Goal: Task Accomplishment & Management: Manage account settings

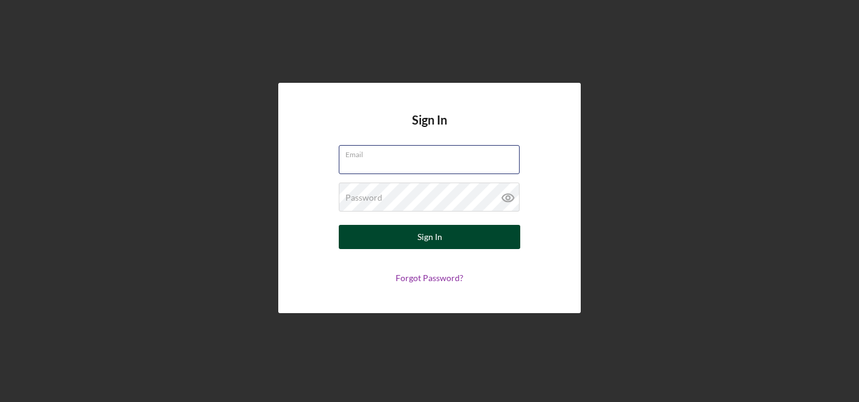
type input "[EMAIL_ADDRESS][DOMAIN_NAME]"
click at [434, 236] on div "Sign In" at bounding box center [429, 237] width 25 height 24
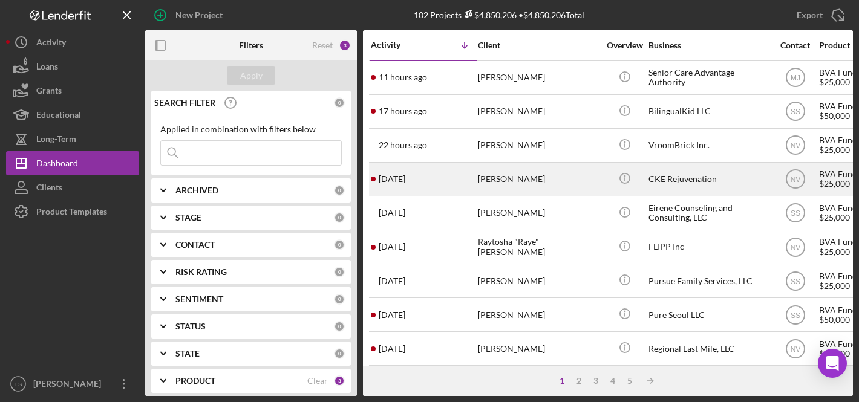
click at [697, 177] on div "CKE Rejuvenation" at bounding box center [708, 179] width 121 height 32
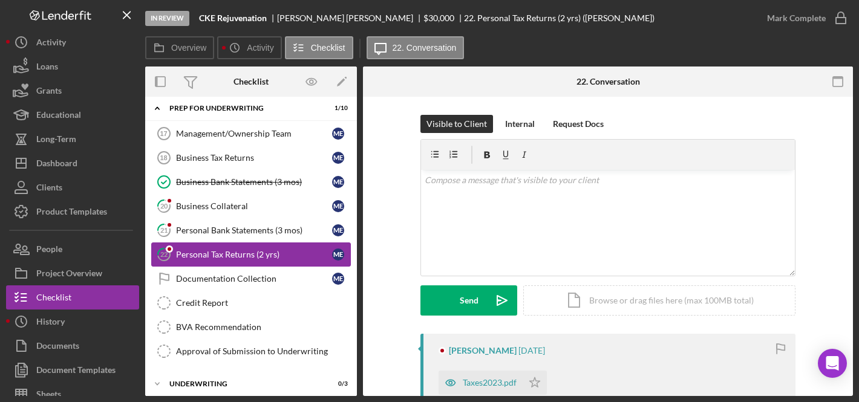
scroll to position [15, 0]
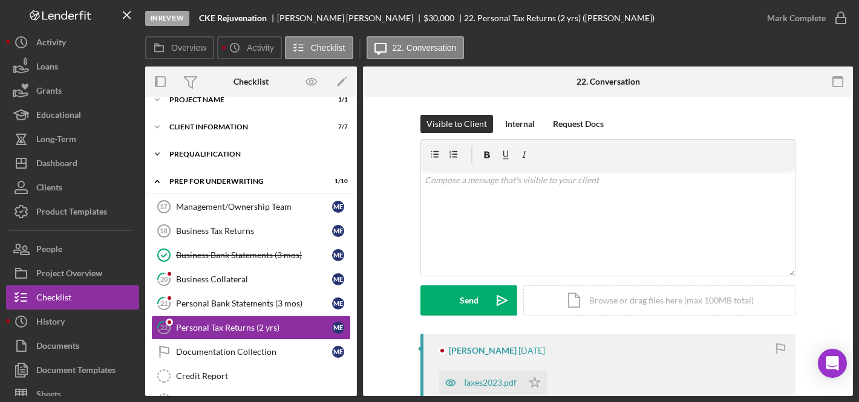
click at [211, 155] on div "Prequalification" at bounding box center [255, 154] width 172 height 7
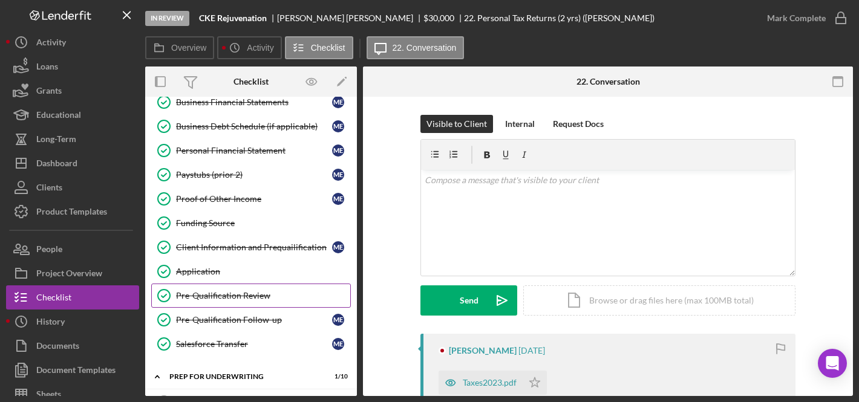
scroll to position [165, 0]
click at [217, 294] on div "Pre-Qualification Review" at bounding box center [263, 295] width 174 height 10
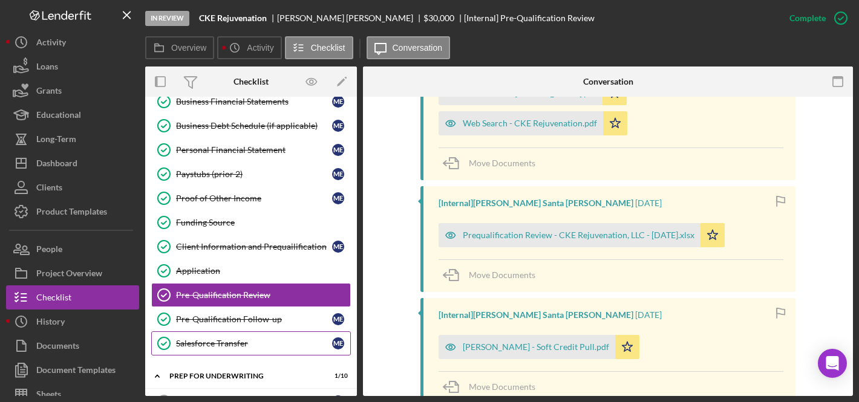
scroll to position [209, 0]
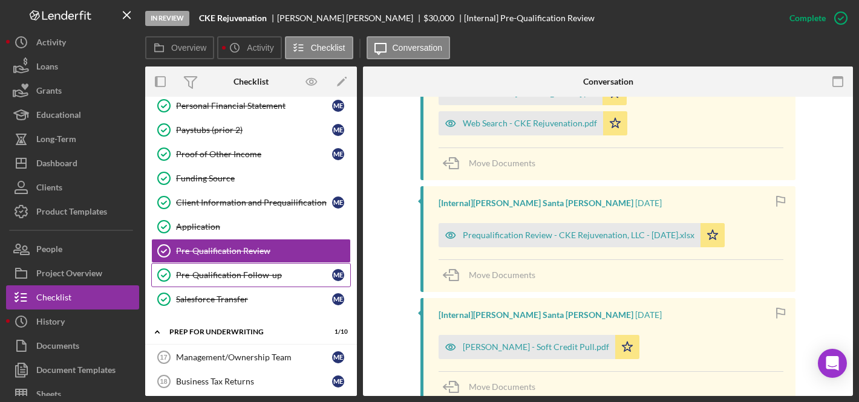
click at [251, 273] on div "Pre-Qualification Follow-up" at bounding box center [254, 275] width 156 height 10
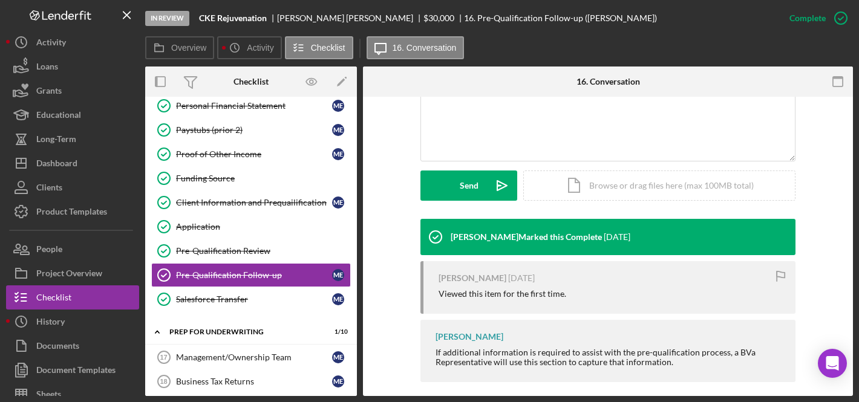
scroll to position [292, 0]
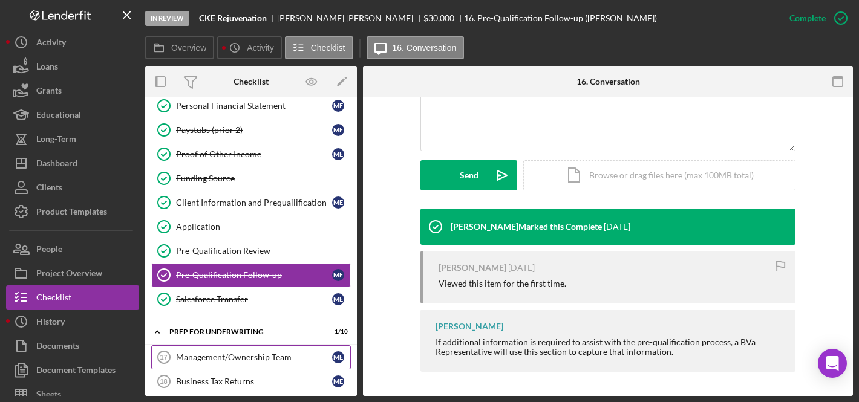
click at [244, 356] on div "Management/Ownership Team" at bounding box center [254, 358] width 156 height 10
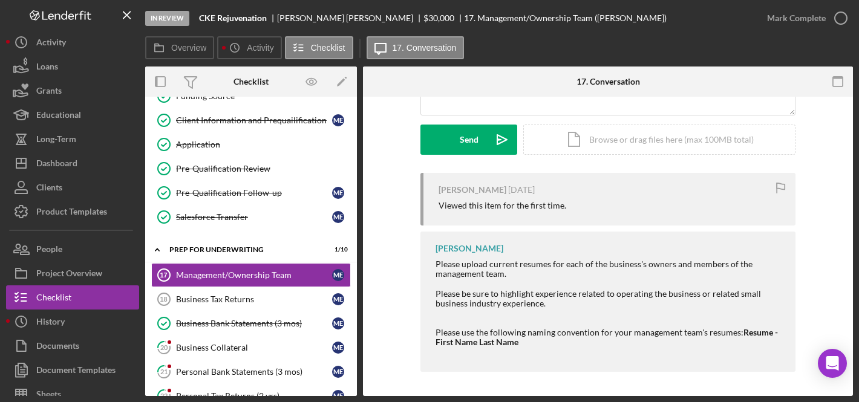
scroll to position [412, 0]
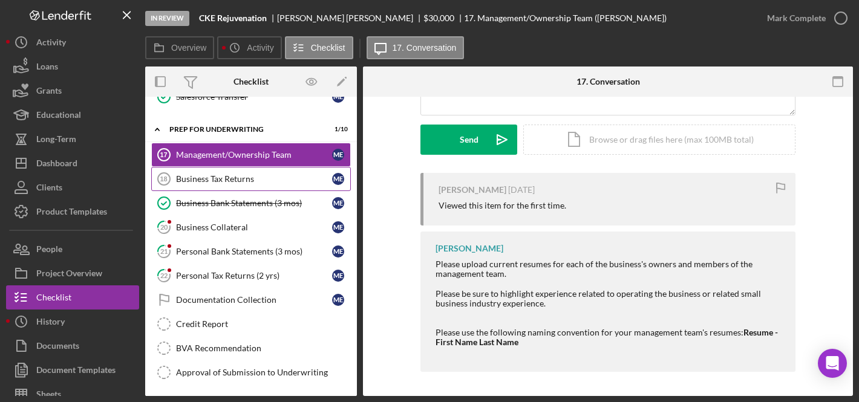
click at [230, 176] on div "Business Tax Returns" at bounding box center [254, 179] width 156 height 10
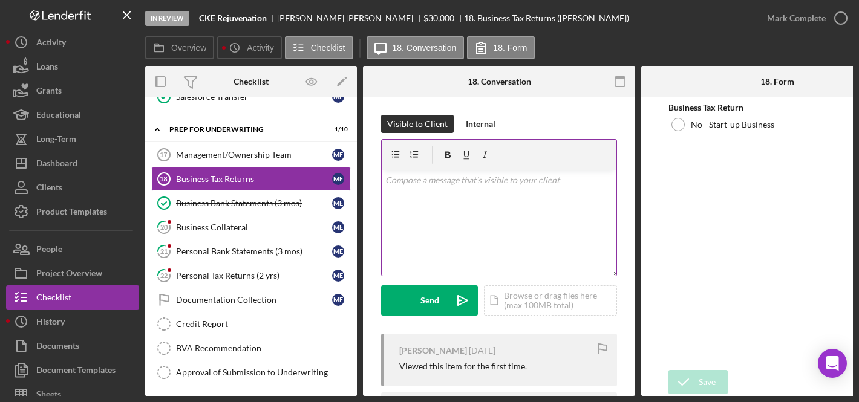
scroll to position [184, 0]
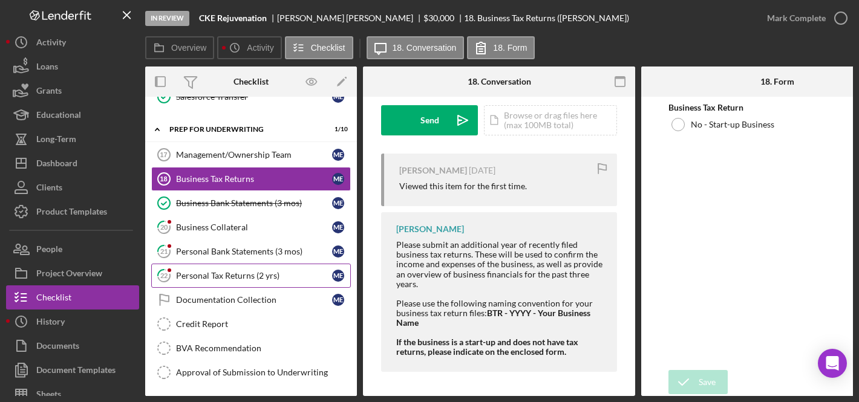
click at [233, 273] on div "Personal Tax Returns (2 yrs)" at bounding box center [254, 276] width 156 height 10
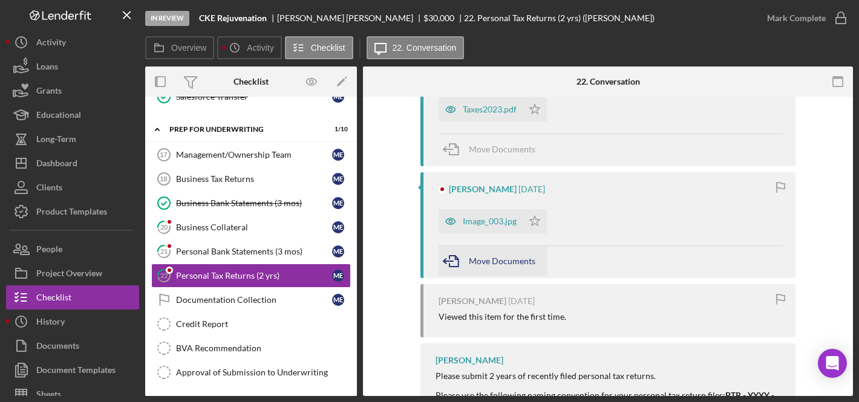
scroll to position [255, 0]
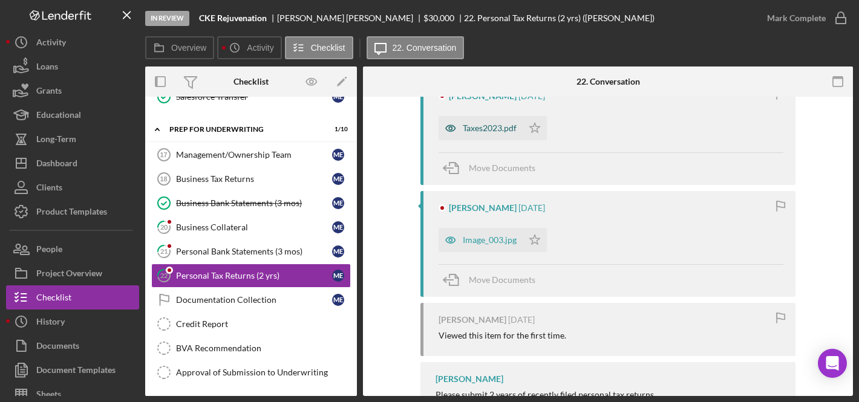
click at [478, 126] on div "Taxes2023.pdf" at bounding box center [490, 128] width 54 height 10
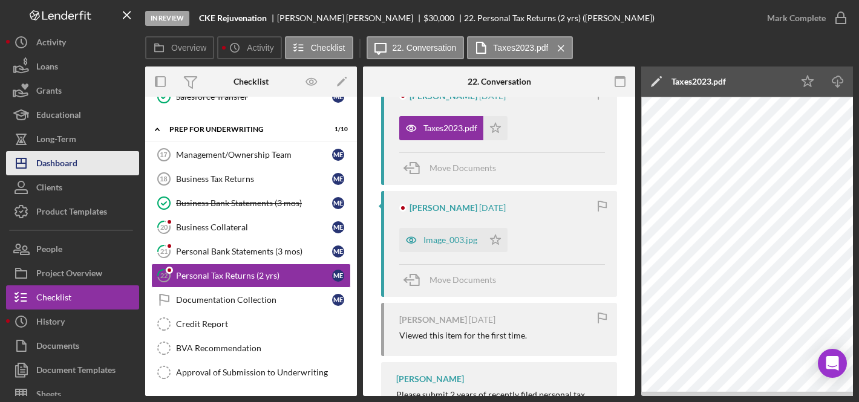
click at [79, 160] on button "Icon/Dashboard Dashboard" at bounding box center [72, 163] width 133 height 24
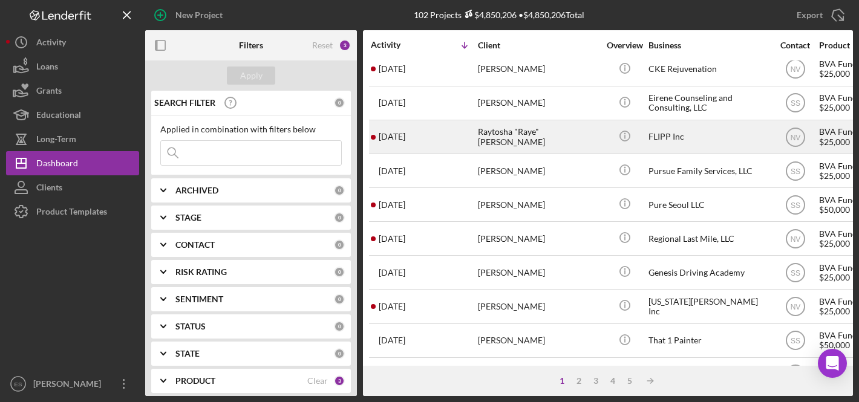
scroll to position [109, 0]
click at [554, 135] on div "Raytosha "Raye" [PERSON_NAME]" at bounding box center [538, 138] width 121 height 32
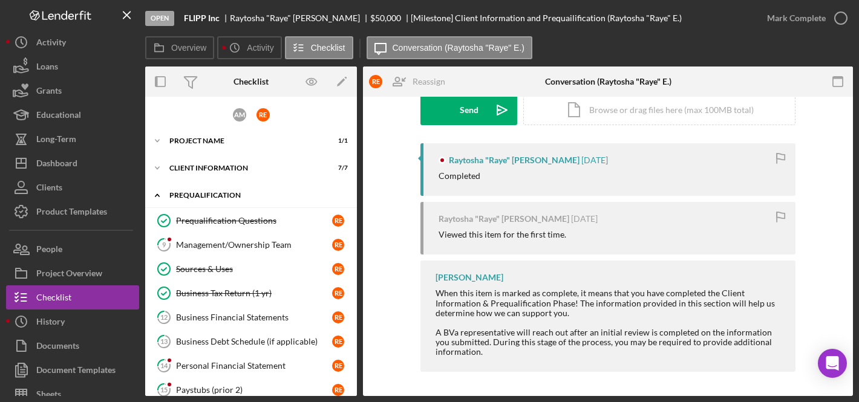
click at [237, 195] on div "Prequalification" at bounding box center [255, 195] width 172 height 7
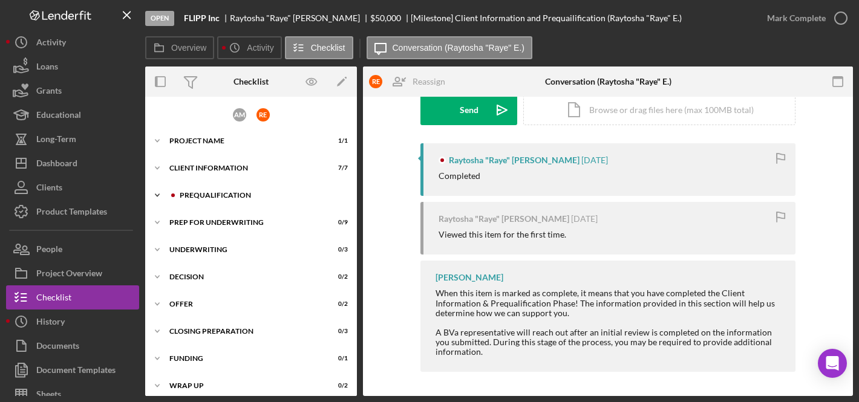
click at [236, 192] on div "Prequalification" at bounding box center [261, 195] width 162 height 7
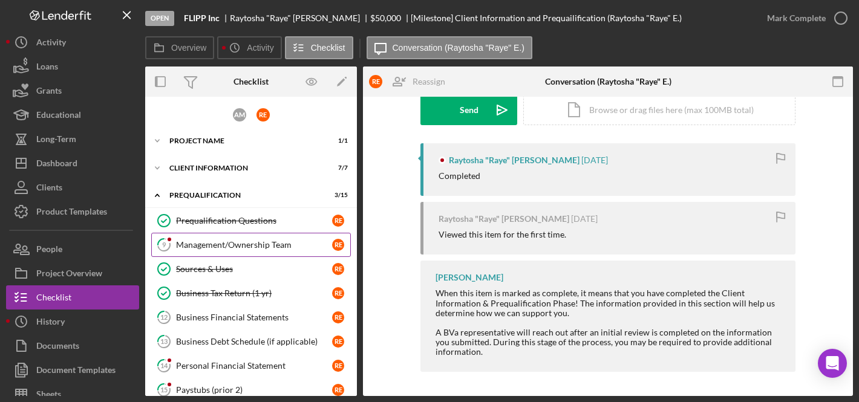
click at [245, 243] on div "Management/Ownership Team" at bounding box center [254, 245] width 156 height 10
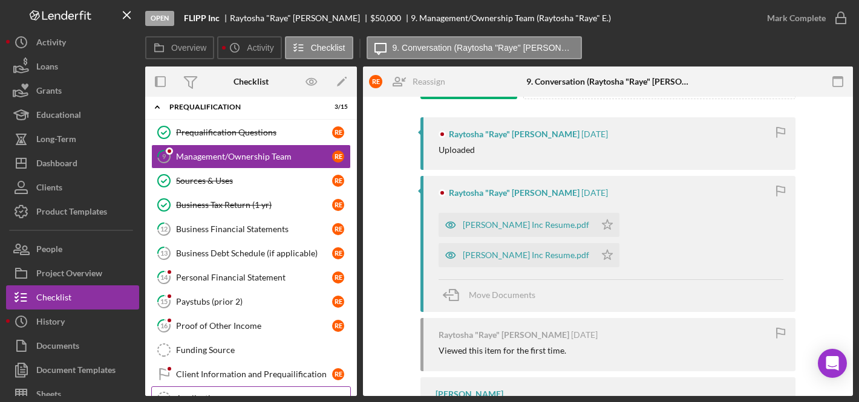
scroll to position [232, 0]
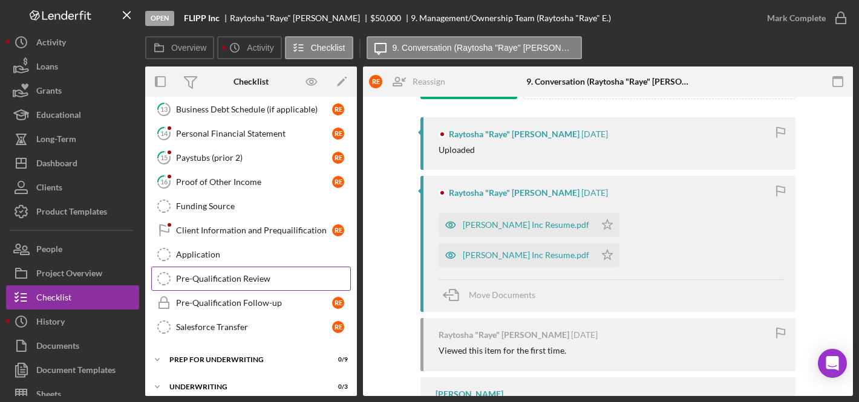
click at [243, 276] on div "Pre-Qualification Review" at bounding box center [263, 279] width 174 height 10
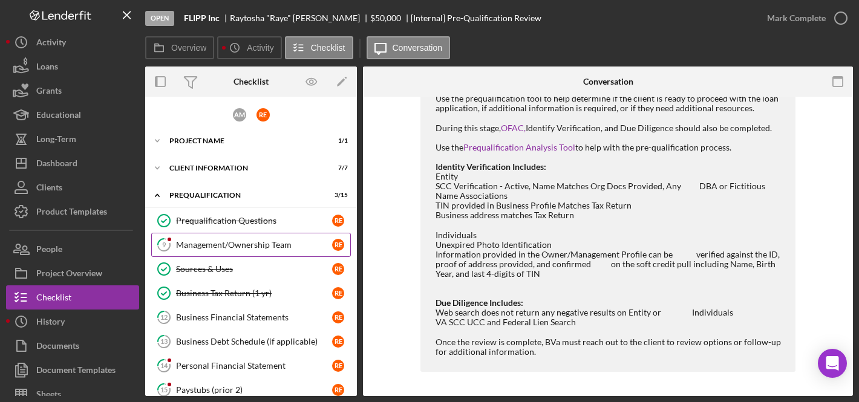
click at [256, 247] on div "Management/Ownership Team" at bounding box center [254, 245] width 156 height 10
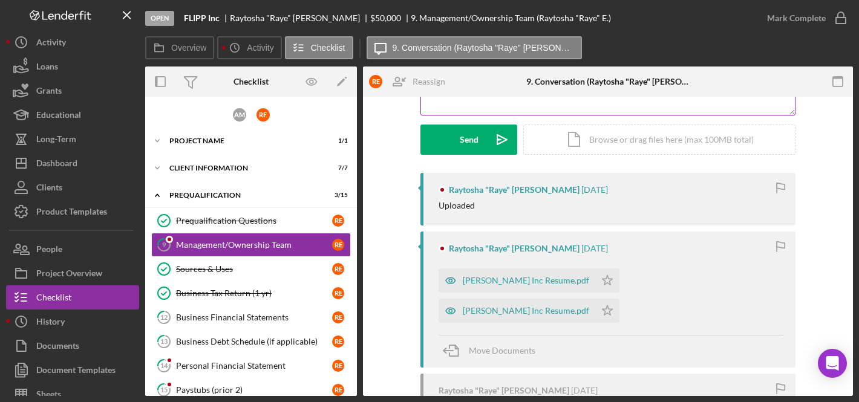
scroll to position [161, 0]
click at [534, 279] on div "Raytosha Elliott_FLIPP Inc Resume.pdf" at bounding box center [526, 281] width 126 height 10
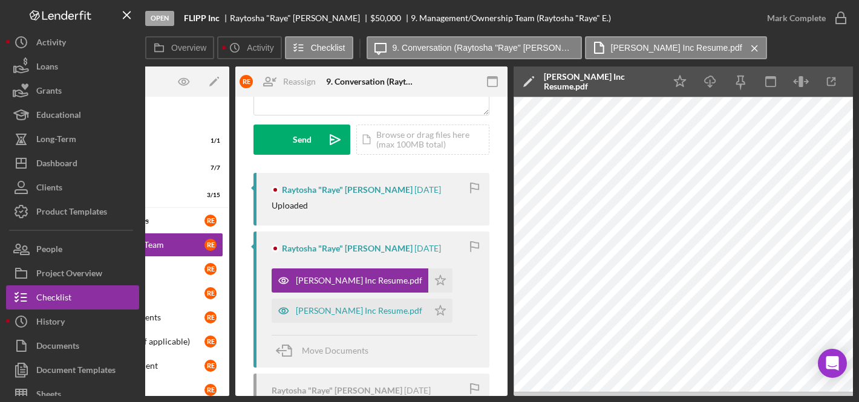
scroll to position [0, 134]
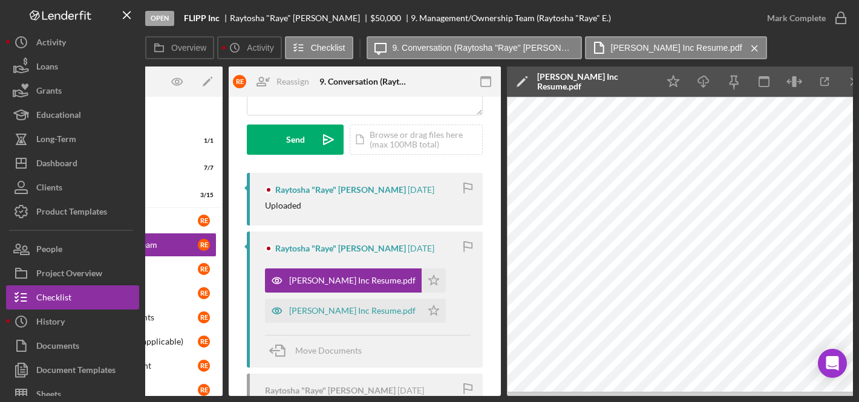
click at [559, 80] on div "Raytosha Elliott_FLIPP Inc Resume.pdf" at bounding box center [594, 81] width 115 height 19
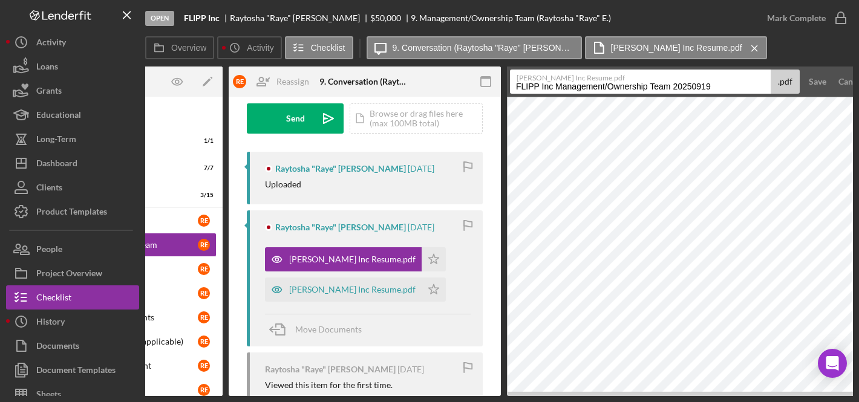
scroll to position [181, 0]
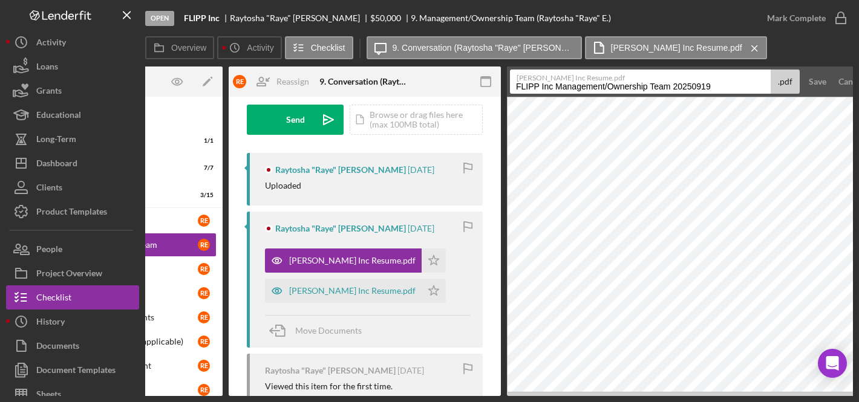
drag, startPoint x: 712, startPoint y: 86, endPoint x: 448, endPoint y: 79, distance: 264.4
click at [448, 79] on div "Overview Internal Workflow Stage Open Icon/Dropdown Arrow Archive (can unarchiv…" at bounding box center [499, 232] width 708 height 330
type input "Resume - Raytosha Elliott"
click at [803, 70] on button "Save" at bounding box center [818, 82] width 30 height 24
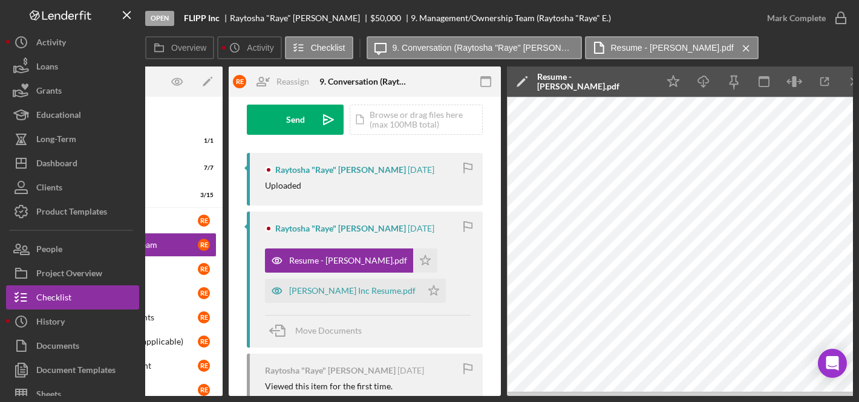
click at [484, 302] on div "Visible to Client Internal Request Docs v Color teal Color pink Remove color Ad…" at bounding box center [365, 261] width 272 height 691
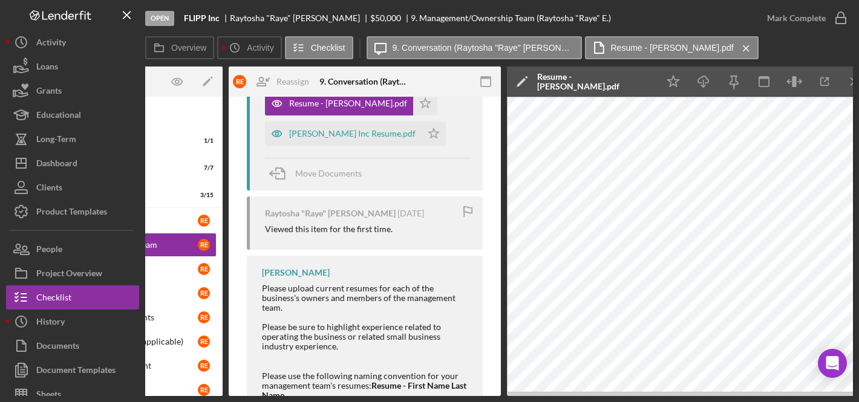
scroll to position [321, 0]
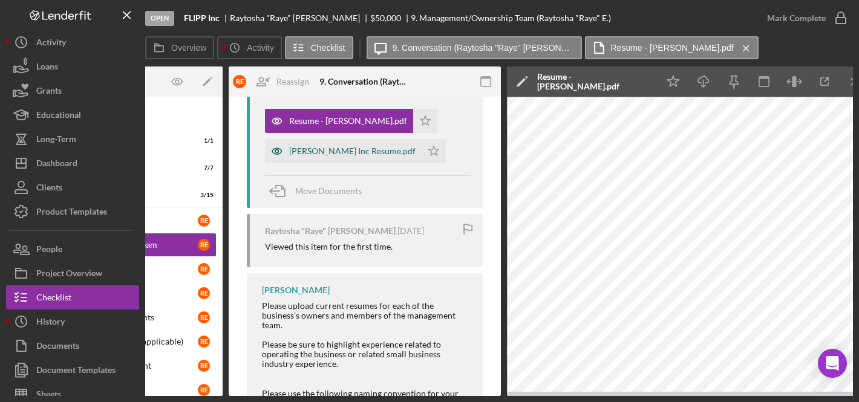
click at [368, 148] on div "AJ McDonald_FLIPP Inc Resume.pdf" at bounding box center [352, 151] width 126 height 10
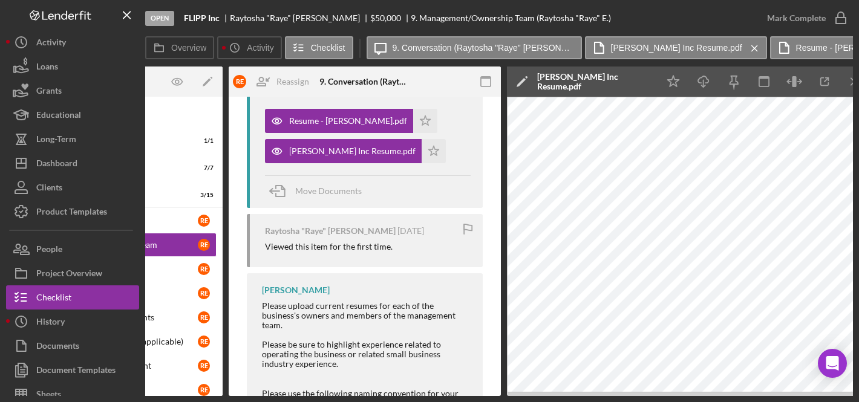
click at [574, 78] on div "AJ McDonald_FLIPP Inc Resume.pdf" at bounding box center [594, 81] width 115 height 19
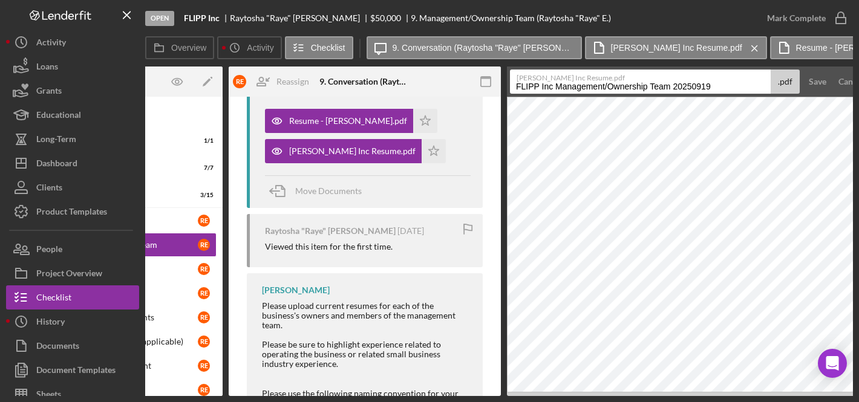
drag, startPoint x: 516, startPoint y: 88, endPoint x: 732, endPoint y: 93, distance: 216.0
click at [732, 93] on input "FLIPP Inc Management/Ownership Team 20250919" at bounding box center [640, 82] width 261 height 24
type input "Resume - AJ McDonald"
click at [803, 70] on button "Save" at bounding box center [818, 82] width 30 height 24
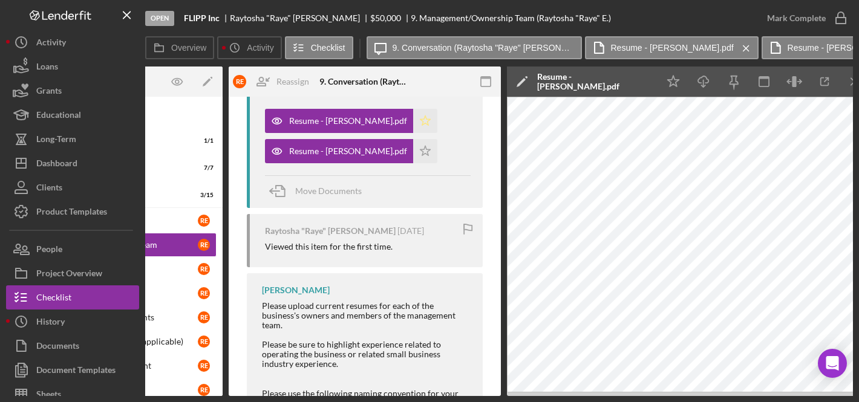
click at [416, 122] on icon "Icon/Star" at bounding box center [425, 121] width 24 height 24
drag, startPoint x: 410, startPoint y: 151, endPoint x: 419, endPoint y: 195, distance: 45.1
click at [420, 151] on polygon "button" at bounding box center [425, 151] width 10 height 10
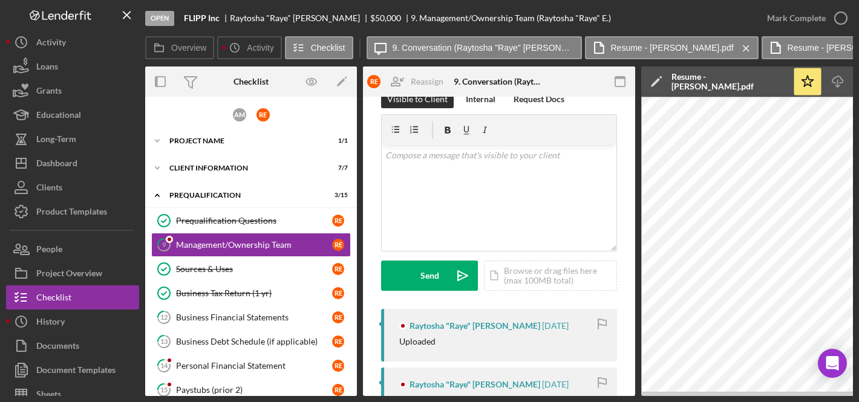
scroll to position [0, 0]
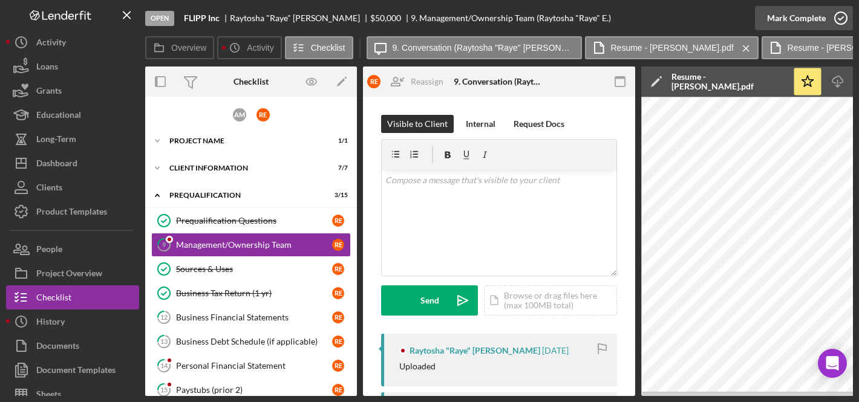
click at [844, 15] on icon "button" at bounding box center [841, 18] width 30 height 30
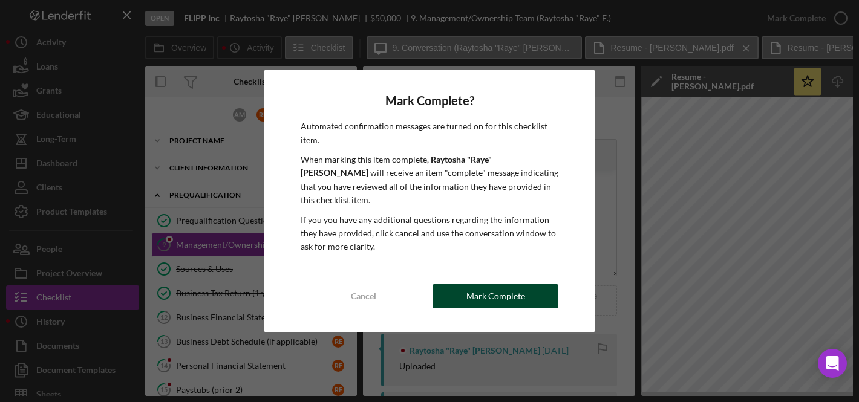
click at [472, 284] on div "Mark Complete" at bounding box center [495, 296] width 59 height 24
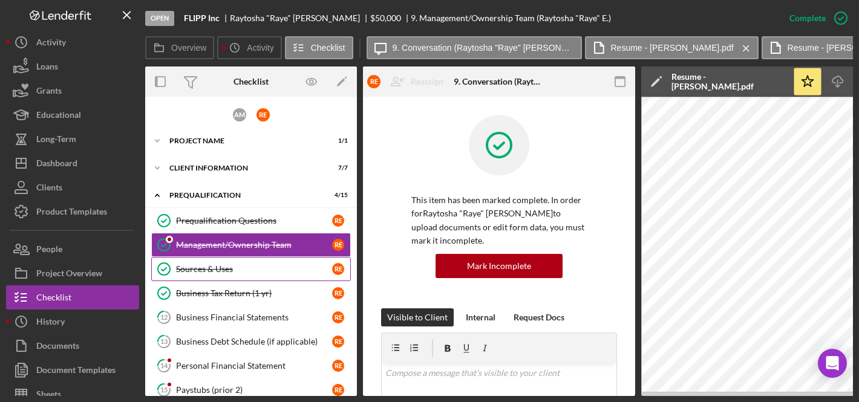
click at [286, 273] on div "Sources & Uses" at bounding box center [254, 269] width 156 height 10
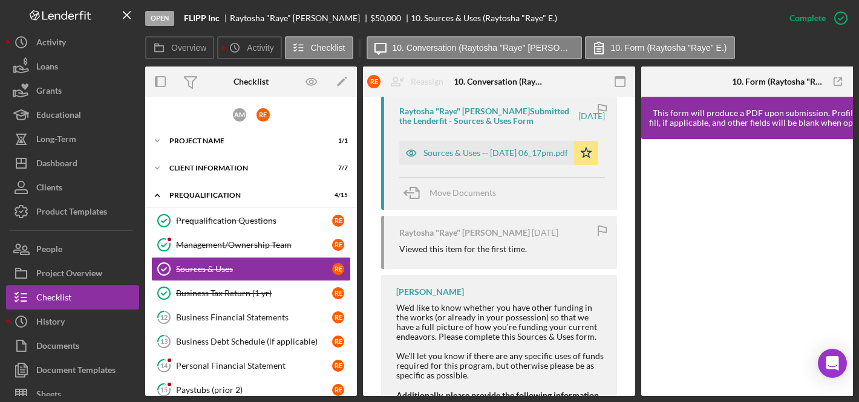
scroll to position [520, 0]
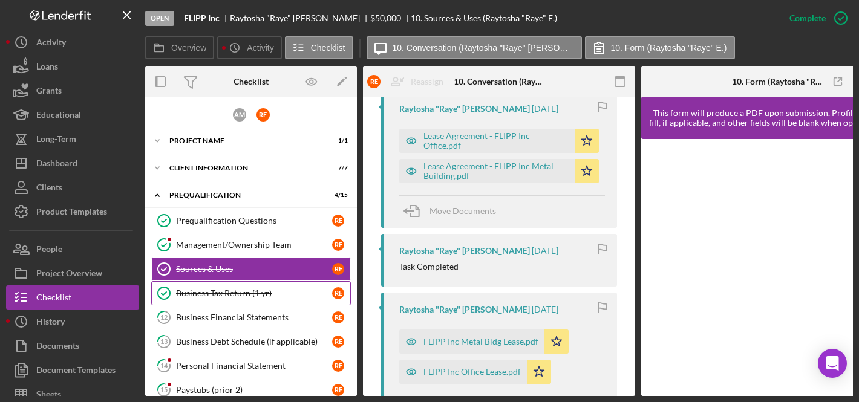
click at [236, 296] on div "Business Tax Return (1 yr)" at bounding box center [254, 293] width 156 height 10
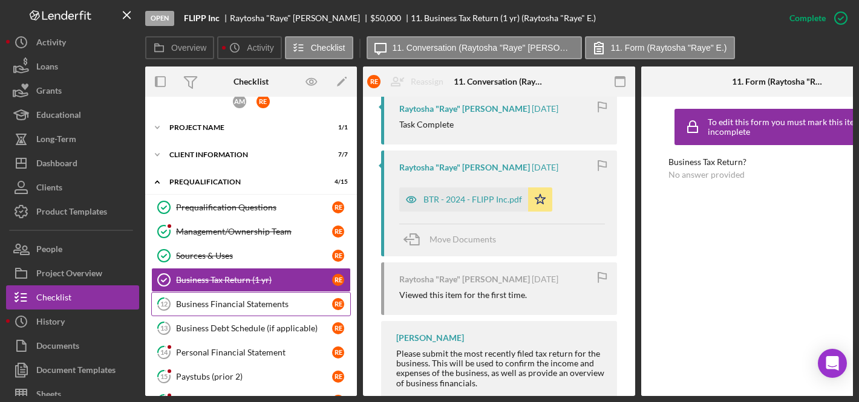
scroll to position [15, 0]
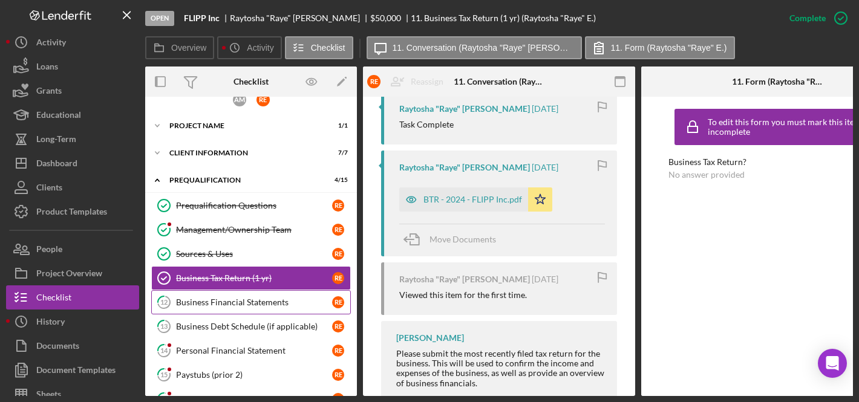
click at [253, 300] on div "Business Financial Statements" at bounding box center [254, 303] width 156 height 10
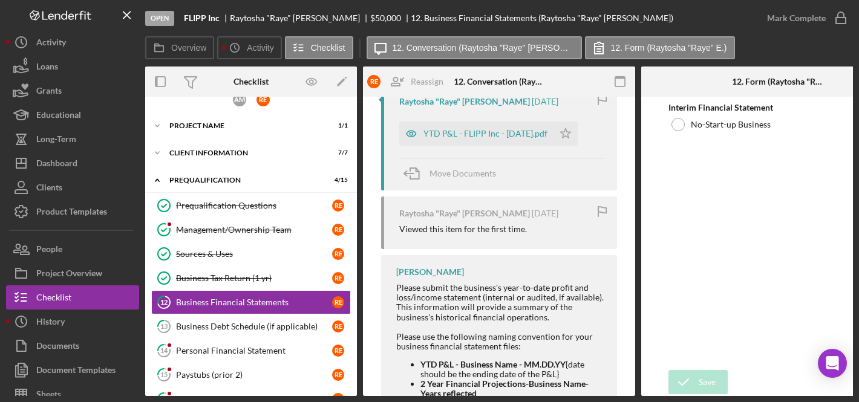
scroll to position [645, 0]
click at [507, 130] on div "YTD P&L - FLIPP Inc - 09.19.25.pdf" at bounding box center [485, 133] width 124 height 10
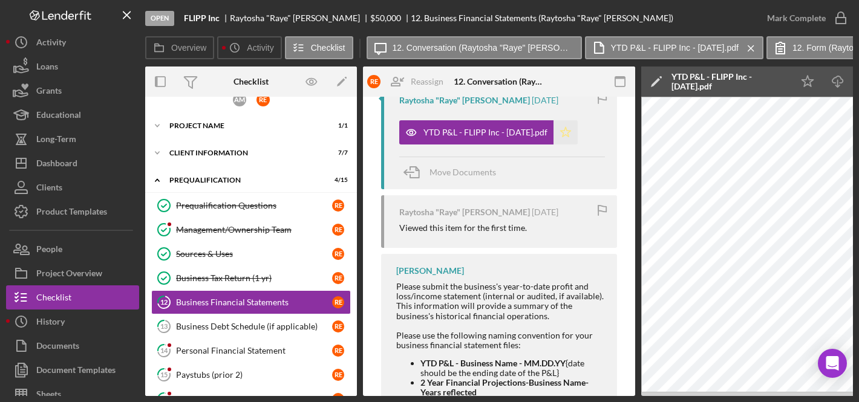
click at [567, 131] on polygon "button" at bounding box center [566, 132] width 10 height 10
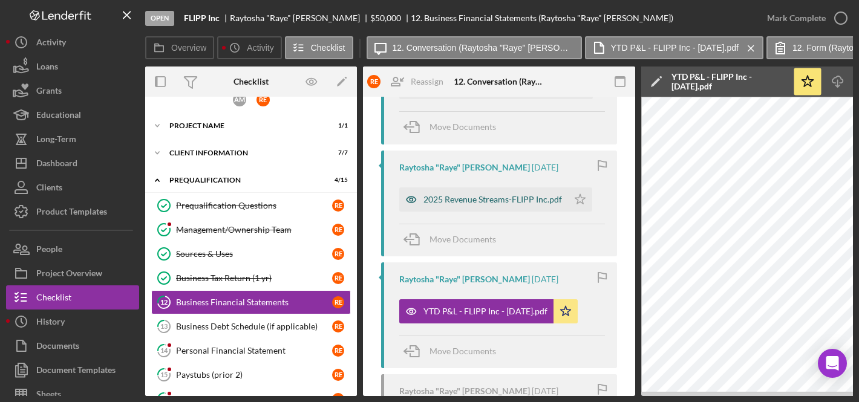
scroll to position [464, 0]
click at [506, 203] on div "2025 Revenue Streams-FLIPP Inc.pdf" at bounding box center [492, 202] width 138 height 10
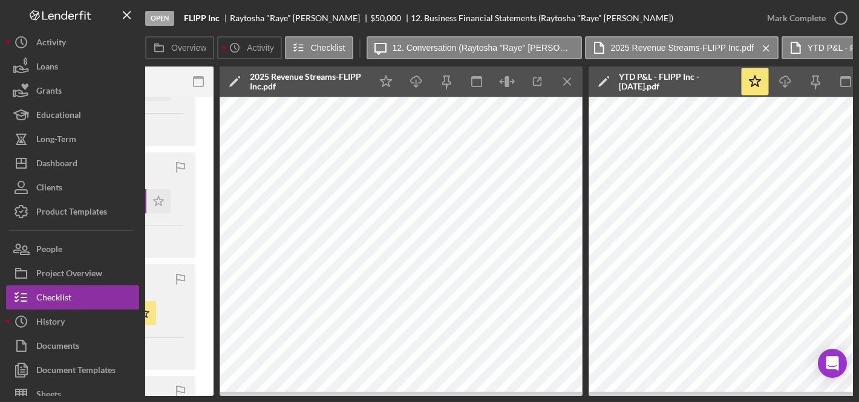
scroll to position [0, 549]
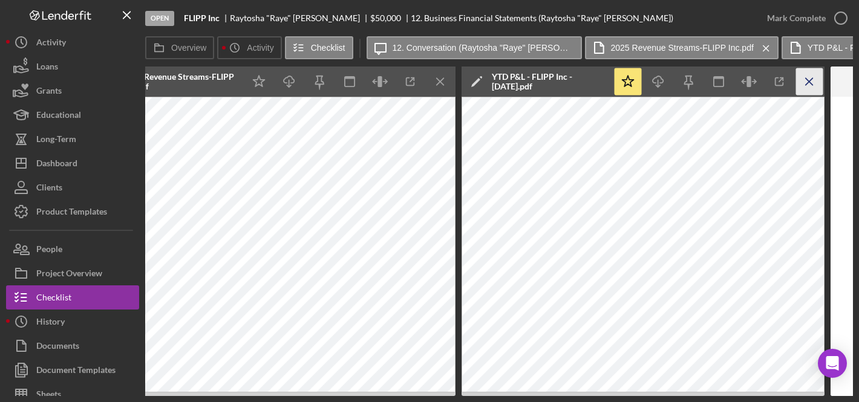
click at [809, 88] on icon "Icon/Menu Close" at bounding box center [809, 81] width 27 height 27
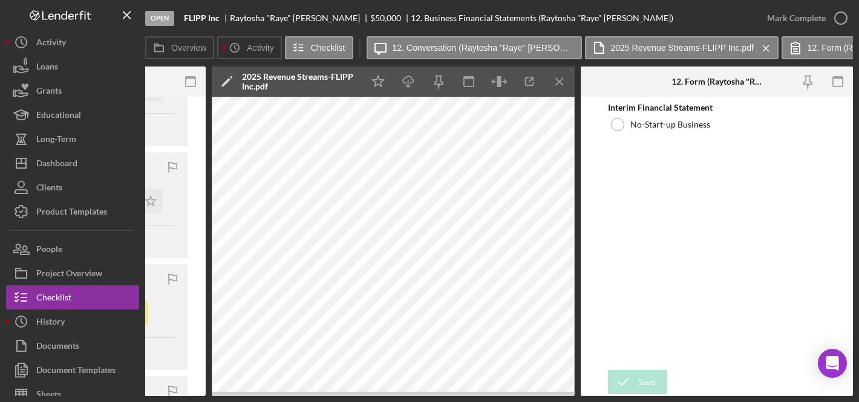
scroll to position [0, 429]
drag, startPoint x: 434, startPoint y: 396, endPoint x: 252, endPoint y: 396, distance: 182.0
click at [255, 396] on div "Open FLIPP Inc Raytosha "Raye" Elliott $50,000 $50,000 12. Business Financial S…" at bounding box center [429, 201] width 859 height 402
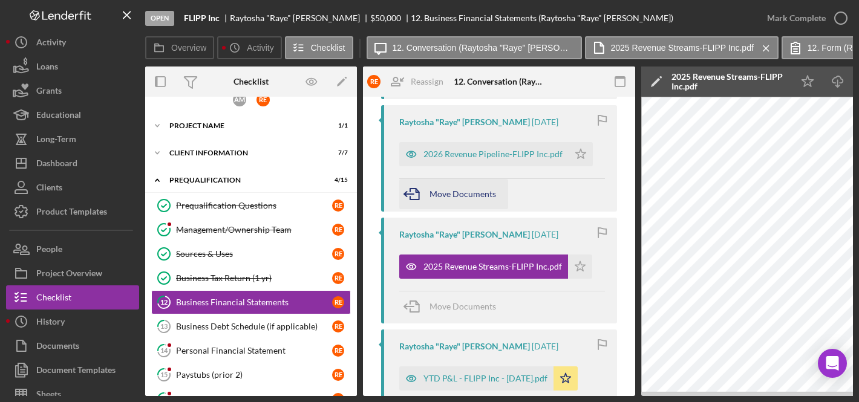
scroll to position [399, 0]
click at [473, 151] on div "2026 Revenue Pipeline-FLIPP Inc.pdf" at bounding box center [492, 155] width 139 height 10
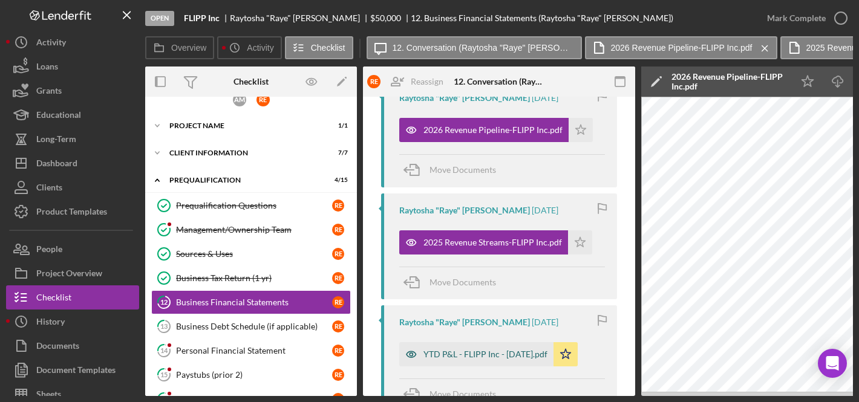
scroll to position [417, 0]
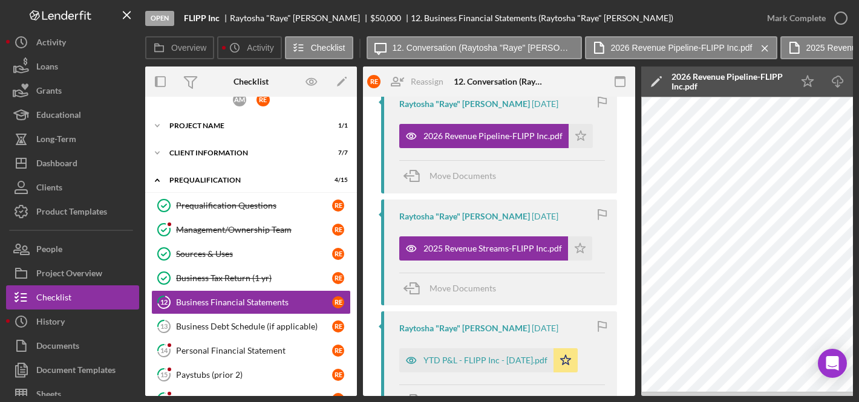
click at [697, 75] on div "2026 Revenue Pipeline-FLIPP Inc.pdf" at bounding box center [728, 81] width 115 height 19
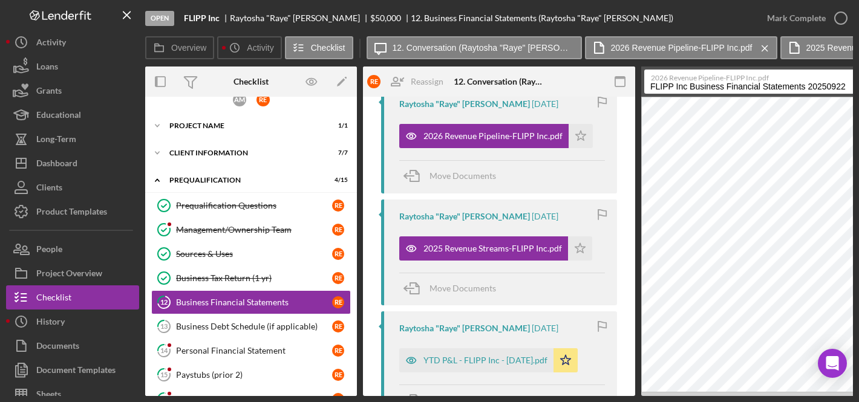
drag, startPoint x: 648, startPoint y: 86, endPoint x: 818, endPoint y: 93, distance: 170.1
click at [817, 93] on input "FLIPP Inc Business Financial Statements 20250922" at bounding box center [774, 82] width 261 height 24
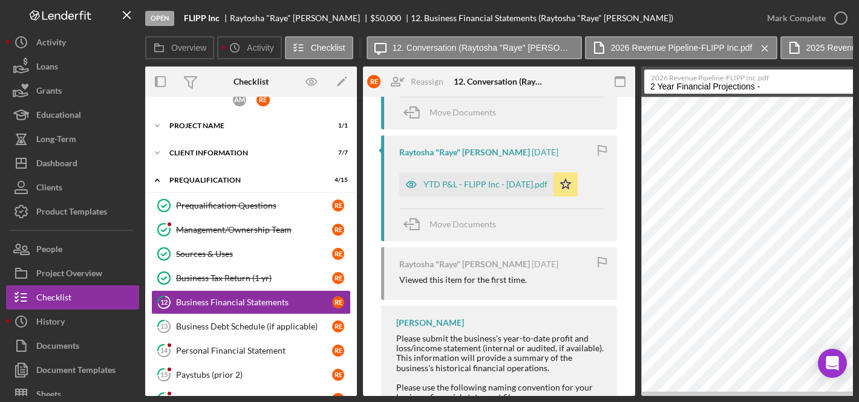
scroll to position [446, 0]
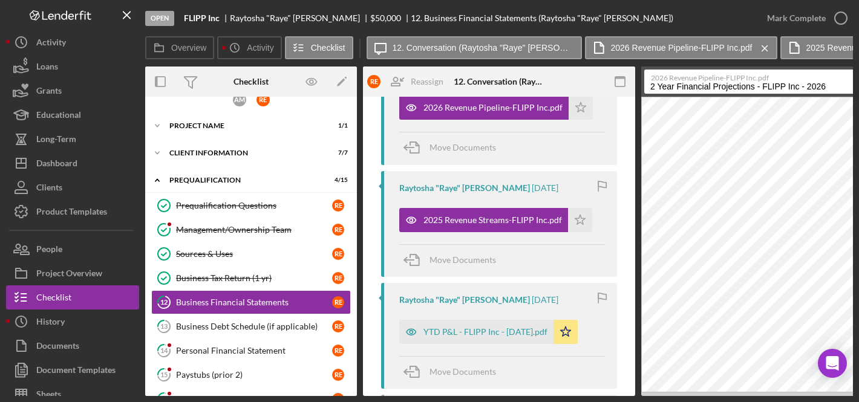
type input "2 Year Financial Projections - FLIPP Inc - 2026"
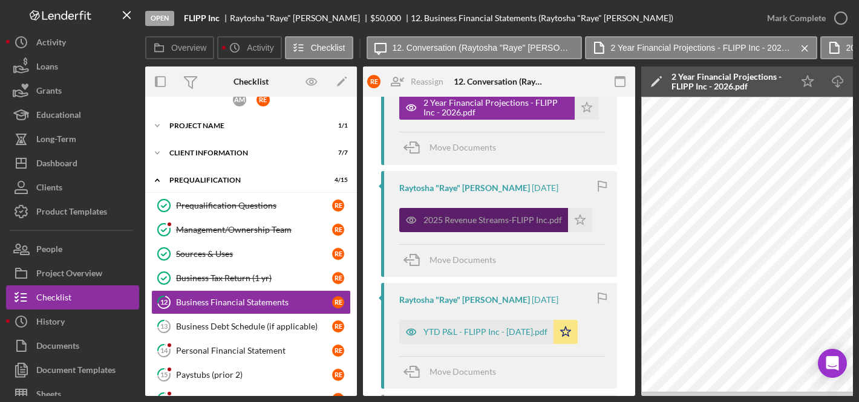
click at [495, 218] on div "2025 Revenue Streams-FLIPP Inc.pdf" at bounding box center [492, 220] width 138 height 10
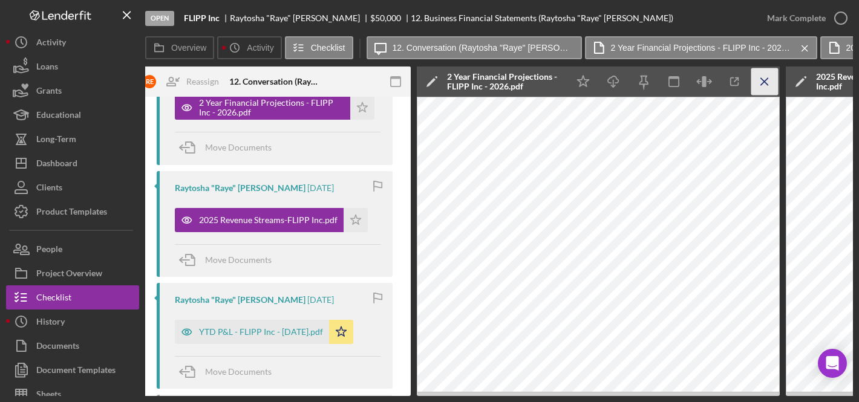
click at [766, 79] on line "button" at bounding box center [764, 81] width 7 height 7
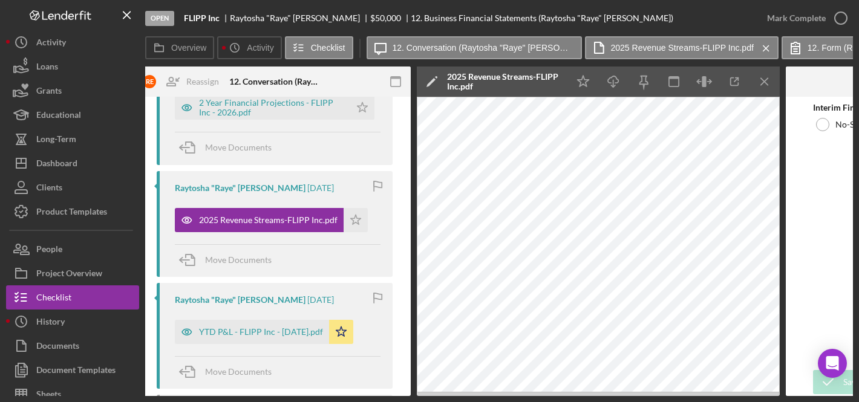
click at [478, 77] on div "2025 Revenue Streams-FLIPP Inc.pdf" at bounding box center [504, 81] width 115 height 19
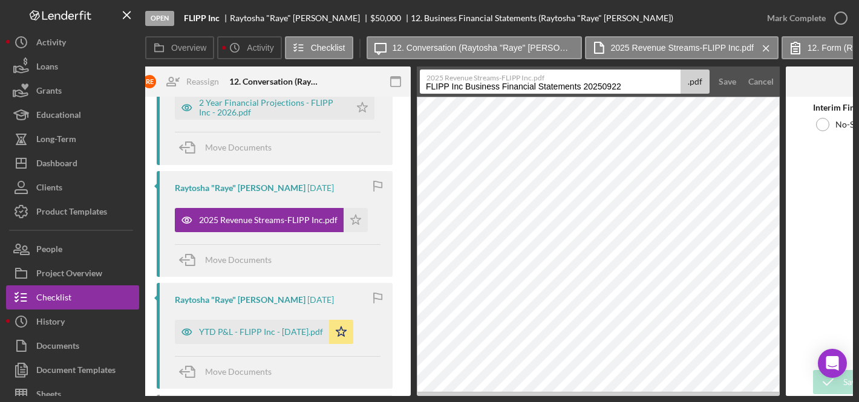
drag, startPoint x: 466, startPoint y: 88, endPoint x: 625, endPoint y: 91, distance: 159.1
click at [625, 91] on input "FLIPP Inc Business Financial Statements 20250922" at bounding box center [550, 82] width 261 height 24
type input "2 Year Financial Projections - FLIPP Inc - 2025"
click at [712, 70] on button "Save" at bounding box center [727, 82] width 30 height 24
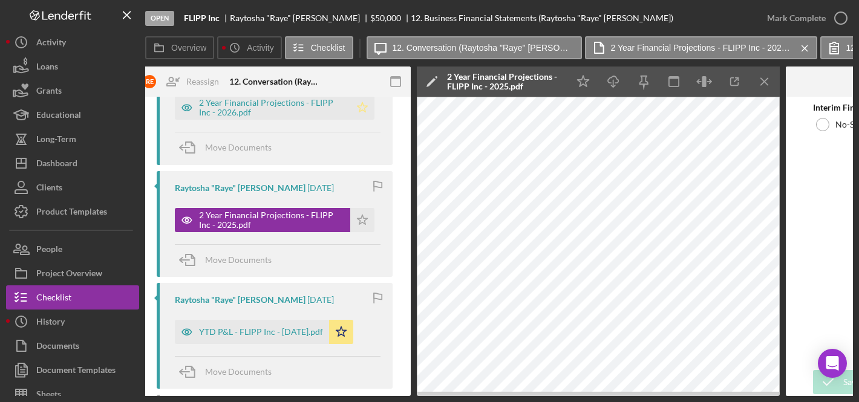
click at [361, 105] on polygon "button" at bounding box center [362, 108] width 10 height 10
click at [357, 219] on polygon "button" at bounding box center [362, 220] width 10 height 10
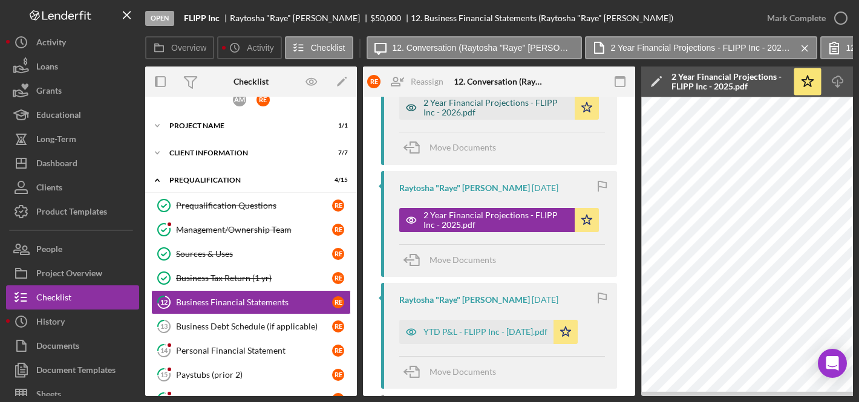
scroll to position [415, 0]
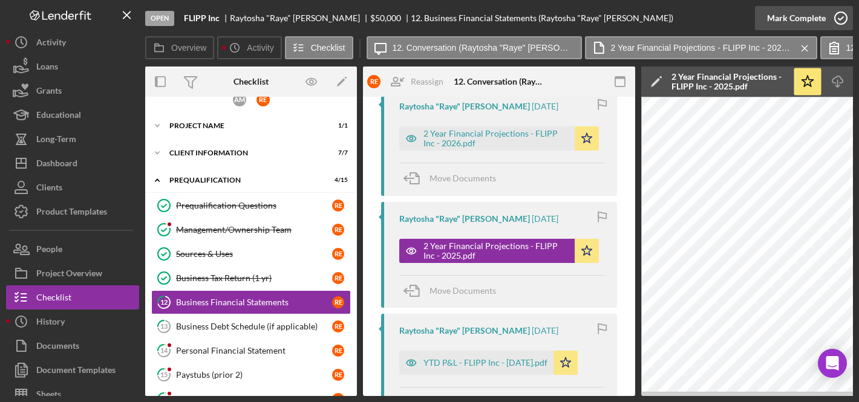
click at [813, 17] on div "Mark Complete" at bounding box center [796, 18] width 59 height 24
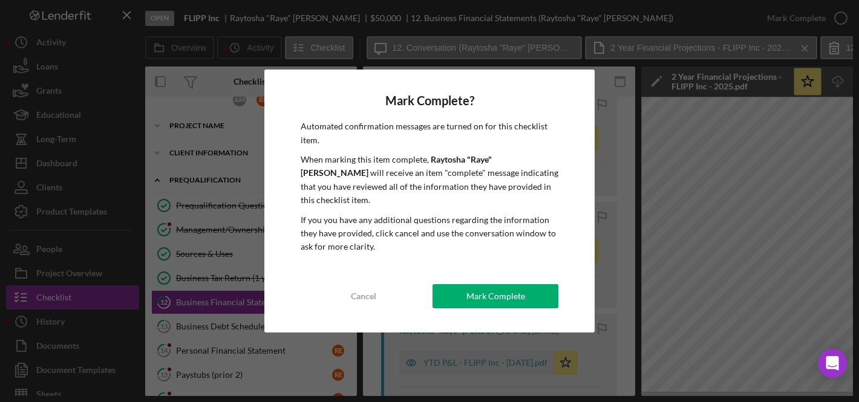
click at [490, 296] on div "Mark Complete" at bounding box center [495, 296] width 59 height 24
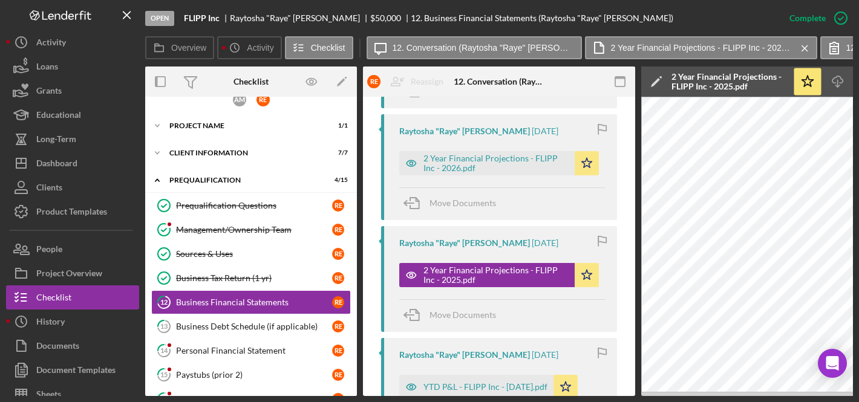
scroll to position [692, 0]
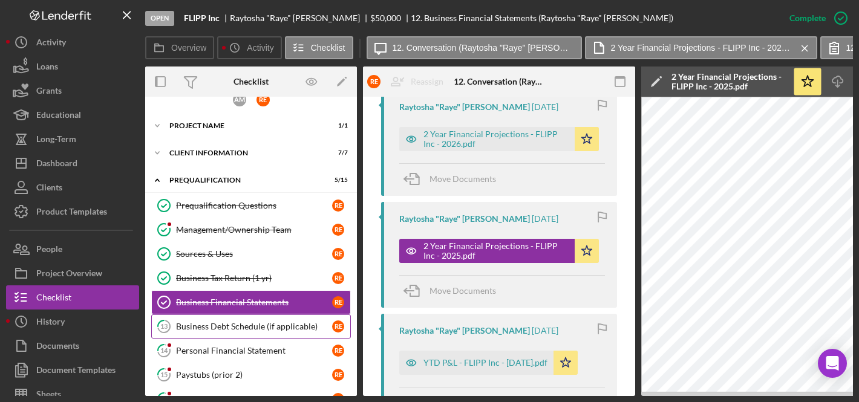
click at [232, 324] on div "Business Debt Schedule (if applicable)" at bounding box center [254, 327] width 156 height 10
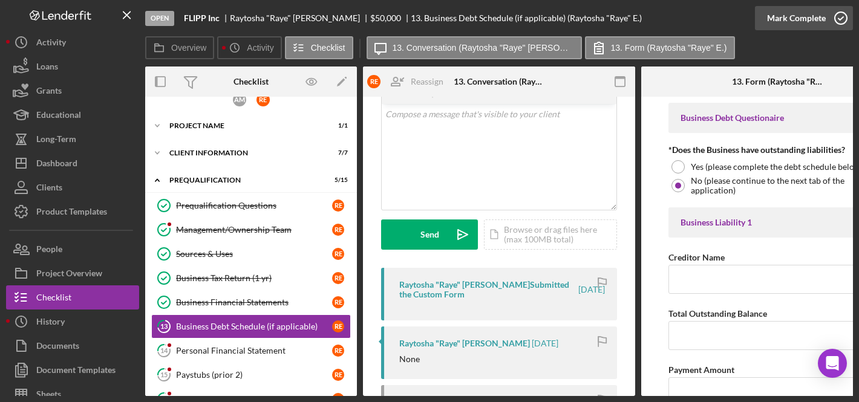
click at [807, 15] on div "Mark Complete" at bounding box center [796, 18] width 59 height 24
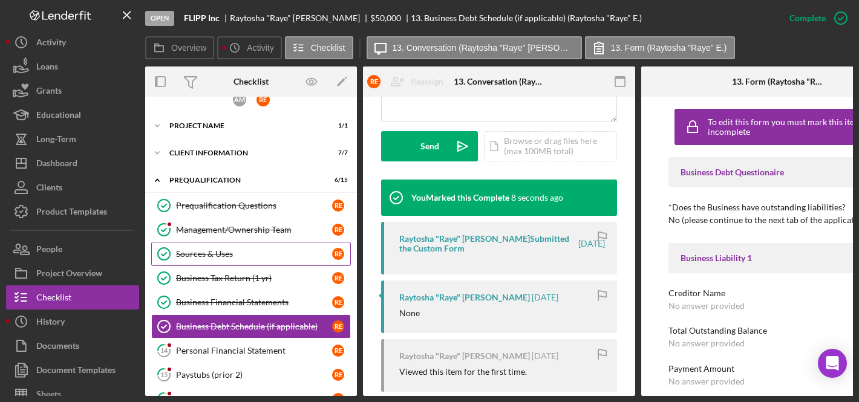
scroll to position [257, 0]
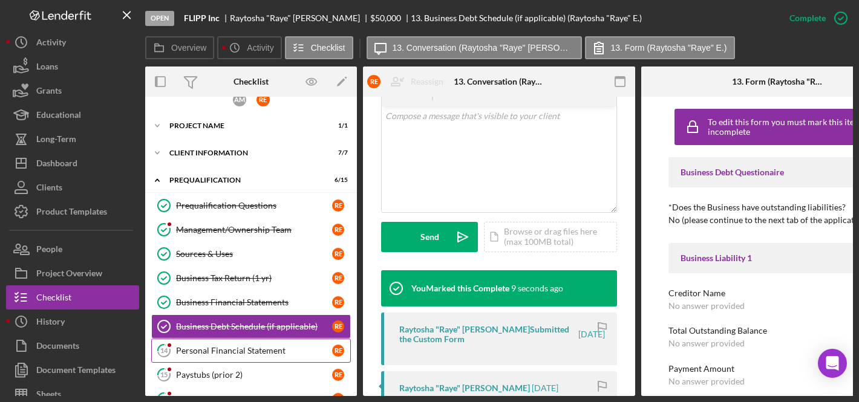
click at [256, 350] on div "Personal Financial Statement" at bounding box center [254, 351] width 156 height 10
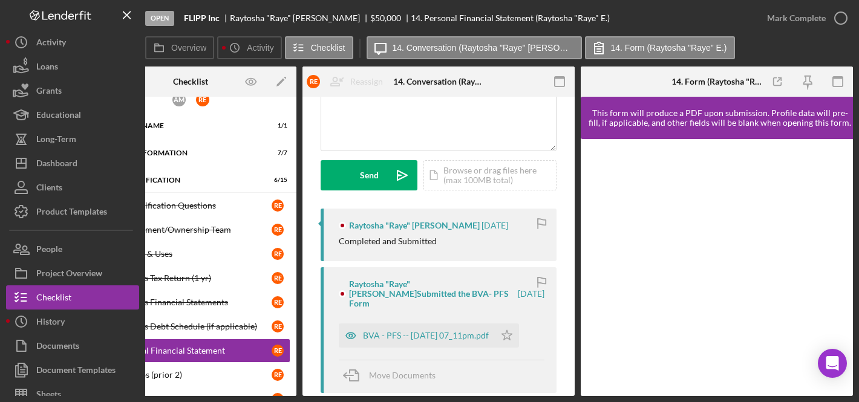
scroll to position [157, 0]
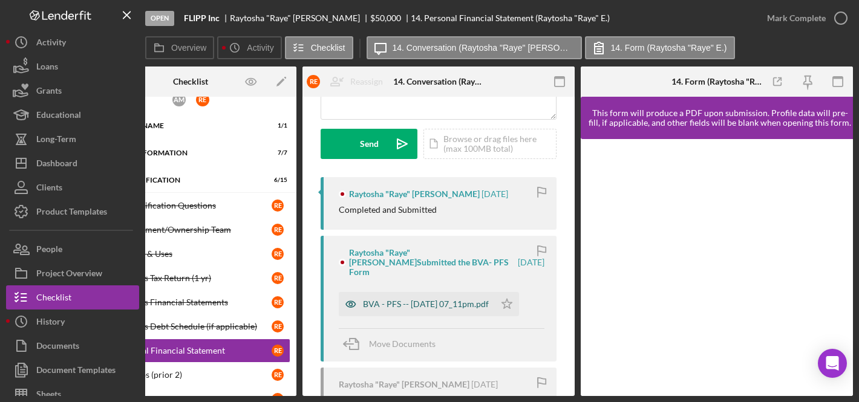
click at [420, 299] on div "BVA - PFS -- 2025-09-28 07_11pm.pdf" at bounding box center [426, 304] width 126 height 10
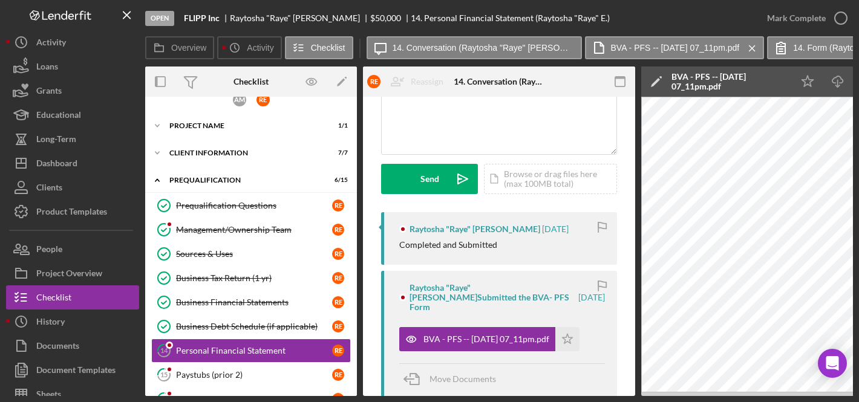
scroll to position [286, 0]
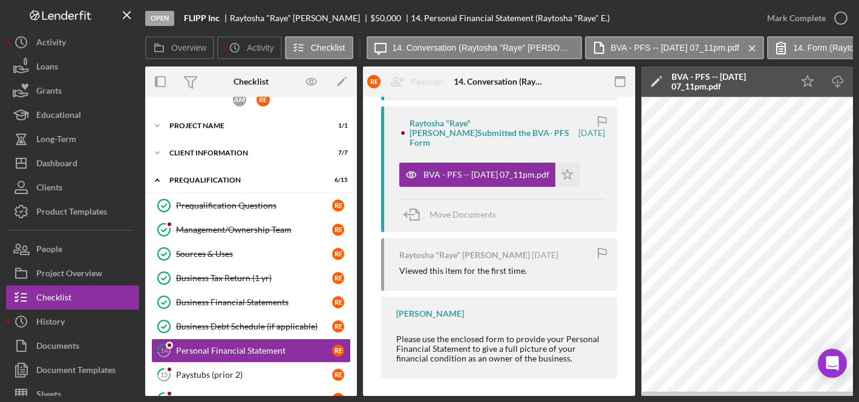
click at [722, 74] on div "BVA - PFS -- 2025-09-28 07_11pm.pdf" at bounding box center [728, 81] width 115 height 19
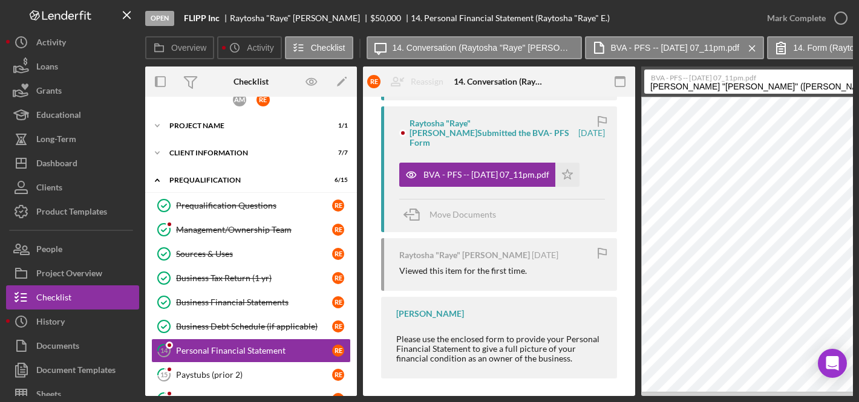
click at [654, 88] on input "Elliott, Raytosha "Raye" (FLIPP Inc) Personal Financial Statement 20250928" at bounding box center [774, 82] width 261 height 24
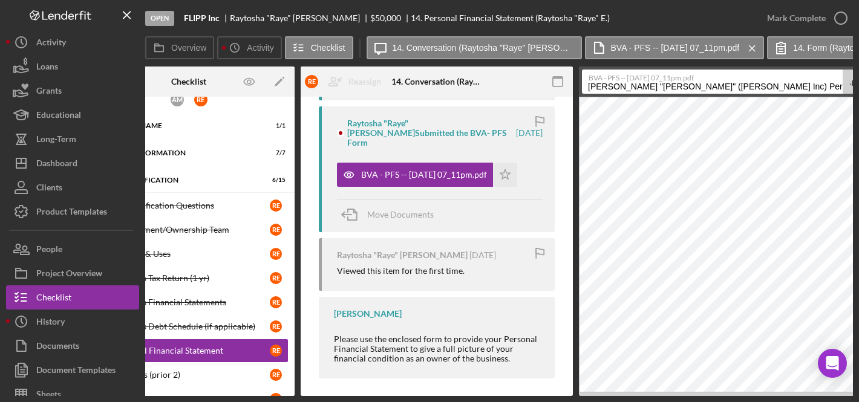
scroll to position [0, 33]
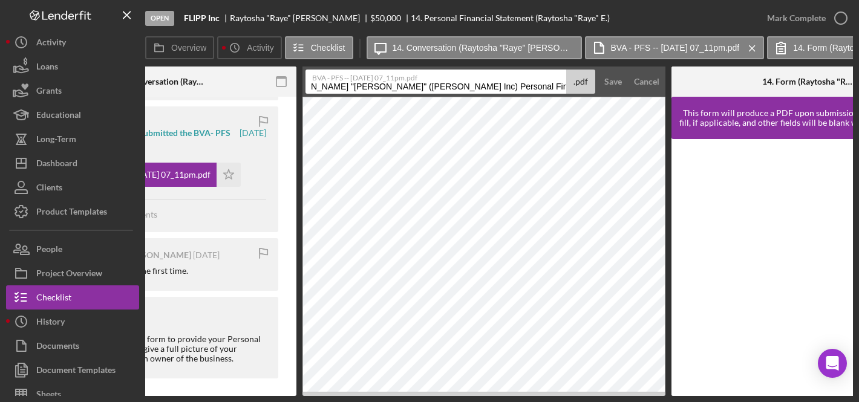
drag, startPoint x: 649, startPoint y: 86, endPoint x: 860, endPoint y: 88, distance: 211.1
click at [858, 88] on html "Open FLIPP Inc Raytosha "Raye" Elliott $50,000 $50,000 14. Personal Financial S…" at bounding box center [429, 201] width 859 height 402
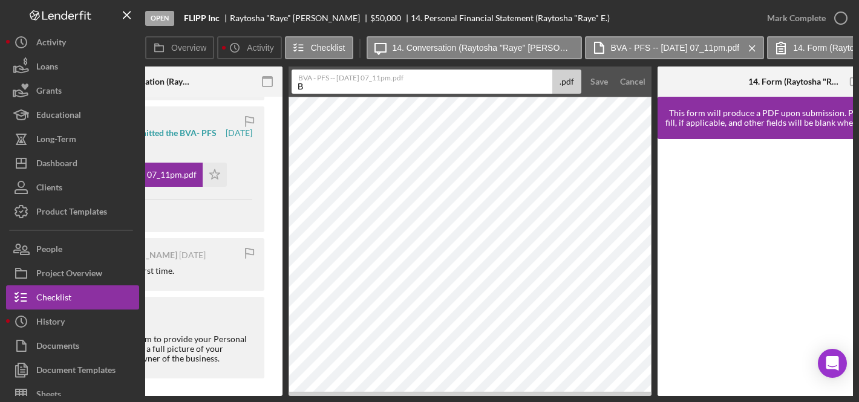
scroll to position [0, 0]
type input "BVA - PFS - Raytosha Elliott - 09.28.25"
click at [584, 70] on button "Save" at bounding box center [599, 82] width 30 height 24
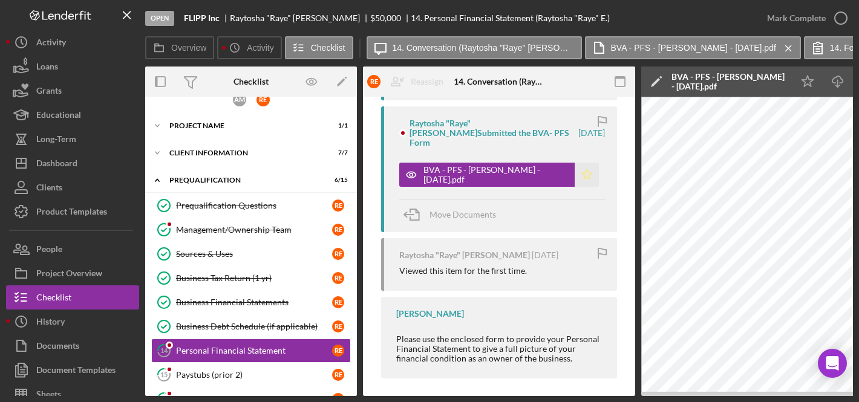
click at [582, 163] on icon "Icon/Star" at bounding box center [587, 175] width 24 height 24
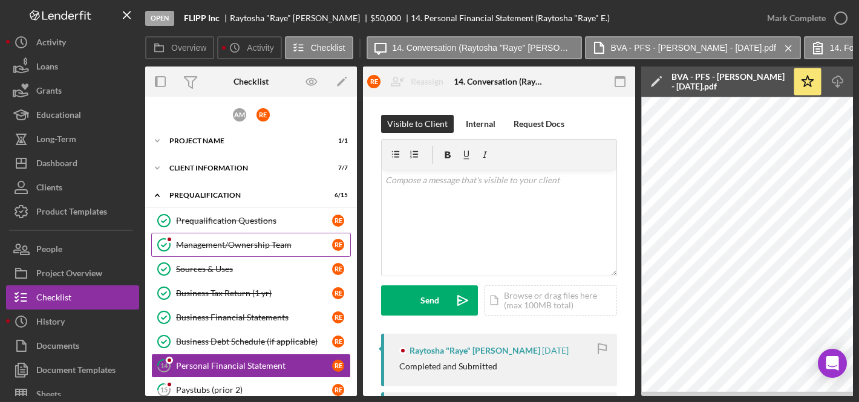
click at [224, 244] on div "Management/Ownership Team" at bounding box center [254, 245] width 156 height 10
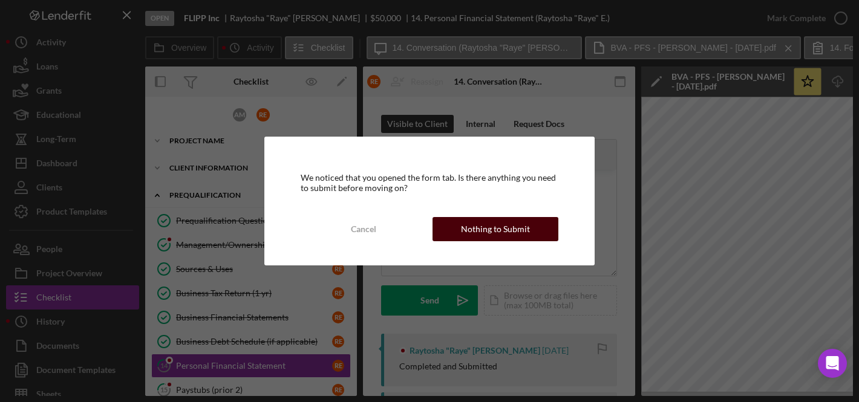
click at [535, 227] on button "Nothing to Submit" at bounding box center [495, 229] width 126 height 24
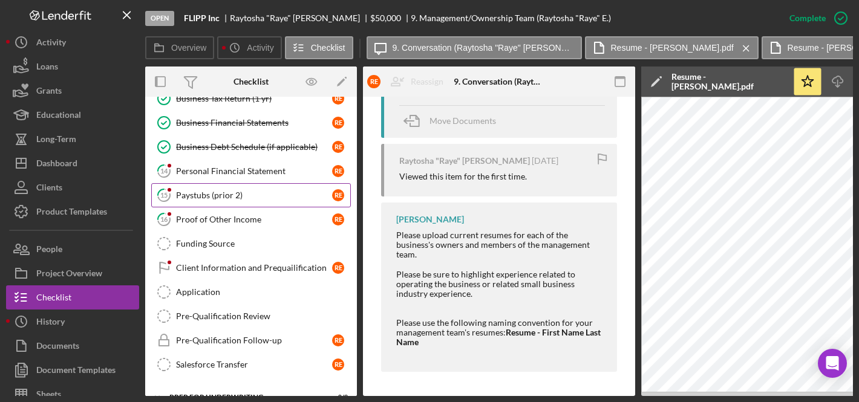
scroll to position [194, 0]
click at [256, 170] on div "Personal Financial Statement" at bounding box center [254, 173] width 156 height 10
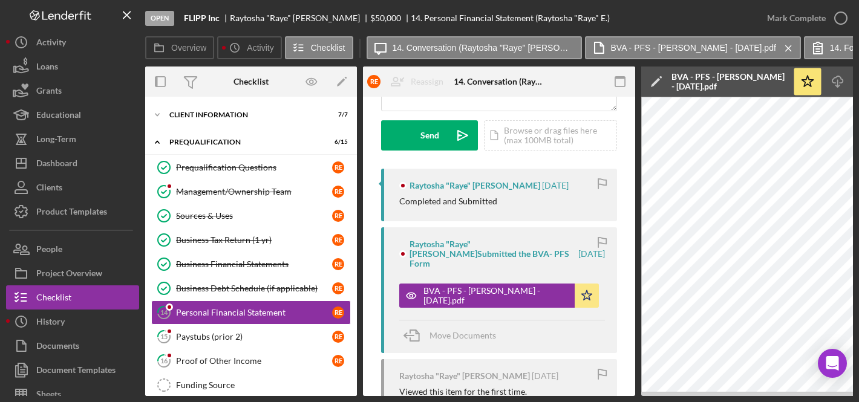
scroll to position [223, 0]
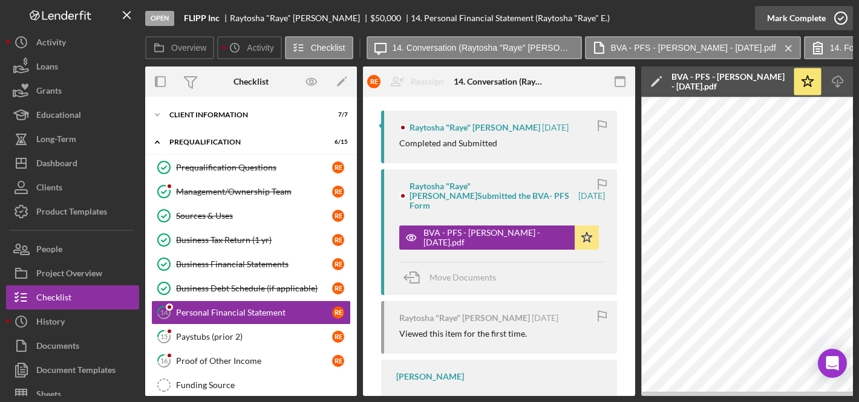
click at [800, 10] on div "Mark Complete" at bounding box center [796, 18] width 59 height 24
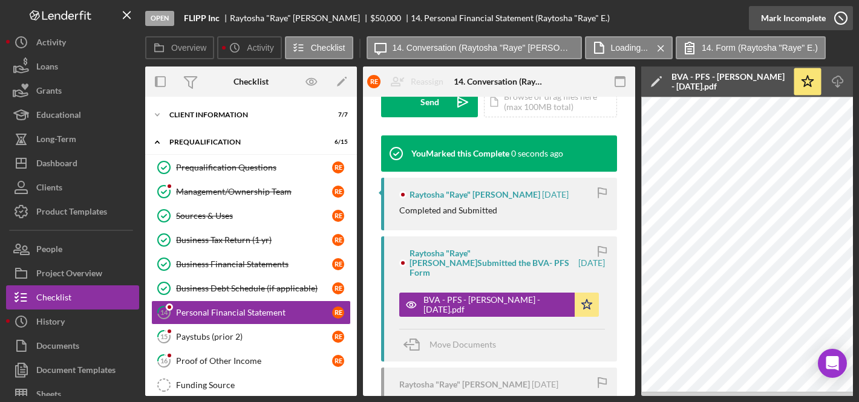
scroll to position [416, 0]
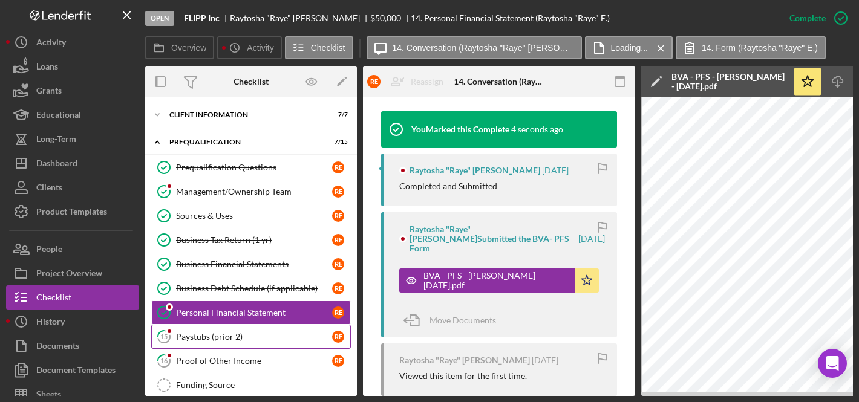
click at [260, 334] on div "Paystubs (prior 2)" at bounding box center [254, 337] width 156 height 10
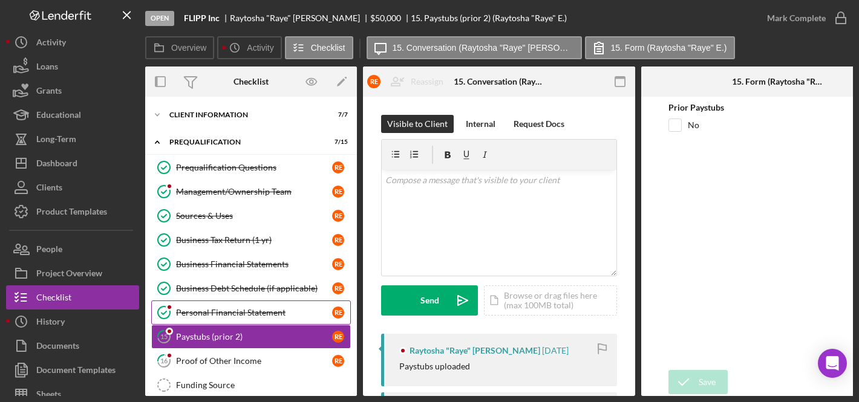
click at [256, 311] on div "Personal Financial Statement" at bounding box center [254, 313] width 156 height 10
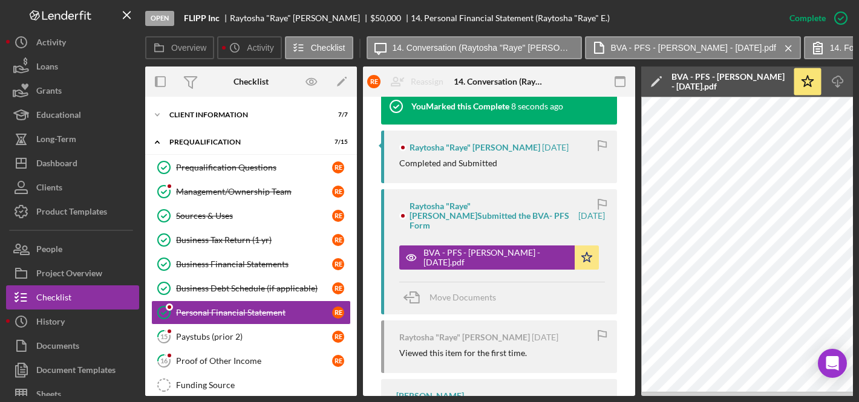
scroll to position [522, 0]
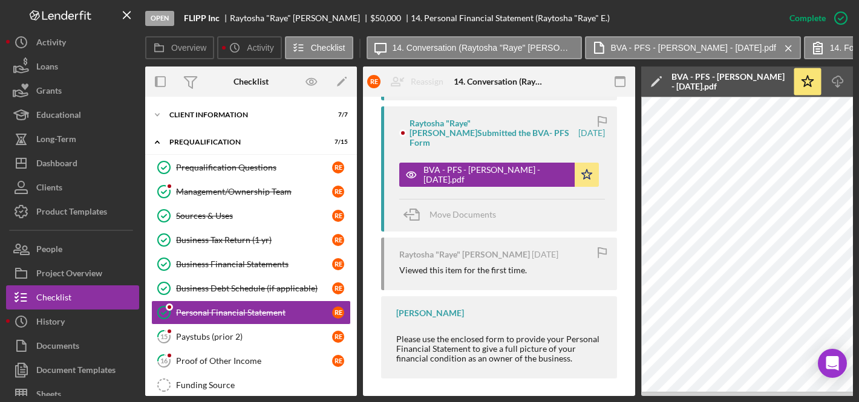
click at [515, 308] on div "Nihal Vasty Please use the enclosed form to provide your Personal Financial Sta…" at bounding box center [499, 337] width 236 height 82
click at [513, 305] on div "Nihal Vasty Please use the enclosed form to provide your Personal Financial Sta…" at bounding box center [499, 337] width 236 height 82
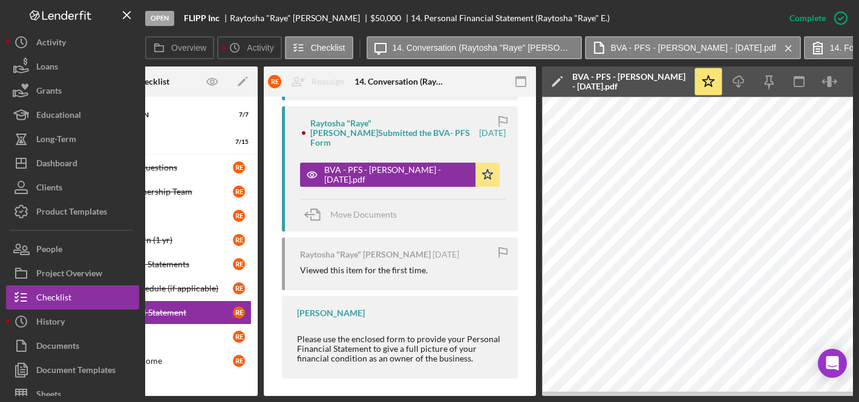
scroll to position [0, 0]
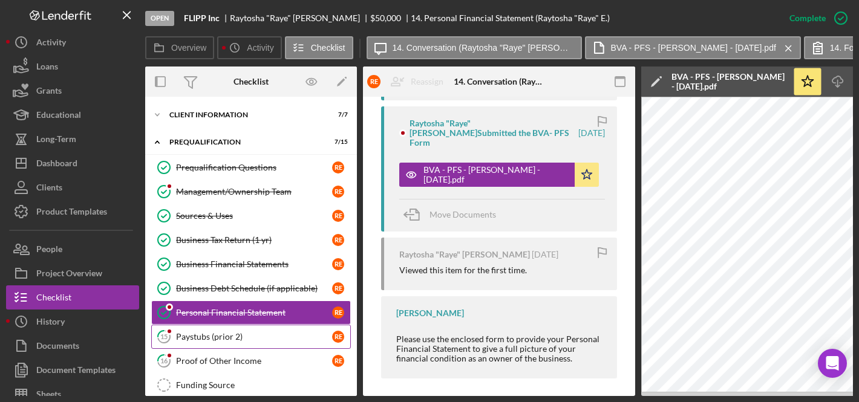
click at [212, 333] on div "Paystubs (prior 2)" at bounding box center [254, 337] width 156 height 10
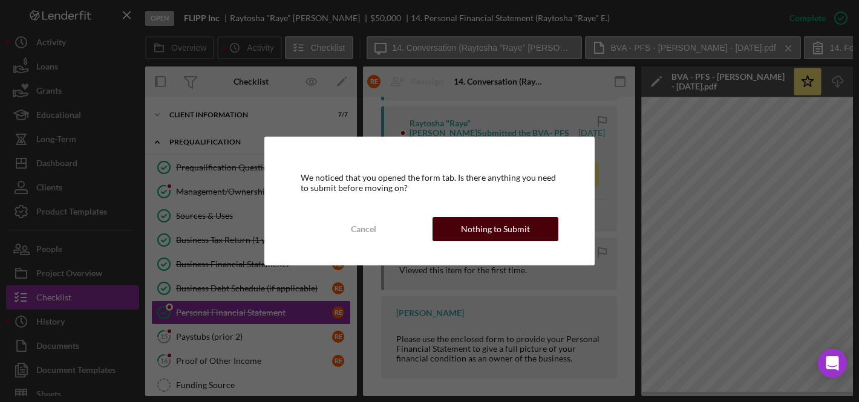
click at [498, 226] on div "Nothing to Submit" at bounding box center [495, 229] width 69 height 24
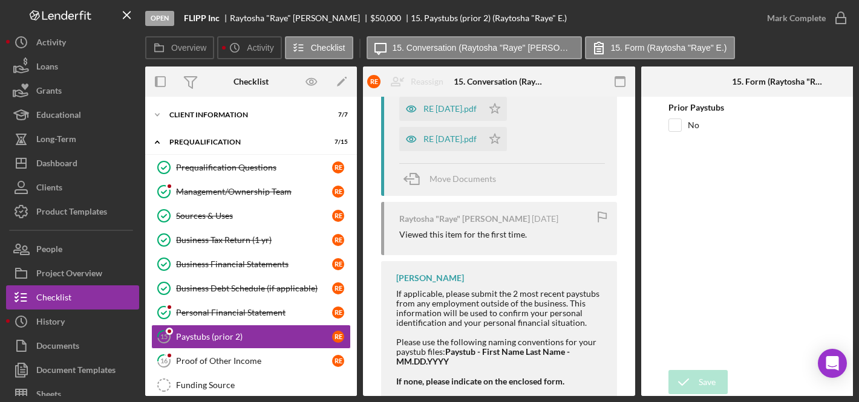
scroll to position [302, 0]
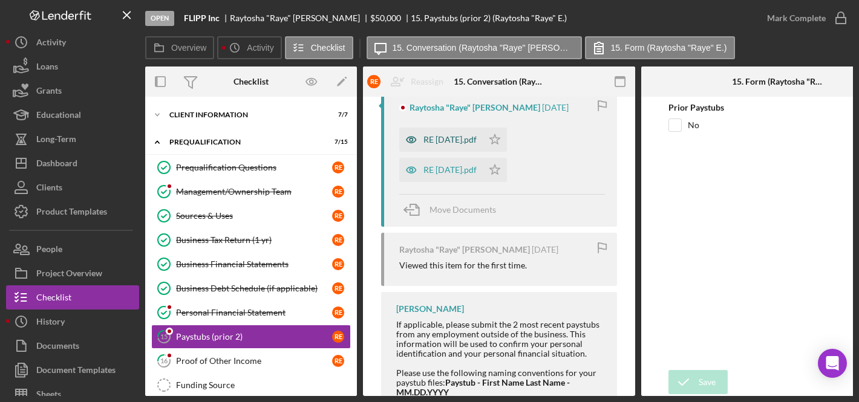
click at [448, 140] on div "RE 9-5-25.pdf" at bounding box center [449, 140] width 53 height 10
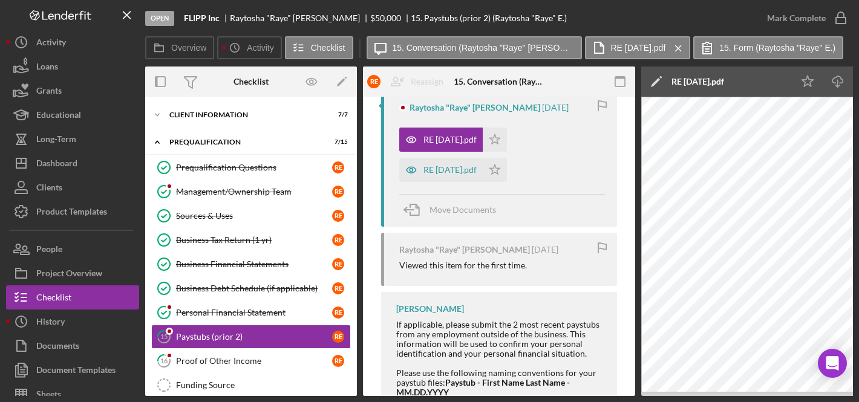
click at [694, 80] on div "RE 9-5-25.pdf" at bounding box center [697, 82] width 53 height 10
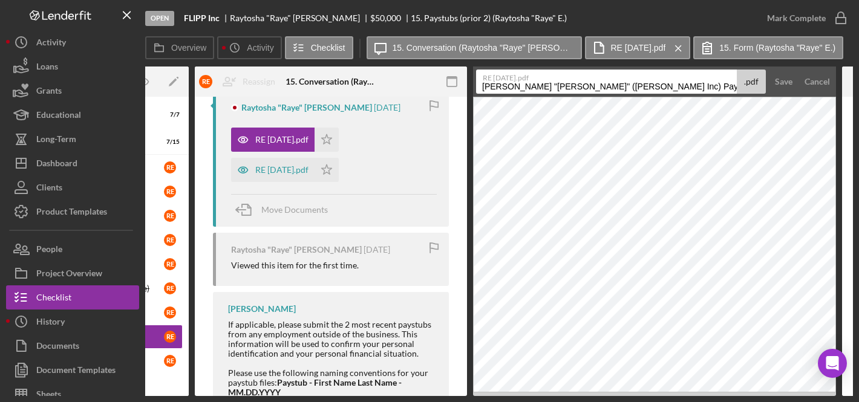
drag, startPoint x: 651, startPoint y: 85, endPoint x: 863, endPoint y: 89, distance: 212.3
click at [858, 89] on html "Open FLIPP Inc Raytosha "Raye" Elliott $50,000 $50,000 15. Paystubs (prior 2) (…" at bounding box center [429, 201] width 859 height 402
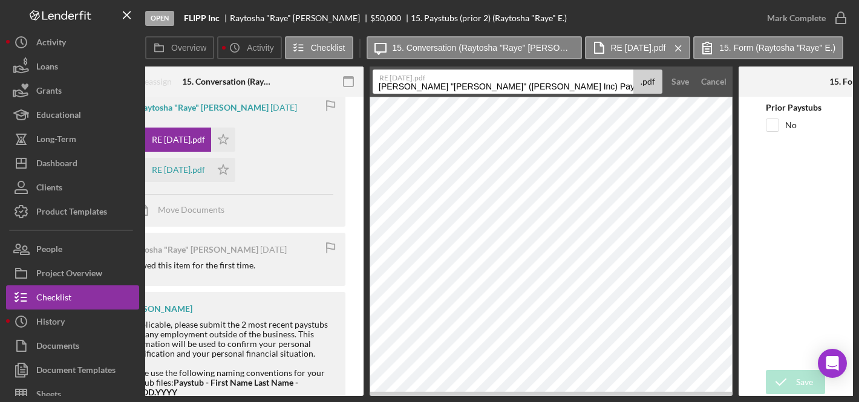
type input "J"
type input "Paystub - Raytosha Elliott - 09.05.25"
click at [665, 70] on button "Save" at bounding box center [680, 82] width 30 height 24
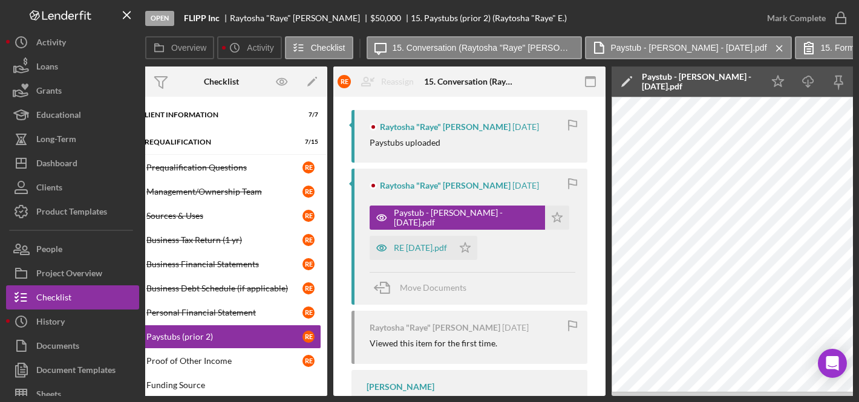
scroll to position [136, 0]
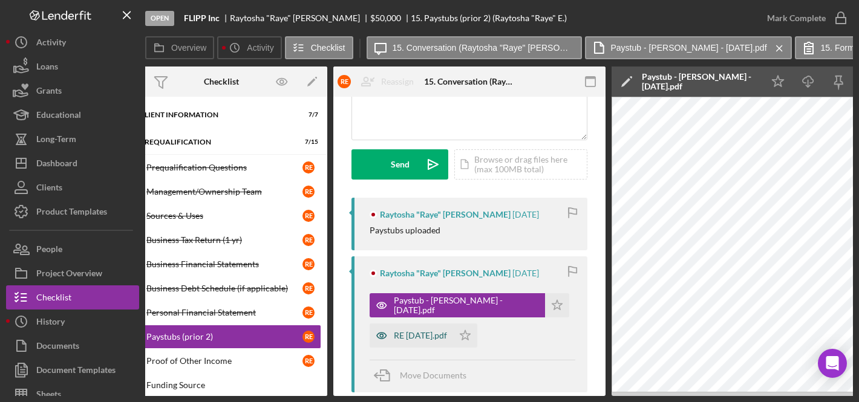
click at [431, 334] on div "RE 9-19-25.pdf" at bounding box center [420, 336] width 53 height 10
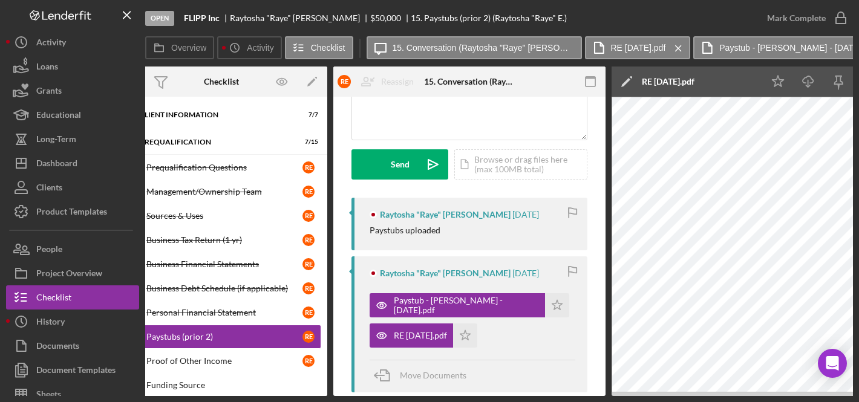
click at [626, 76] on icon "Icon/Edit" at bounding box center [626, 82] width 30 height 30
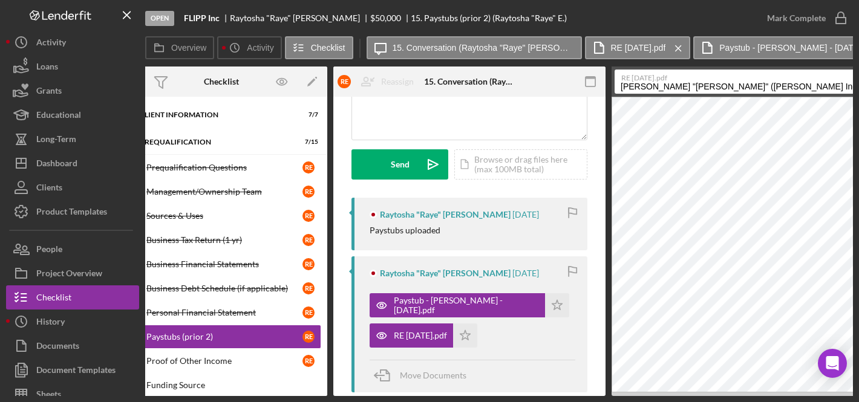
drag, startPoint x: 621, startPoint y: 85, endPoint x: 798, endPoint y: 86, distance: 176.6
click at [798, 86] on input "Elliott, Raytosha "Raye" (FLIPP Inc) Paystubs (prior 2) 20250919" at bounding box center [744, 82] width 261 height 24
drag, startPoint x: 723, startPoint y: 86, endPoint x: 587, endPoint y: 82, distance: 136.1
click at [587, 82] on div "Overview Internal Workflow Stage Open Icon/Dropdown Arrow Archive (can unarchiv…" at bounding box center [499, 232] width 708 height 330
type input "Paystub - Raytosha Elliott - 09.19.25"
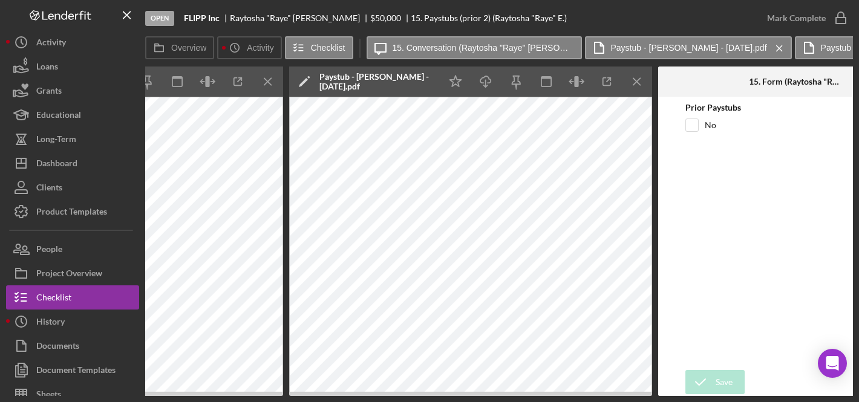
scroll to position [0, 721]
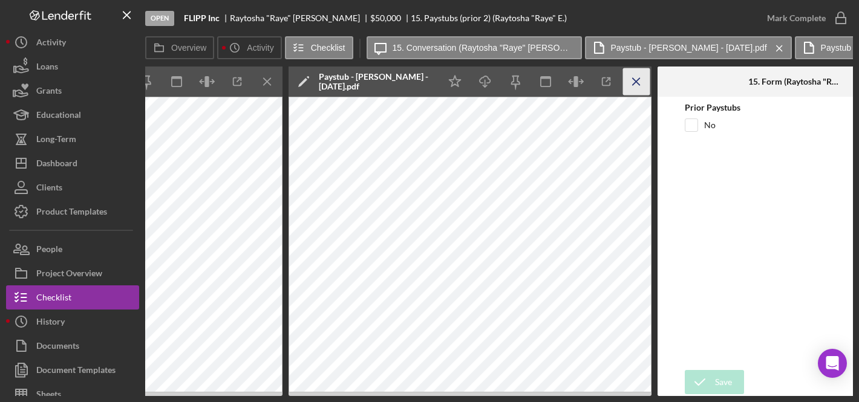
click at [637, 82] on icon "Icon/Menu Close" at bounding box center [636, 81] width 27 height 27
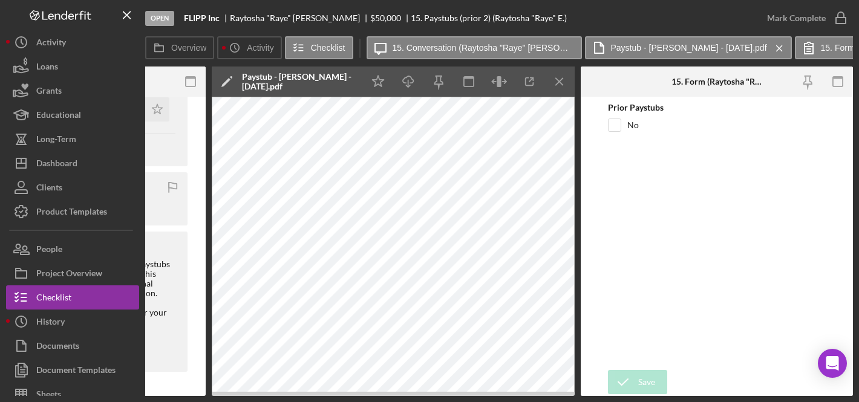
scroll to position [0, 429]
click at [561, 79] on icon "Icon/Menu Close" at bounding box center [559, 81] width 27 height 27
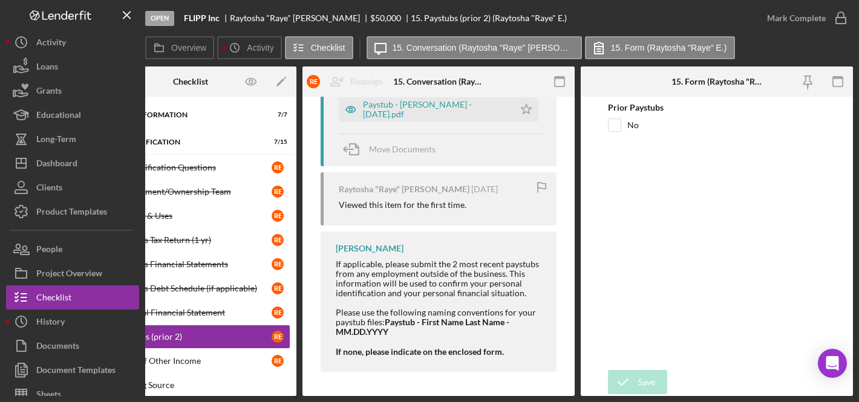
scroll to position [0, 0]
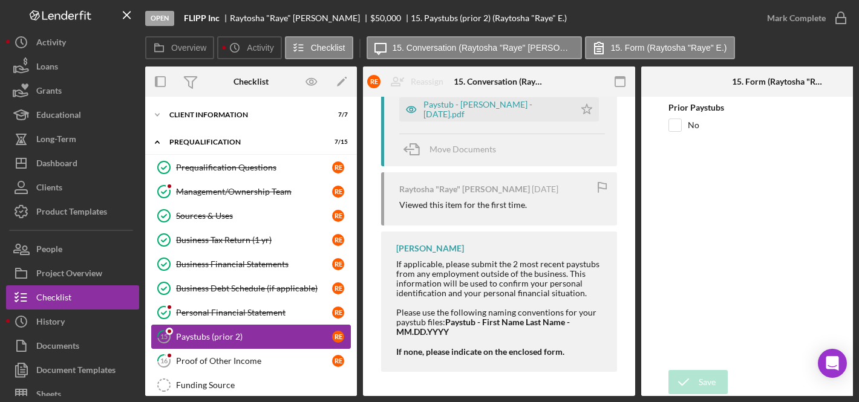
click at [203, 333] on div "Paystubs (prior 2)" at bounding box center [254, 337] width 156 height 10
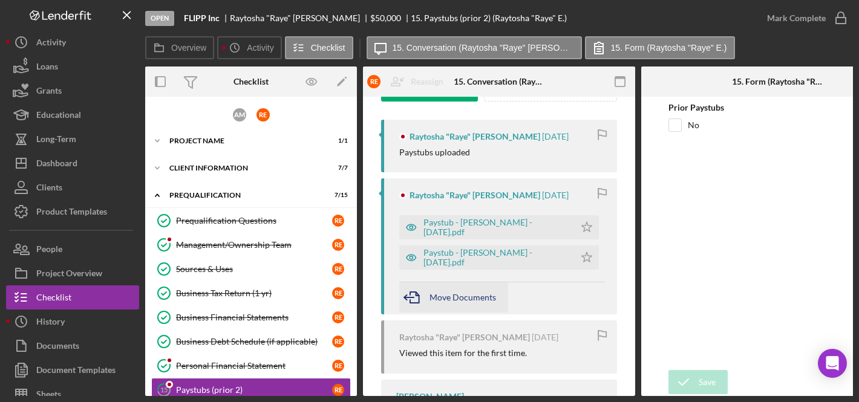
scroll to position [144, 0]
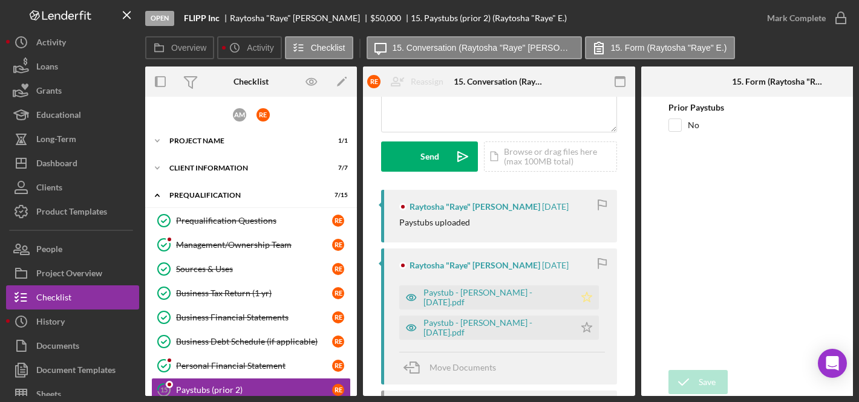
click at [590, 295] on icon "Icon/Star" at bounding box center [587, 297] width 24 height 24
click at [581, 327] on icon "Icon/Star" at bounding box center [587, 328] width 24 height 24
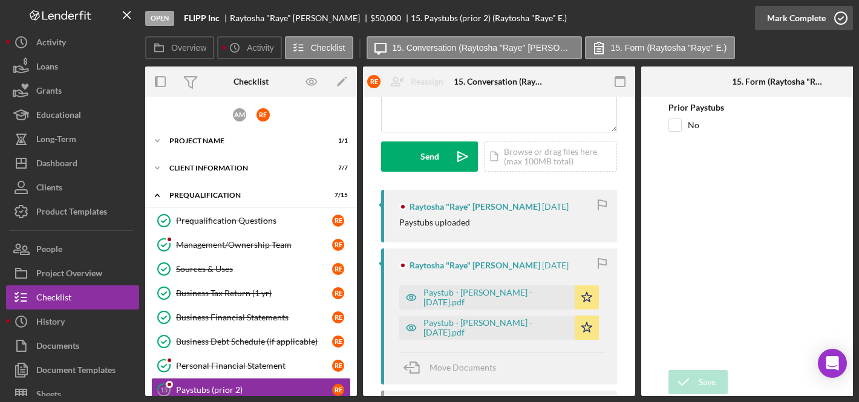
click at [798, 12] on div "Mark Complete" at bounding box center [796, 18] width 59 height 24
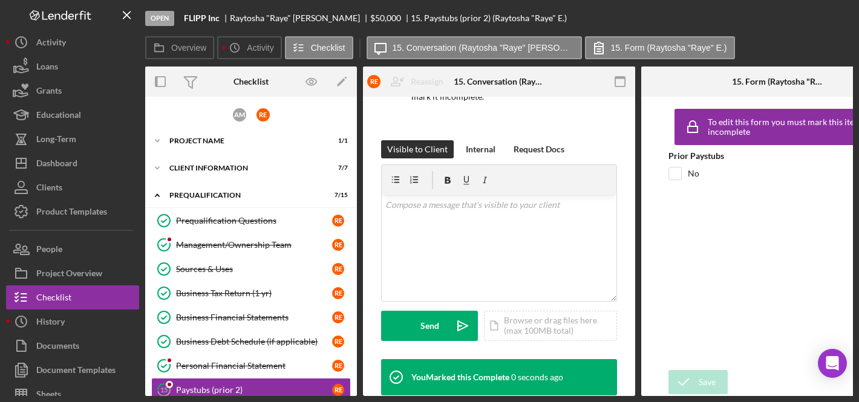
scroll to position [337, 0]
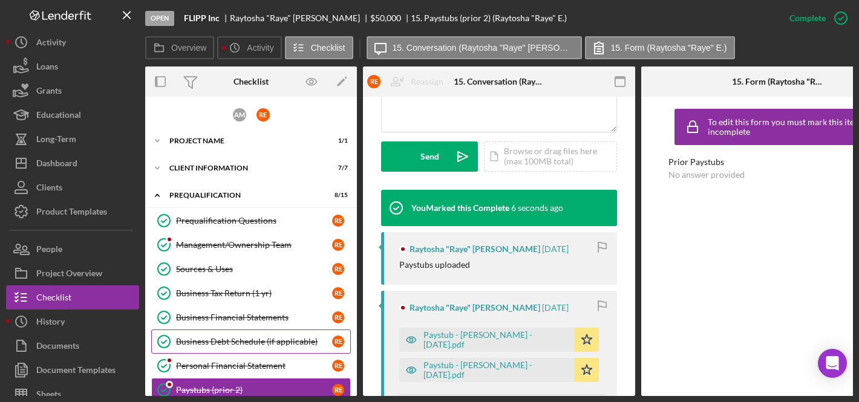
drag, startPoint x: 307, startPoint y: 397, endPoint x: 238, endPoint y: 345, distance: 86.4
click at [166, 375] on div "Open FLIPP Inc Raytosha "Raye" Elliott $50,000 $50,000 15. Paystubs (prior 2) (…" at bounding box center [429, 201] width 859 height 402
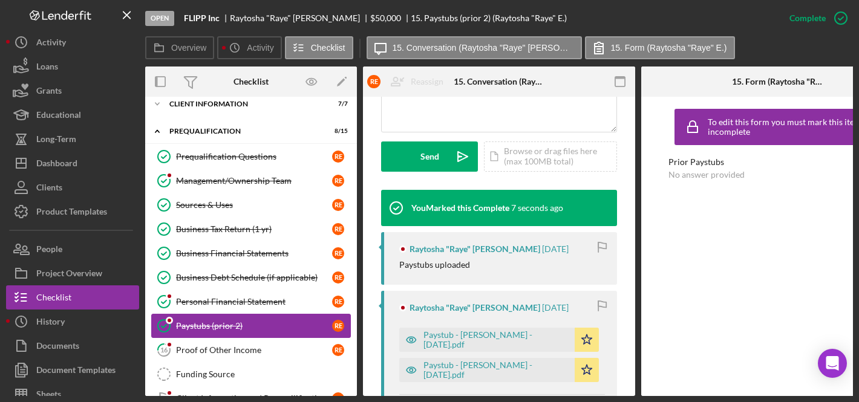
scroll to position [92, 0]
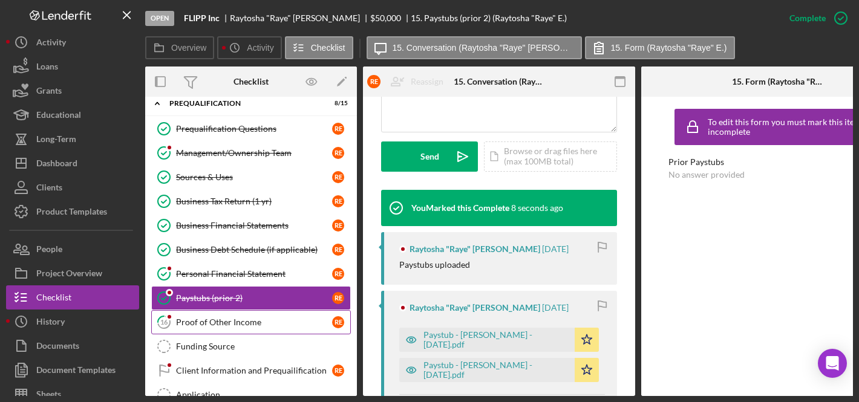
click at [227, 319] on div "Proof of Other Income" at bounding box center [254, 323] width 156 height 10
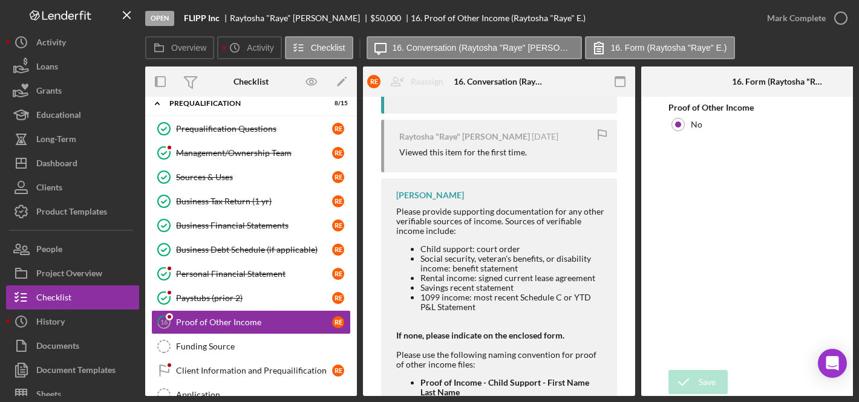
scroll to position [413, 0]
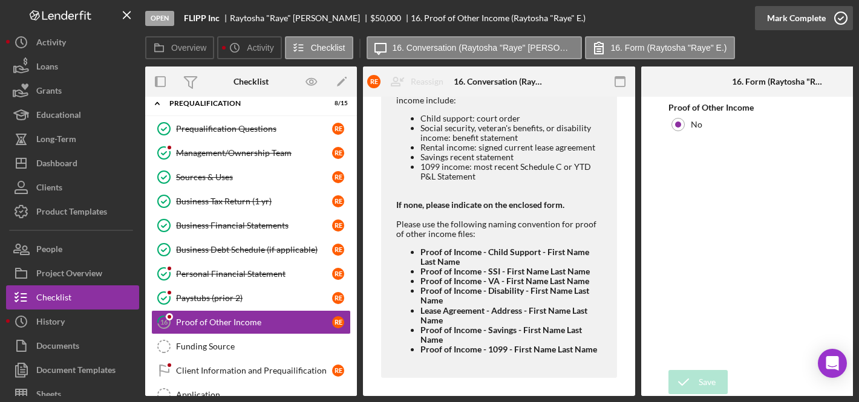
drag, startPoint x: 801, startPoint y: 14, endPoint x: 771, endPoint y: 25, distance: 32.1
click at [801, 15] on div "Mark Complete" at bounding box center [796, 18] width 59 height 24
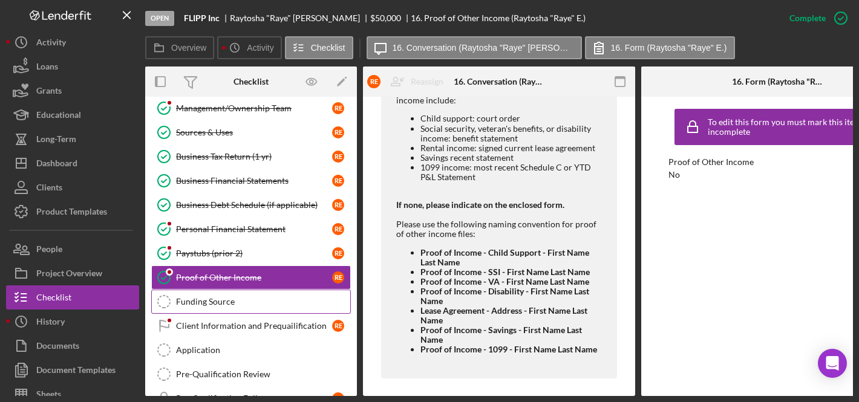
scroll to position [233, 0]
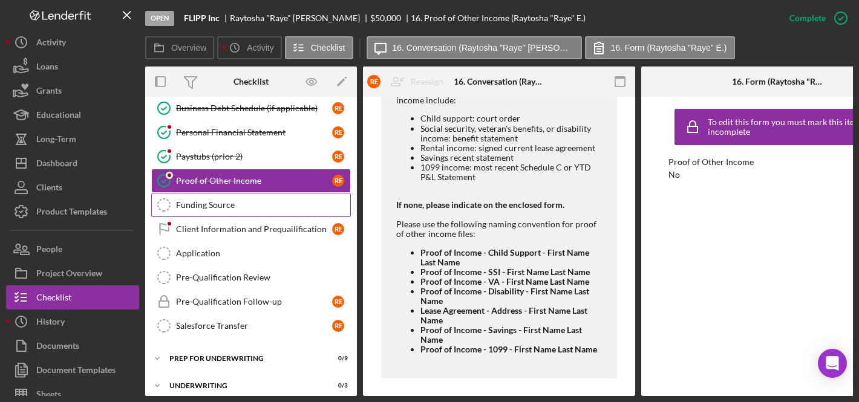
click at [206, 201] on div "Funding Source" at bounding box center [263, 205] width 174 height 10
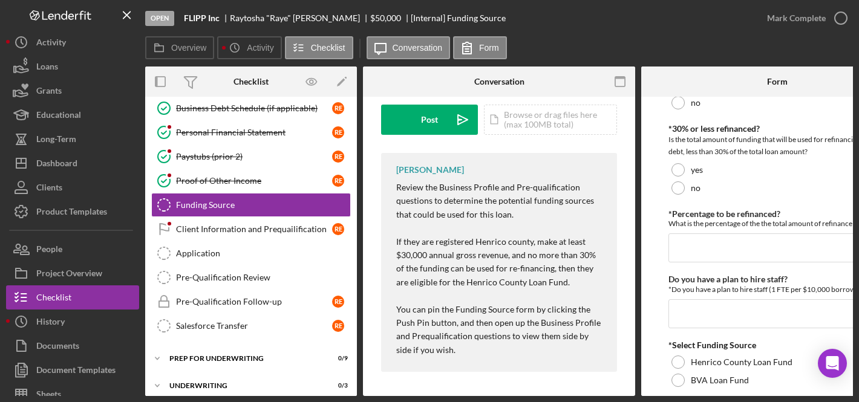
scroll to position [132, 0]
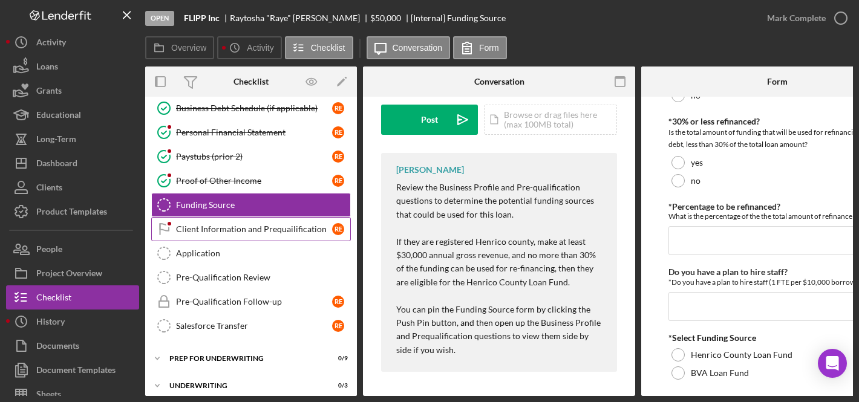
click at [233, 229] on div "Client Information and Prequailification" at bounding box center [254, 229] width 156 height 10
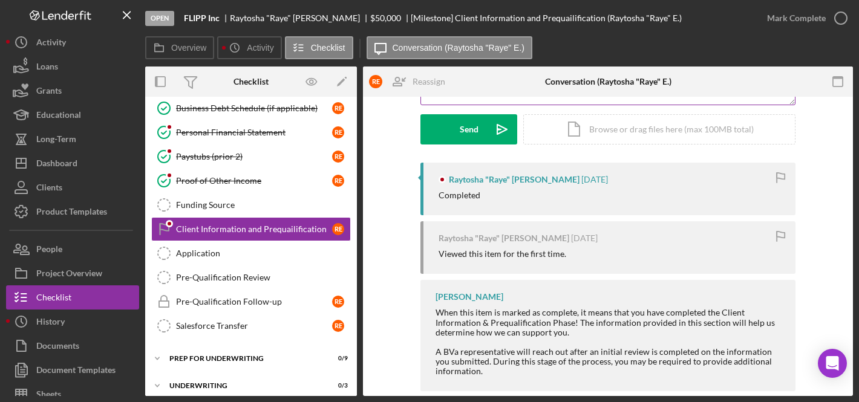
scroll to position [191, 0]
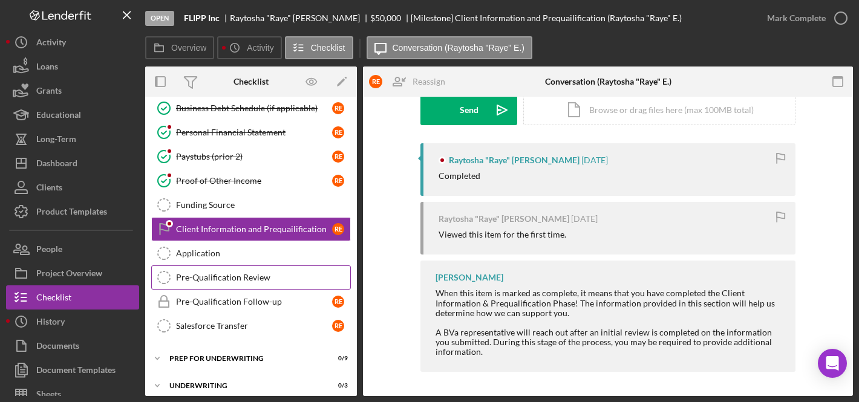
click at [233, 282] on link "Pre-Qualification Review Pre-Qualification Review" at bounding box center [251, 277] width 200 height 24
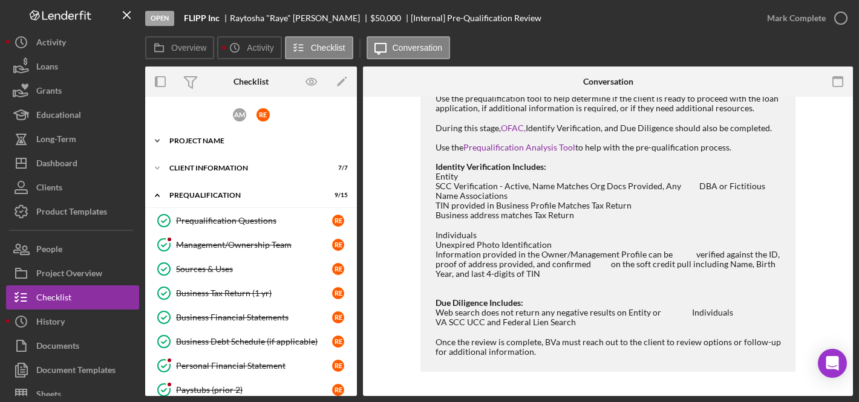
click at [189, 133] on div "Icon/Expander Project Name 1 / 1" at bounding box center [251, 141] width 212 height 24
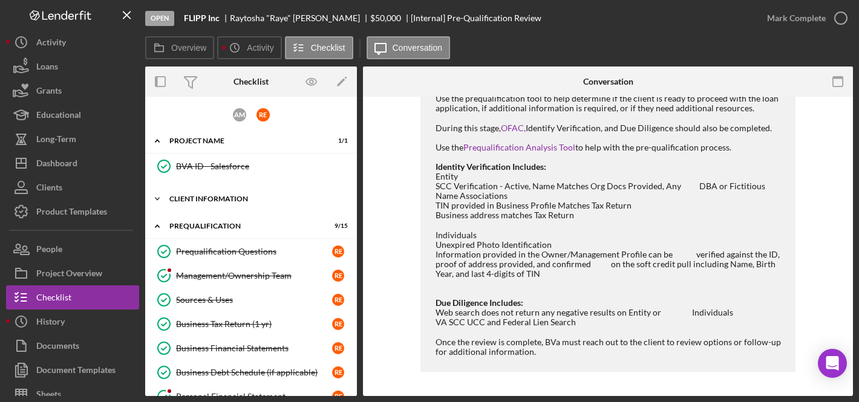
click at [226, 196] on div "Client Information" at bounding box center [255, 198] width 172 height 7
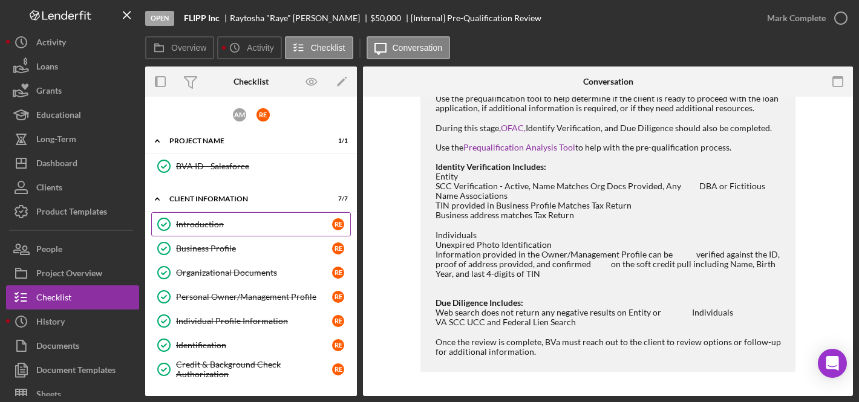
click at [212, 227] on div "Introduction" at bounding box center [254, 225] width 156 height 10
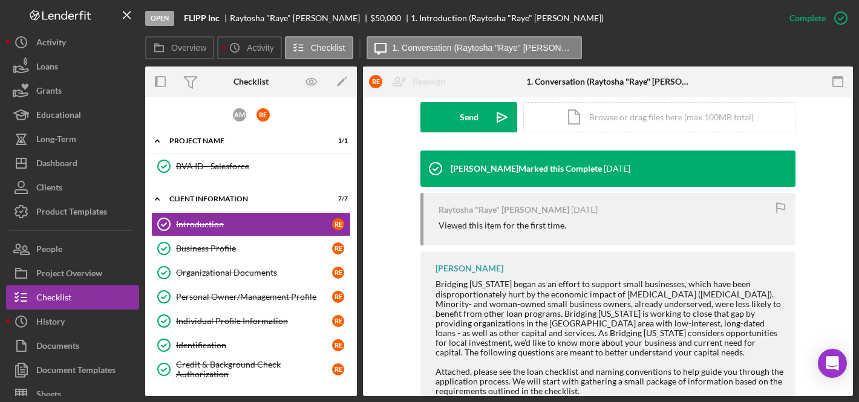
scroll to position [438, 0]
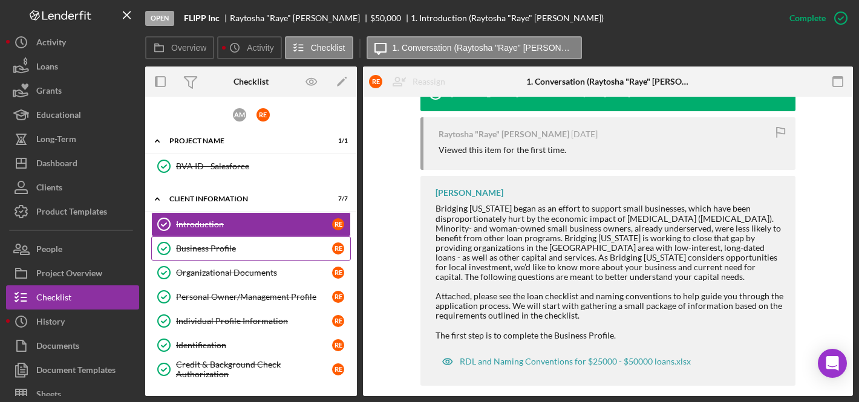
click at [220, 251] on div "Business Profile" at bounding box center [254, 249] width 156 height 10
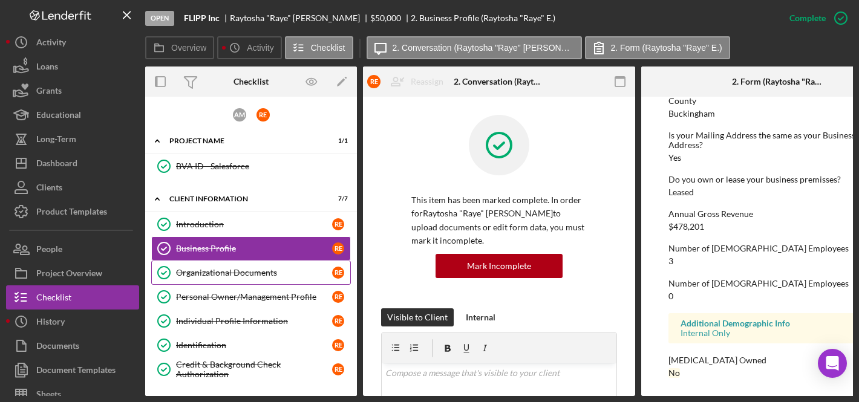
click at [224, 273] on div "Organizational Documents" at bounding box center [254, 273] width 156 height 10
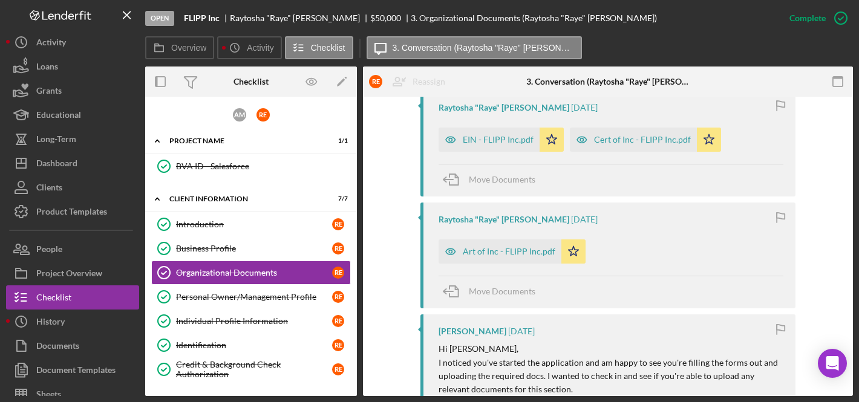
scroll to position [738, 0]
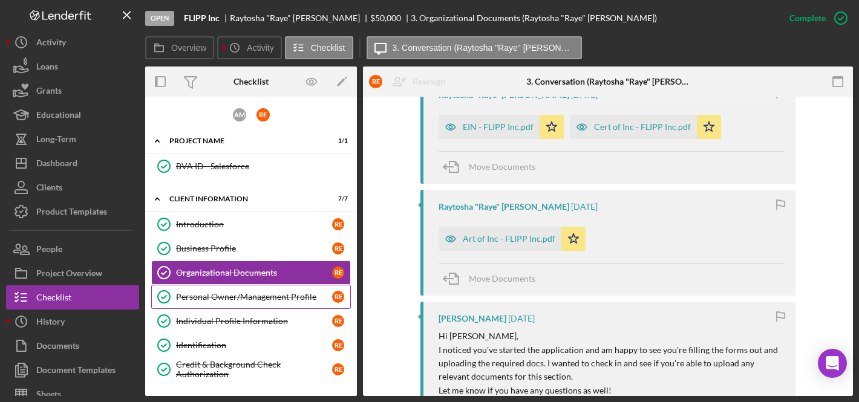
click at [285, 298] on div "Personal Owner/Management Profile" at bounding box center [254, 297] width 156 height 10
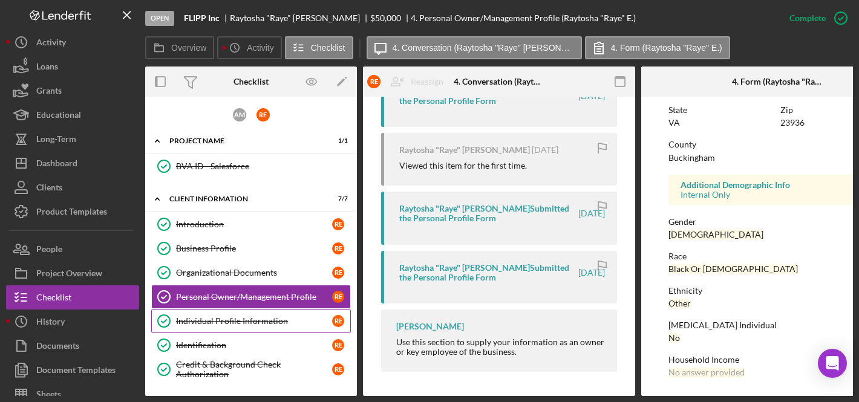
click at [258, 322] on div "Individual Profile Information" at bounding box center [254, 321] width 156 height 10
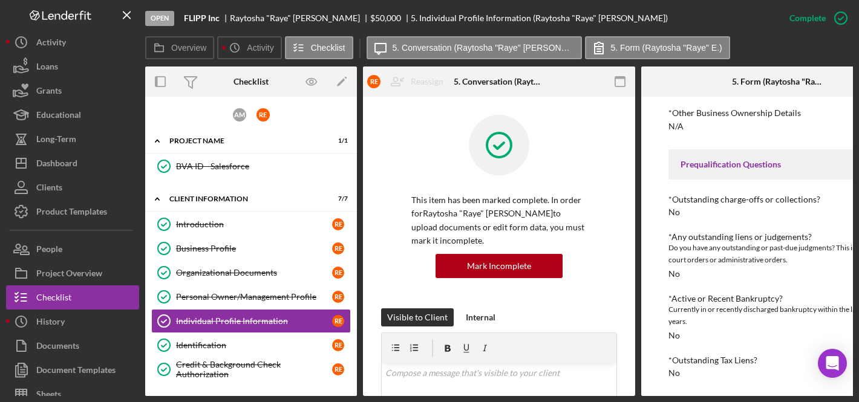
scroll to position [385, 0]
click at [193, 350] on div "Identification" at bounding box center [254, 345] width 156 height 10
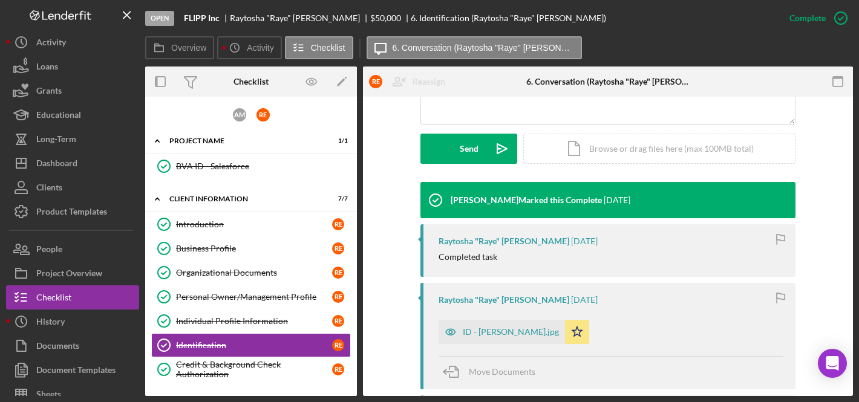
scroll to position [330, 0]
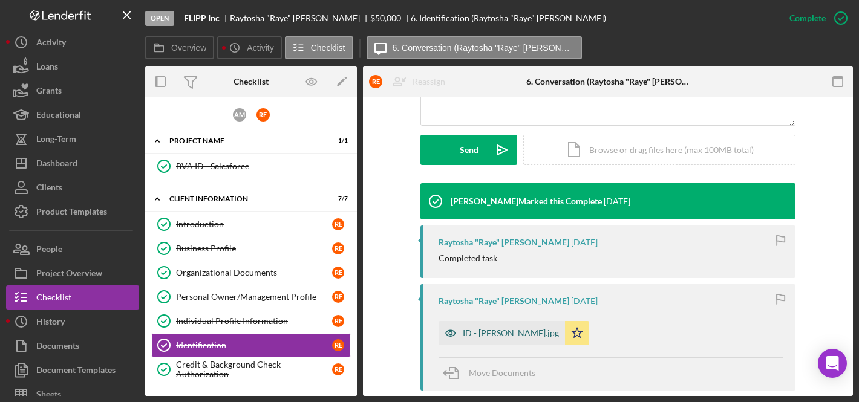
click at [510, 328] on div "ID - Raytosha Elliott.jpg" at bounding box center [511, 333] width 96 height 10
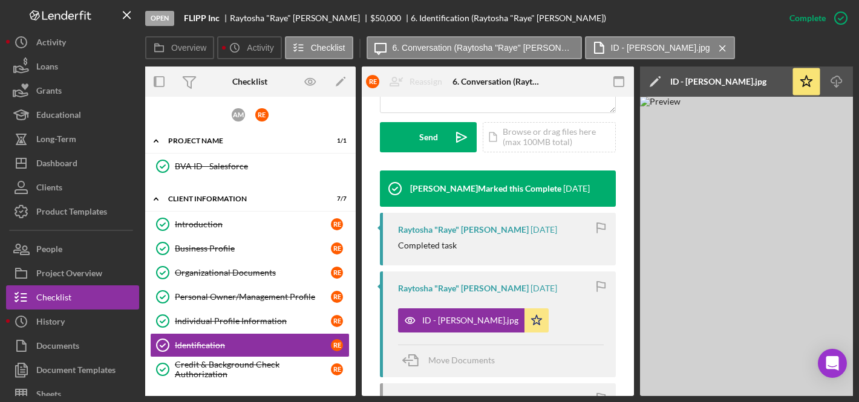
scroll to position [0, 0]
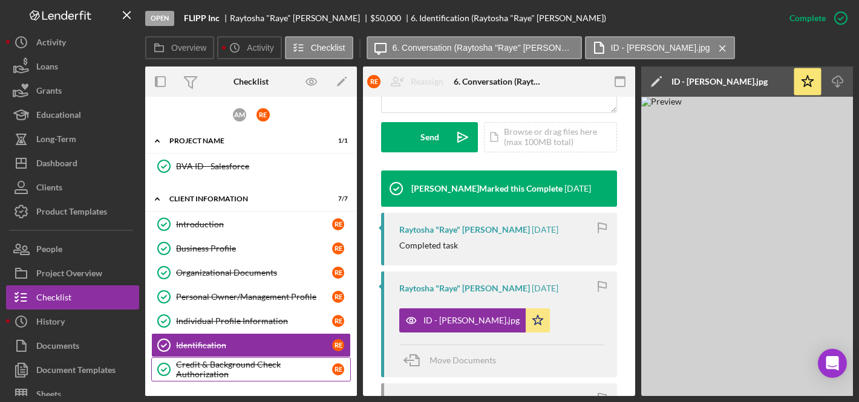
click at [241, 363] on div "Credit & Background Check Authorization" at bounding box center [254, 369] width 156 height 19
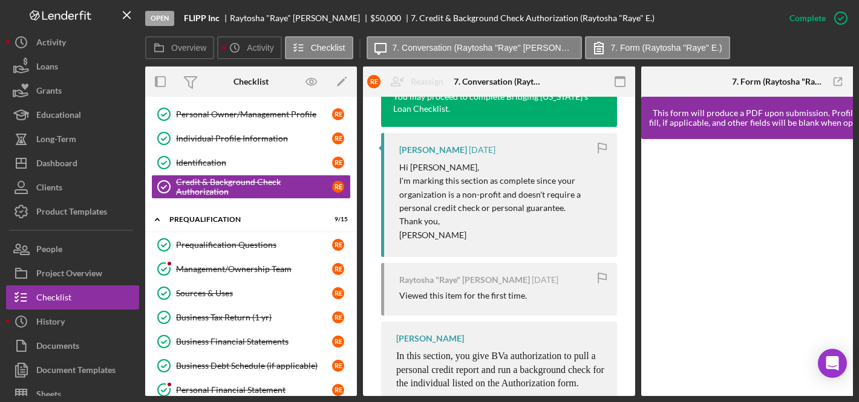
scroll to position [186, 0]
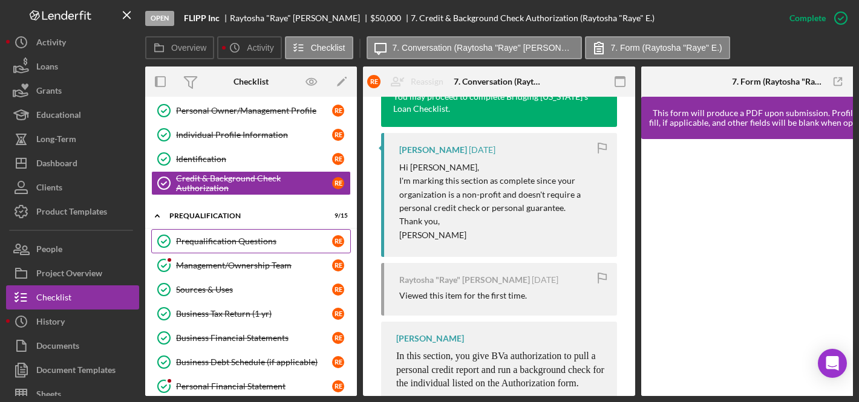
click at [244, 241] on div "Prequalification Questions" at bounding box center [254, 241] width 156 height 10
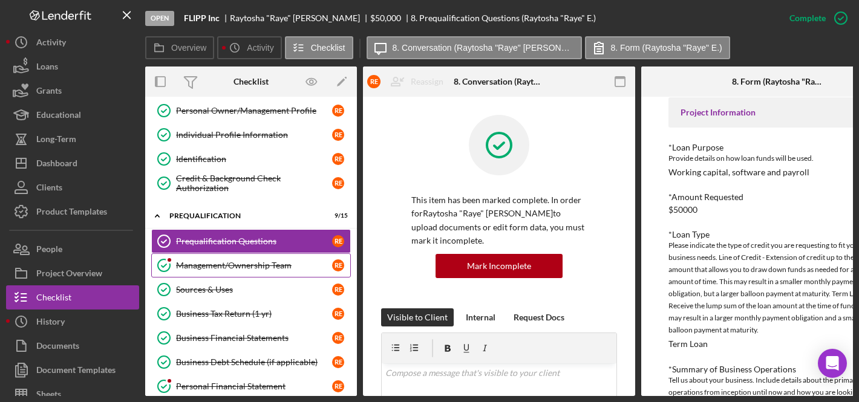
click at [234, 267] on div "Management/Ownership Team" at bounding box center [254, 266] width 156 height 10
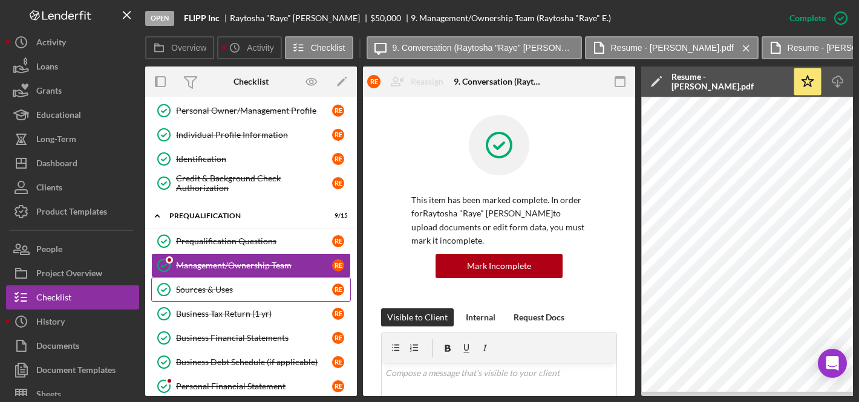
click at [232, 290] on div "Sources & Uses" at bounding box center [254, 290] width 156 height 10
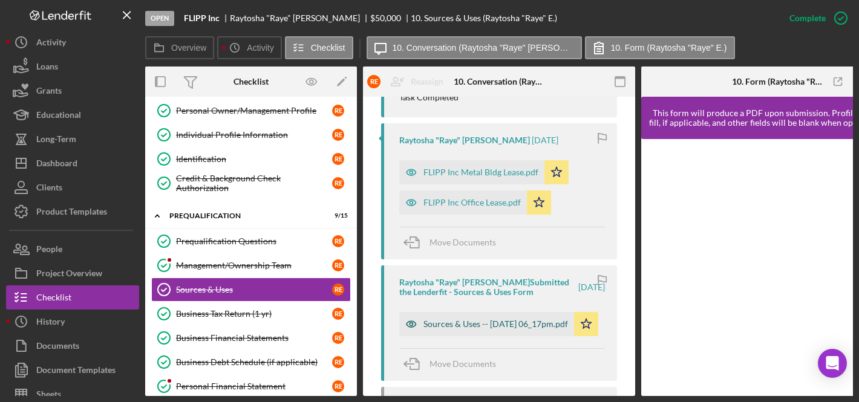
scroll to position [690, 0]
click at [490, 319] on div "Sources & Uses -- 2025-08-28 06_17pm.pdf" at bounding box center [495, 324] width 145 height 10
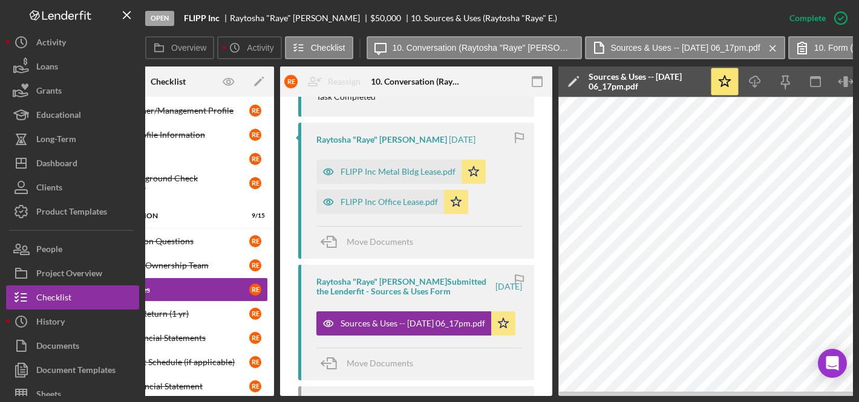
scroll to position [0, 0]
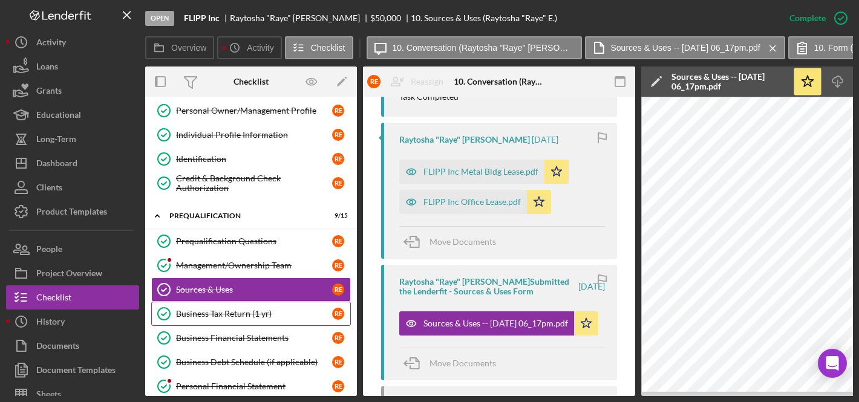
click at [235, 313] on div "Business Tax Return (1 yr)" at bounding box center [254, 314] width 156 height 10
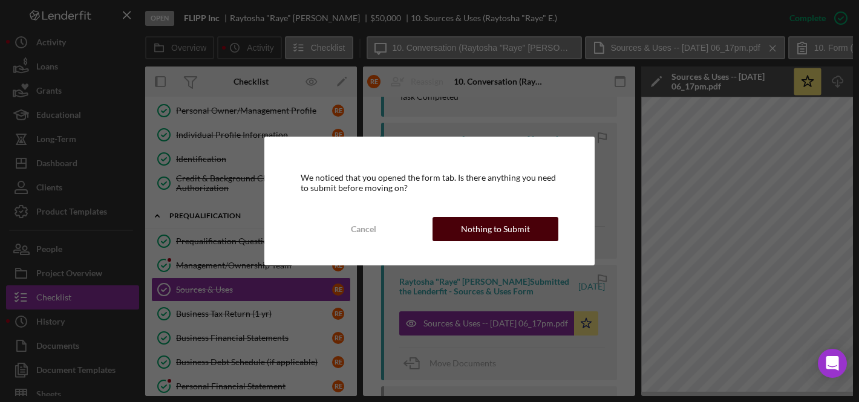
click at [533, 230] on button "Nothing to Submit" at bounding box center [495, 229] width 126 height 24
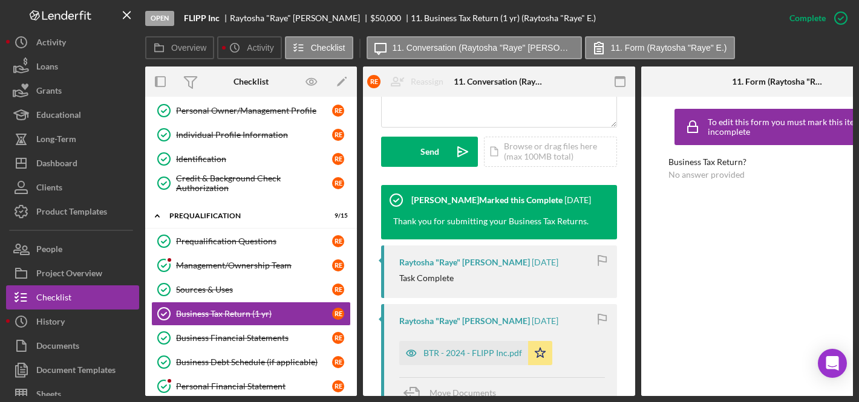
scroll to position [364, 0]
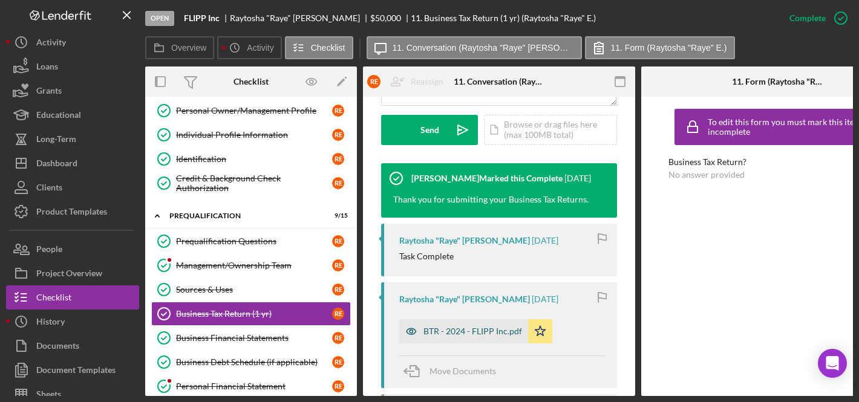
click at [475, 330] on div "BTR - 2024 - FLIPP Inc.pdf" at bounding box center [472, 332] width 99 height 10
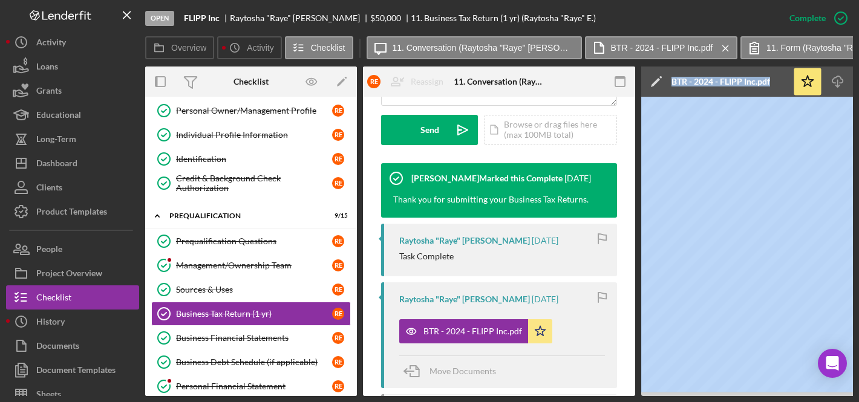
drag, startPoint x: 578, startPoint y: 396, endPoint x: 653, endPoint y: 392, distance: 75.1
click at [654, 393] on div "Open FLIPP Inc Raytosha "Raye" Elliott $50,000 $50,000 11. Business Tax Return …" at bounding box center [429, 201] width 859 height 402
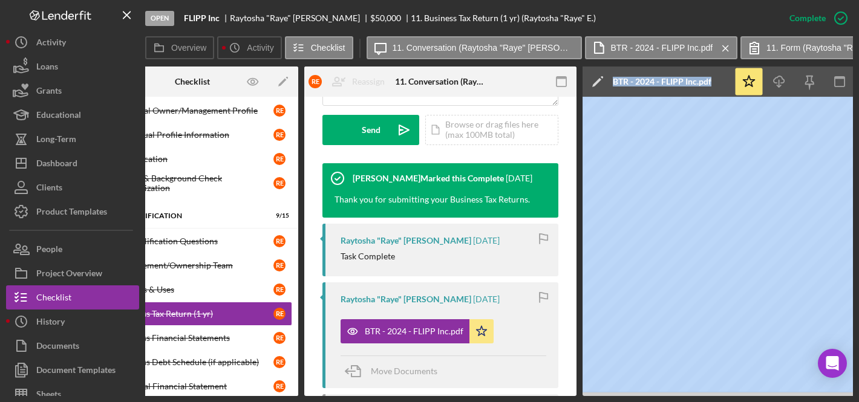
scroll to position [0, 0]
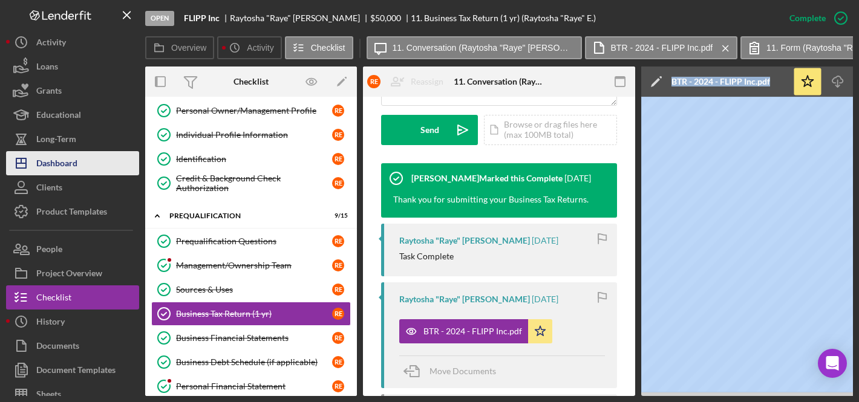
click at [68, 163] on div "Dashboard" at bounding box center [56, 164] width 41 height 27
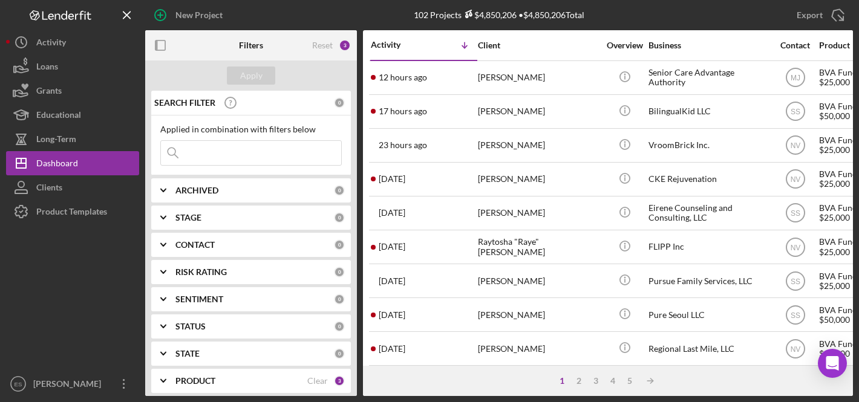
click at [217, 149] on input at bounding box center [251, 153] width 180 height 24
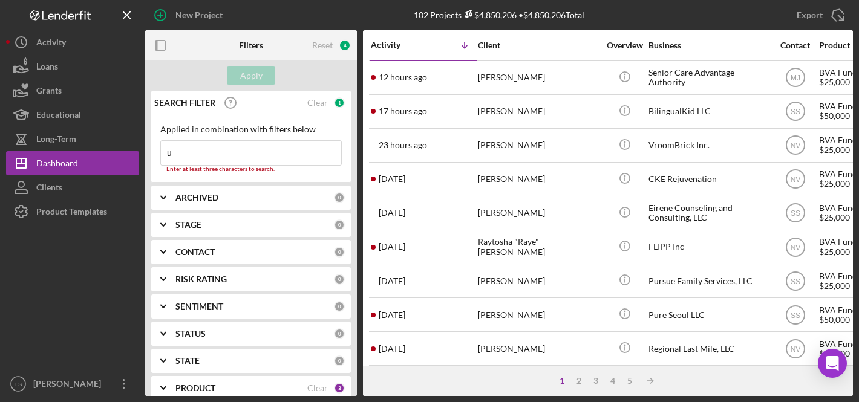
type input "ugk"
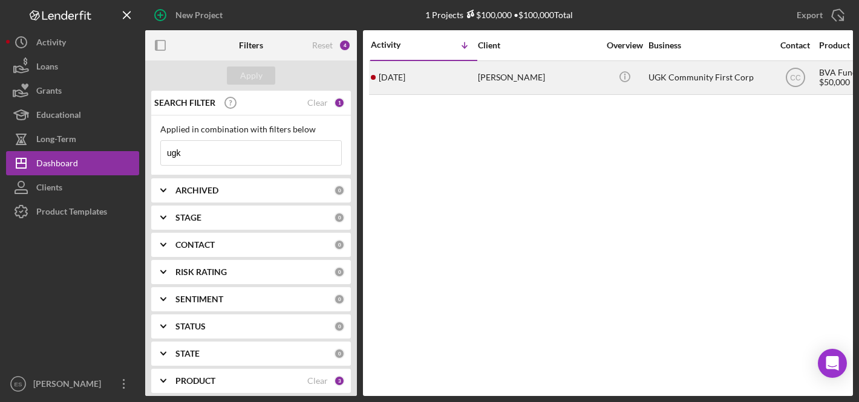
click at [671, 76] on div "UGK Community First Corp" at bounding box center [708, 78] width 121 height 32
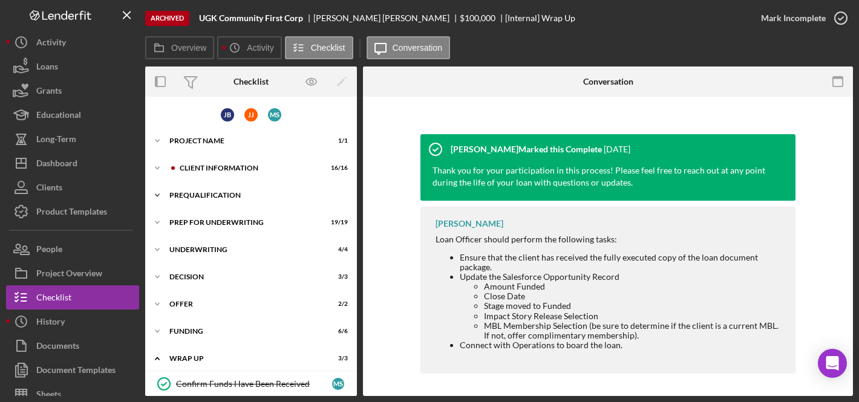
click at [222, 196] on div "Prequalification" at bounding box center [255, 195] width 172 height 7
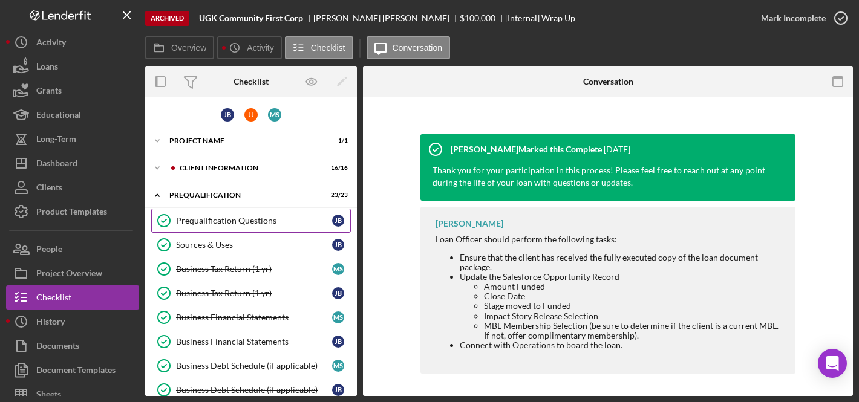
click at [221, 218] on div "Prequalification Questions" at bounding box center [254, 221] width 156 height 10
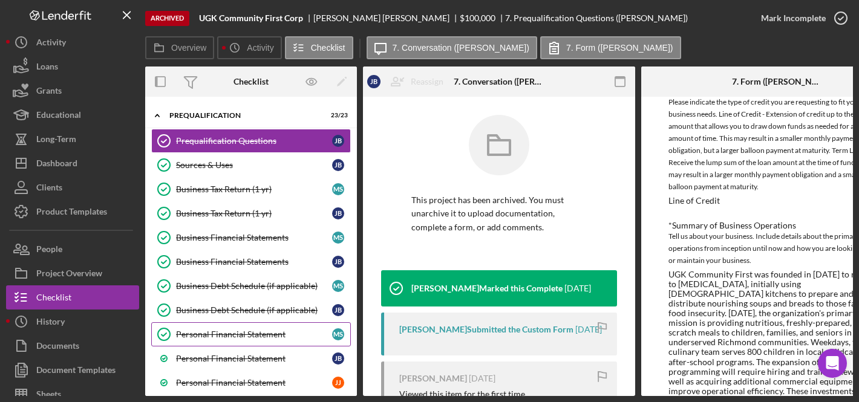
scroll to position [36, 0]
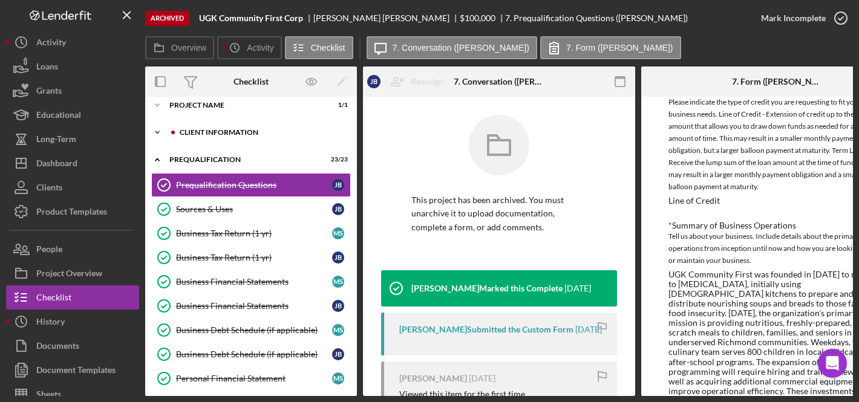
click at [219, 130] on div "Client Information" at bounding box center [261, 132] width 162 height 7
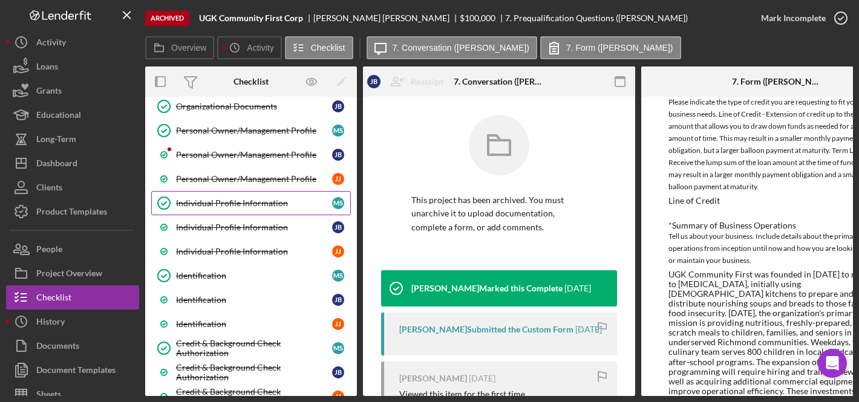
scroll to position [194, 0]
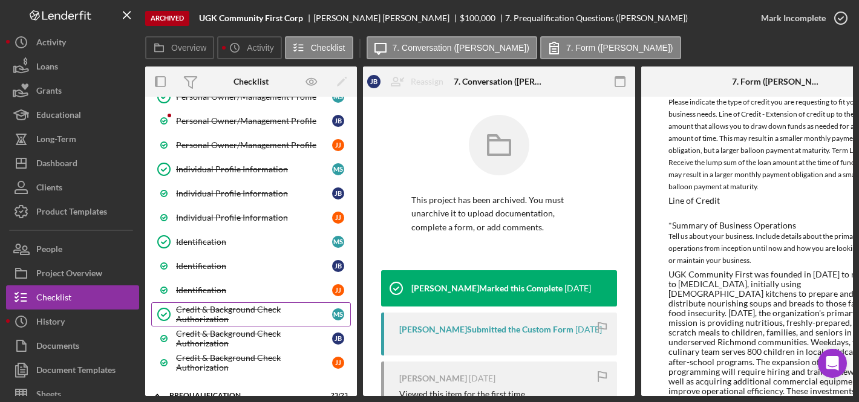
click at [214, 312] on div "Credit & Background Check Authorization" at bounding box center [254, 314] width 156 height 19
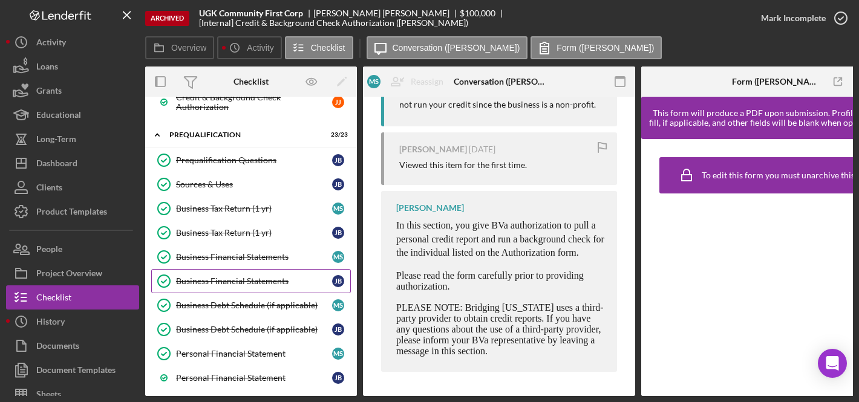
scroll to position [650, 0]
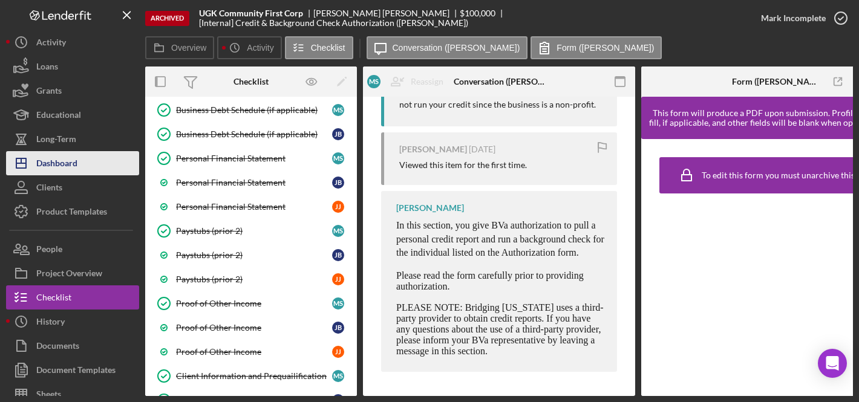
click at [70, 152] on div "Dashboard" at bounding box center [56, 164] width 41 height 27
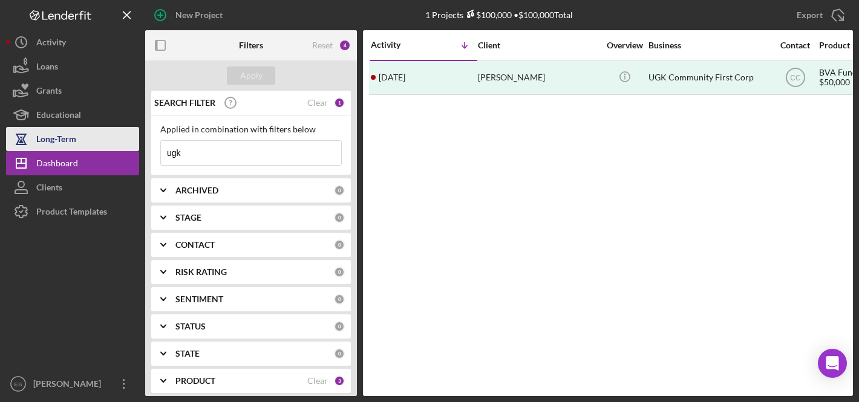
drag, startPoint x: 187, startPoint y: 152, endPoint x: 47, endPoint y: 151, distance: 140.3
click at [60, 151] on div "New Project 1 Projects $100,000 • $100,000 Total ugk Export Icon/Export Filters…" at bounding box center [429, 198] width 847 height 396
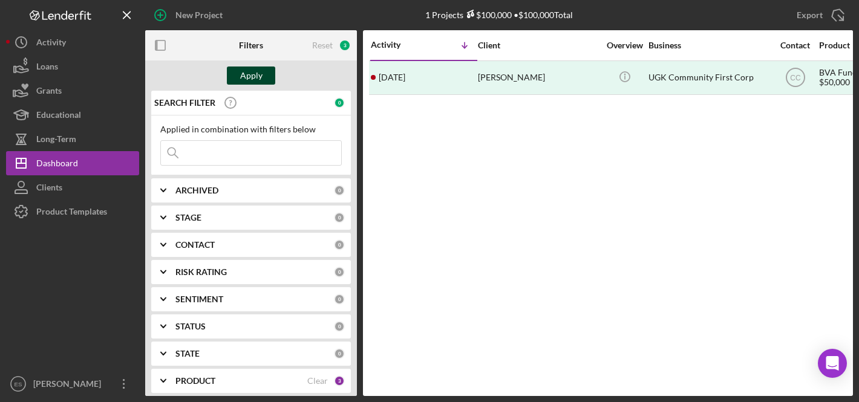
click at [258, 73] on div "Apply" at bounding box center [251, 76] width 22 height 18
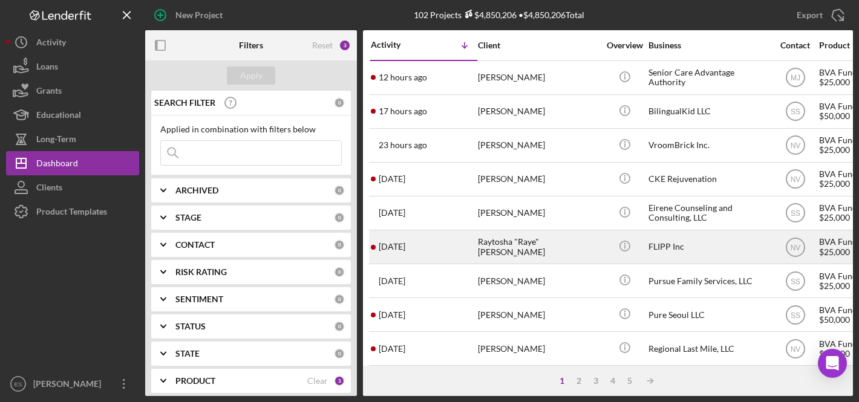
click at [535, 241] on div "Raytosha "Raye" [PERSON_NAME]" at bounding box center [538, 247] width 121 height 32
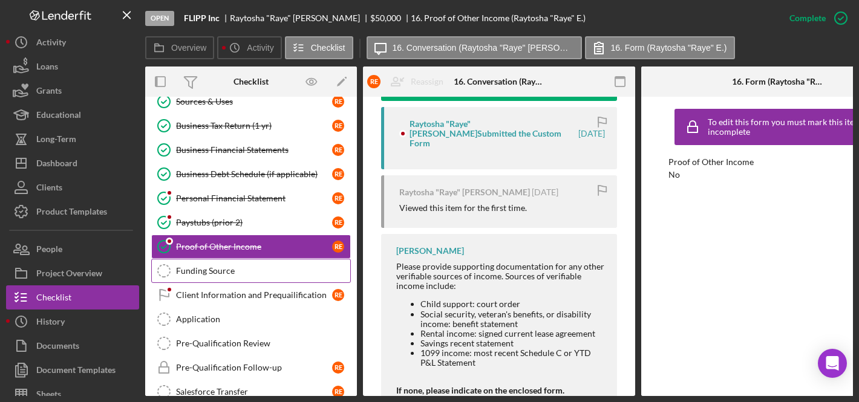
scroll to position [166, 0]
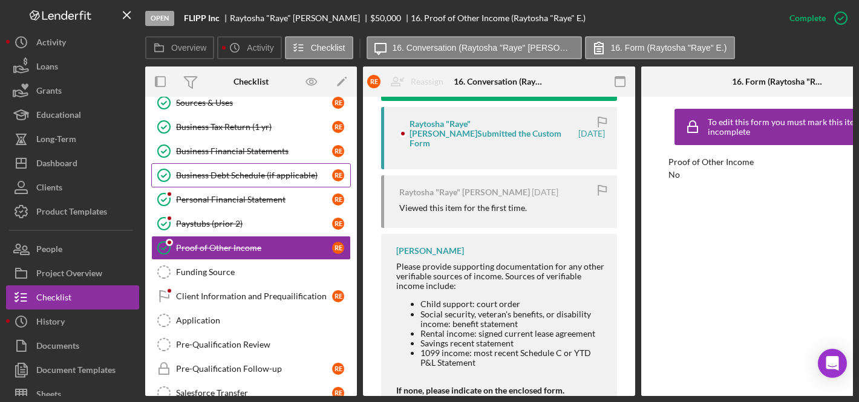
click at [252, 178] on div "Business Debt Schedule (if applicable)" at bounding box center [254, 176] width 156 height 10
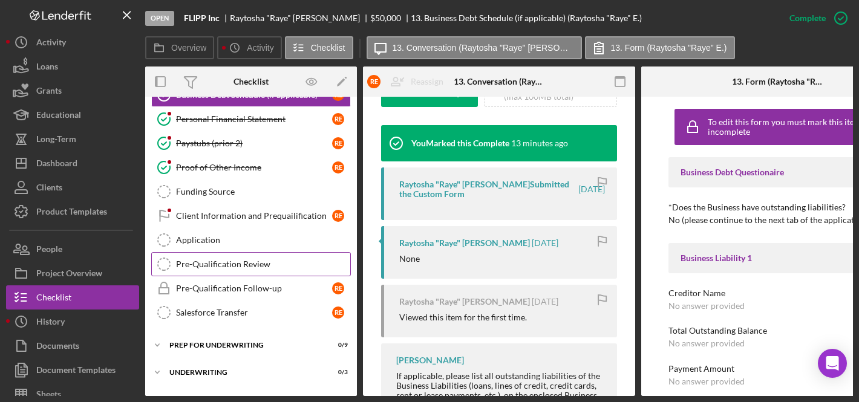
scroll to position [246, 0]
click at [236, 264] on div "Pre-Qualification Review" at bounding box center [263, 266] width 174 height 10
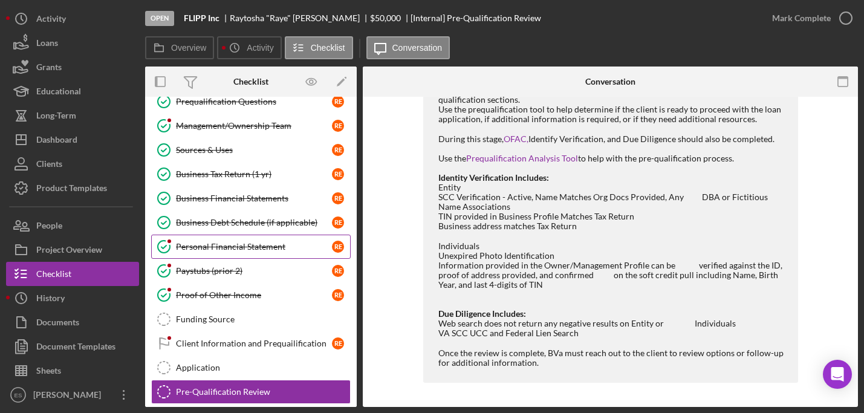
scroll to position [115, 0]
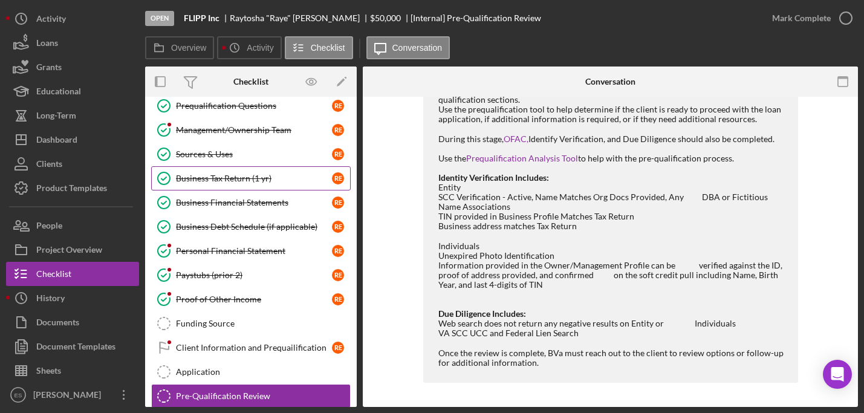
click at [223, 174] on div "Business Tax Return (1 yr)" at bounding box center [254, 179] width 156 height 10
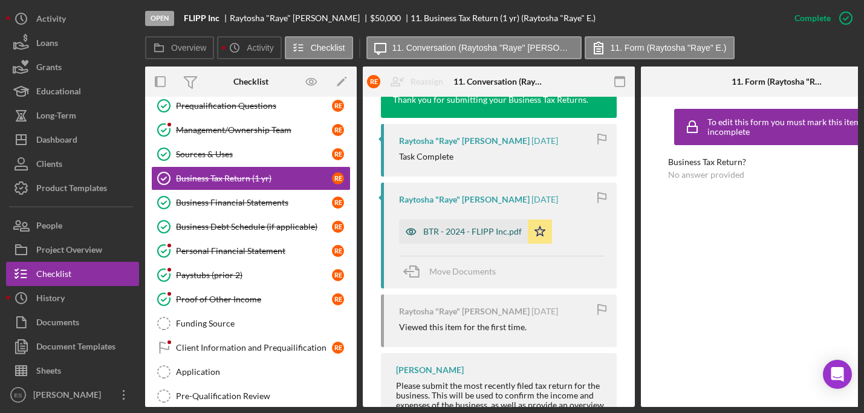
scroll to position [463, 0]
click at [485, 231] on div "BTR - 2024 - FLIPP Inc.pdf" at bounding box center [472, 232] width 99 height 10
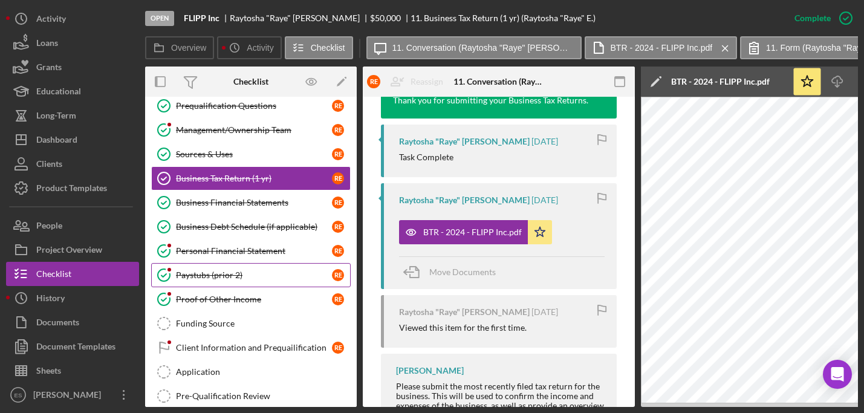
scroll to position [112, 0]
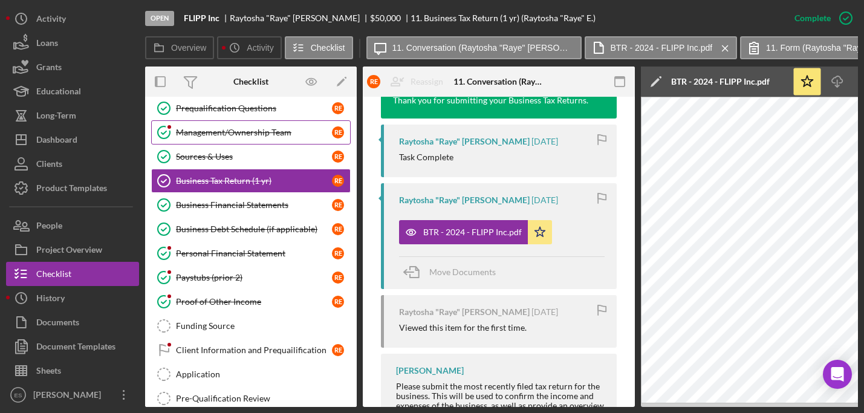
click at [253, 135] on div "Management/Ownership Team" at bounding box center [254, 133] width 156 height 10
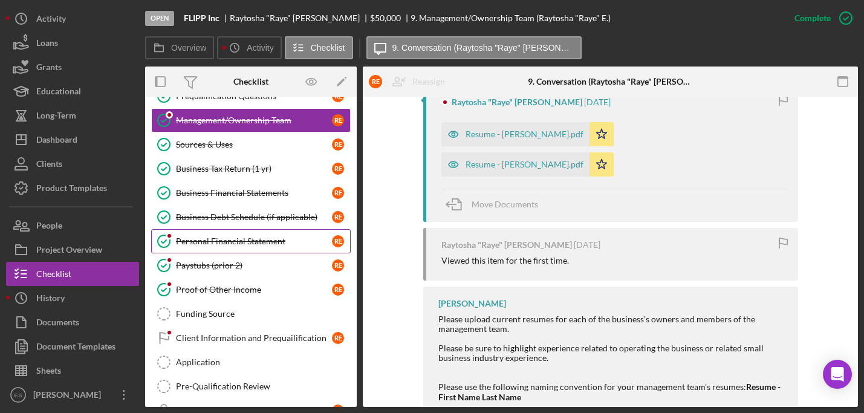
scroll to position [255, 0]
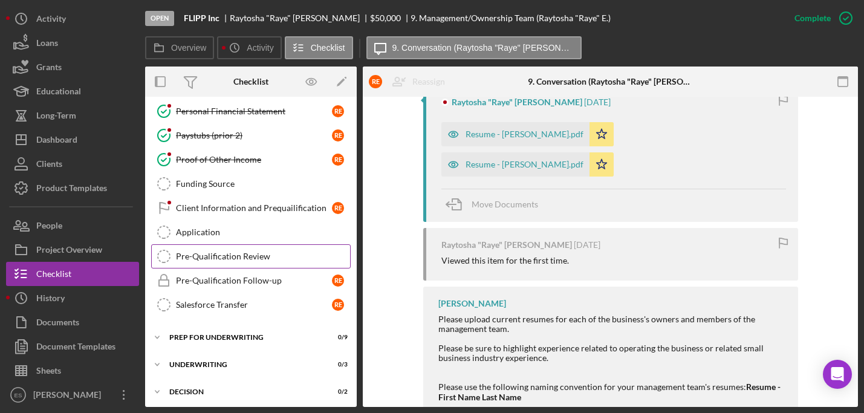
click at [233, 262] on link "Pre-Qualification Review Pre-Qualification Review" at bounding box center [251, 256] width 200 height 24
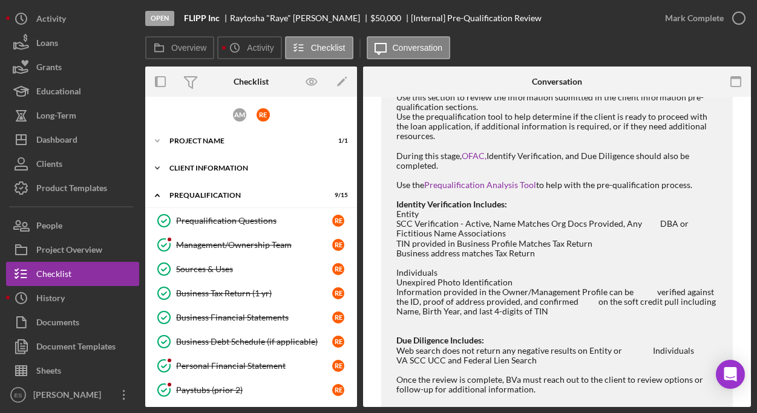
click at [235, 166] on div "Client Information" at bounding box center [255, 167] width 172 height 7
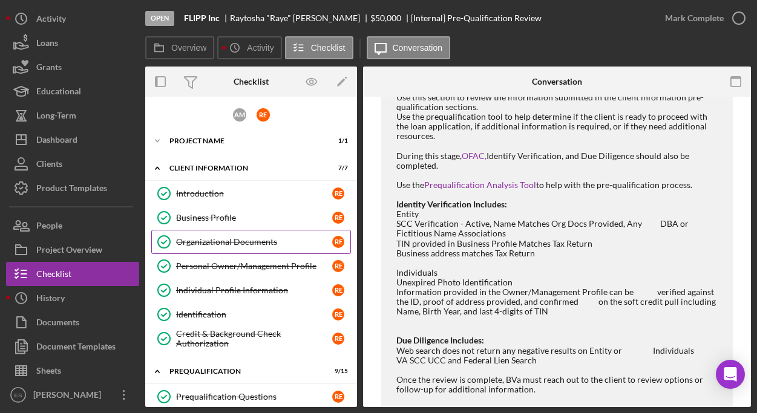
click at [224, 242] on div "Organizational Documents" at bounding box center [254, 242] width 156 height 10
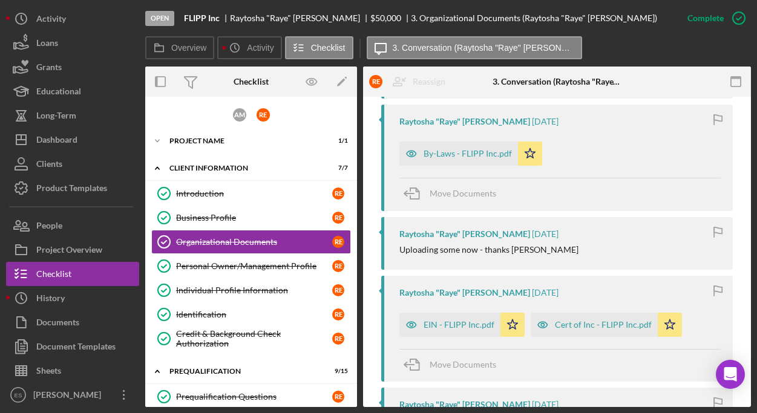
scroll to position [581, 0]
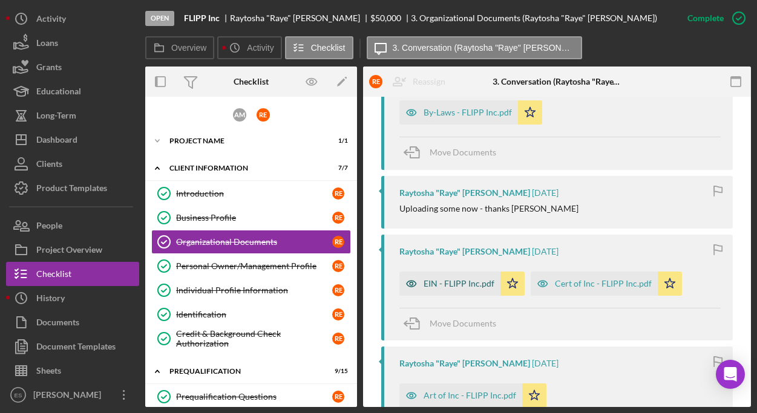
click at [458, 279] on div "EIN - FLIPP Inc.pdf" at bounding box center [458, 284] width 71 height 10
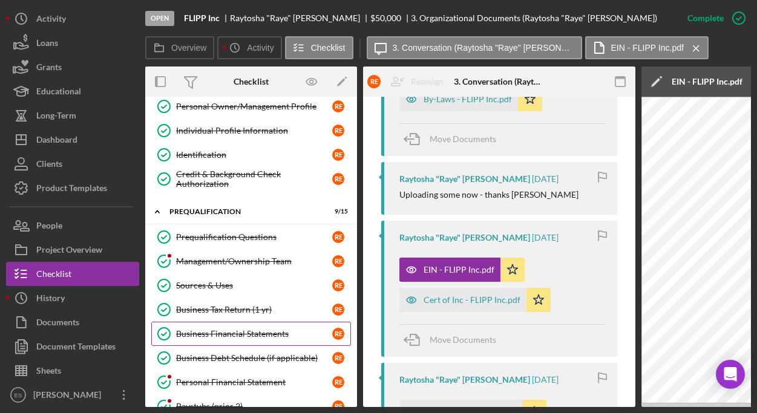
scroll to position [178, 0]
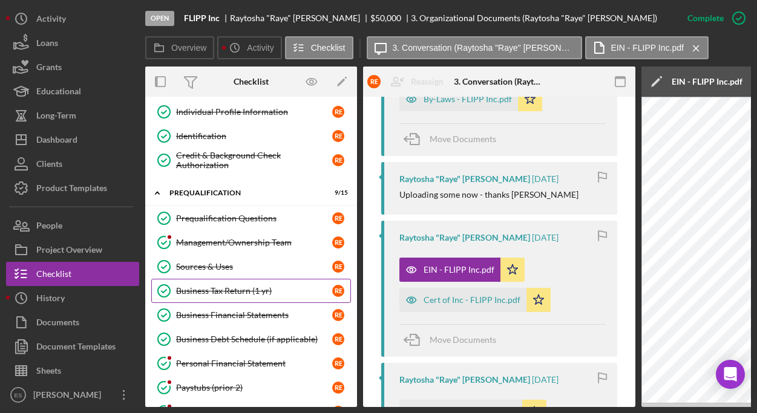
click at [236, 296] on link "Business Tax Return (1 yr) Business Tax Return (1 yr) R E" at bounding box center [251, 291] width 200 height 24
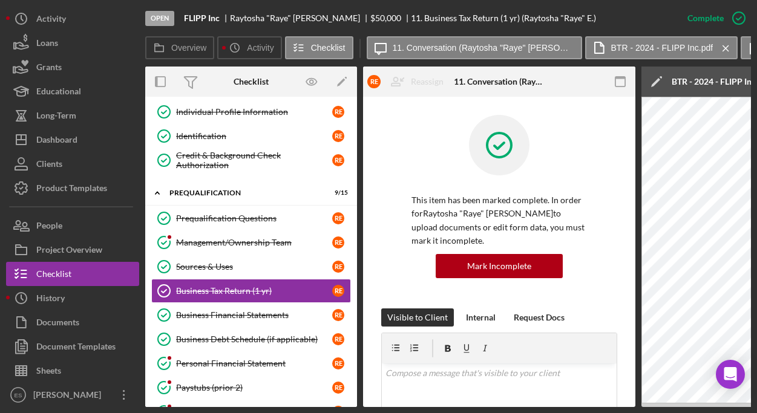
drag, startPoint x: 460, startPoint y: 406, endPoint x: 673, endPoint y: 404, distance: 212.9
click at [673, 402] on div "Overview Internal Workflow Stage Open Icon/Dropdown Arrow Archive (can unarchiv…" at bounding box center [447, 237] width 605 height 340
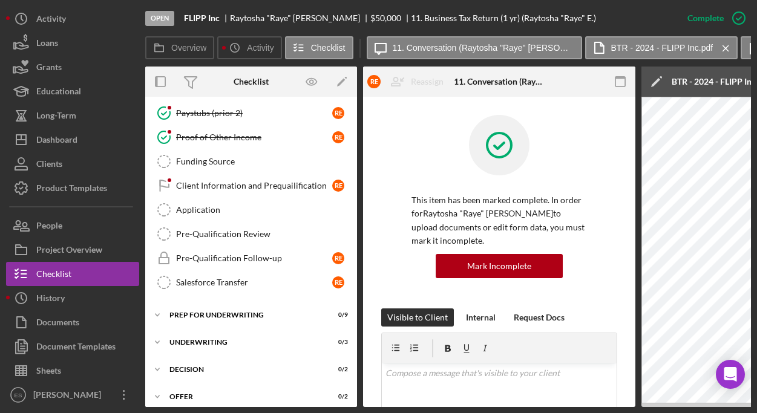
scroll to position [489, 0]
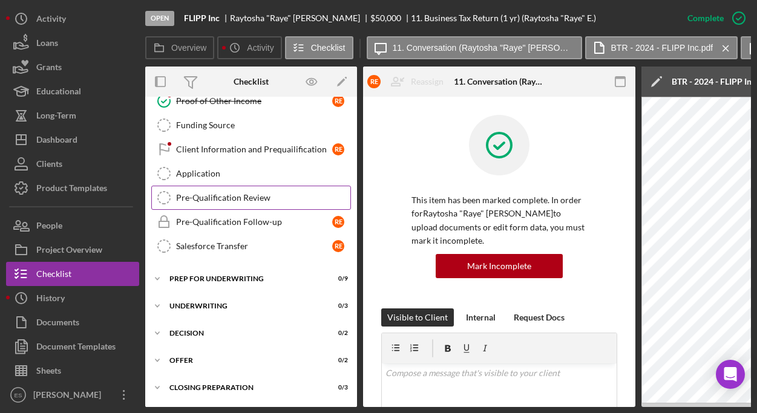
click at [223, 201] on div "Pre-Qualification Review" at bounding box center [263, 198] width 174 height 10
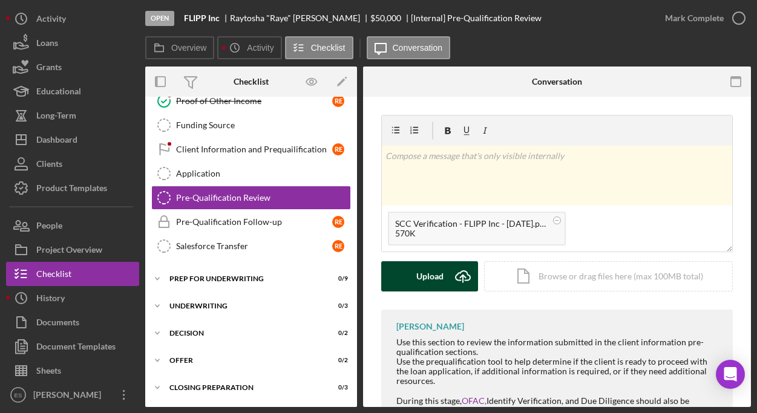
click at [426, 273] on div "Upload" at bounding box center [429, 276] width 27 height 30
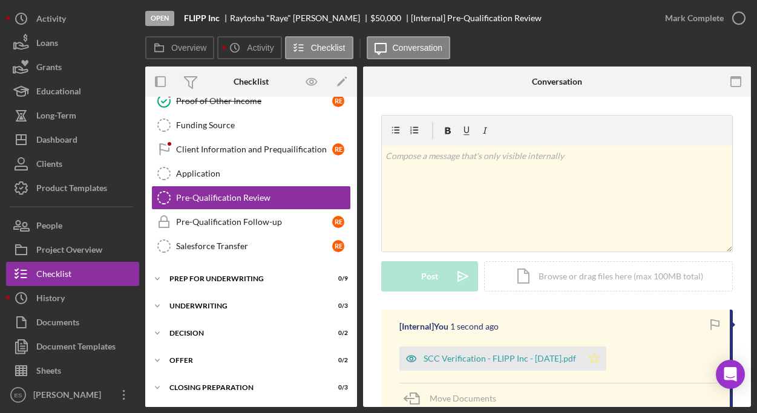
click at [597, 359] on icon "Icon/Star" at bounding box center [594, 359] width 24 height 24
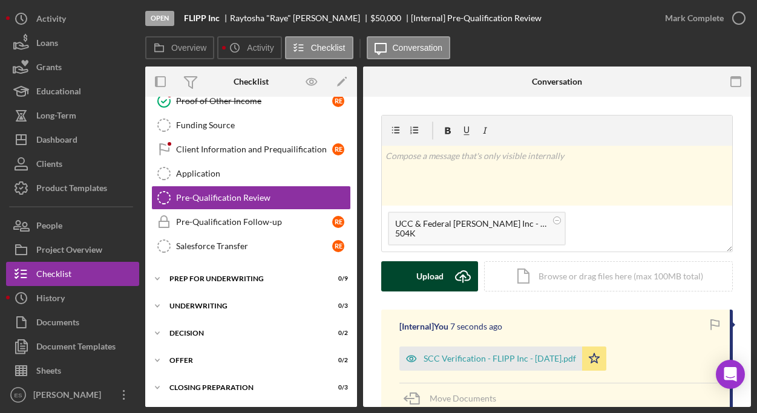
click at [425, 277] on div "Upload" at bounding box center [429, 276] width 27 height 30
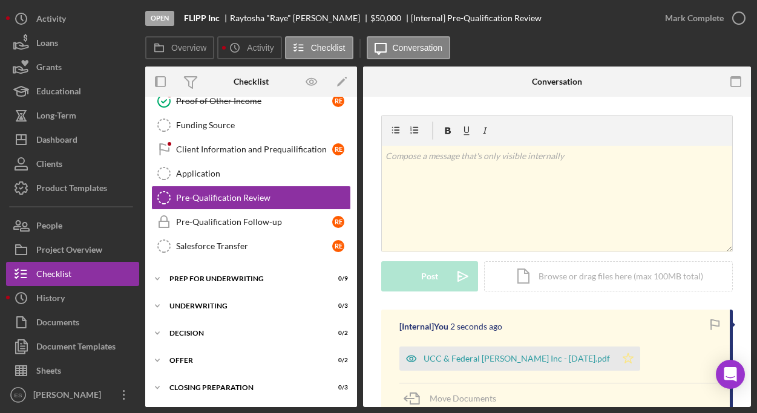
click at [623, 359] on polygon "button" at bounding box center [628, 358] width 10 height 10
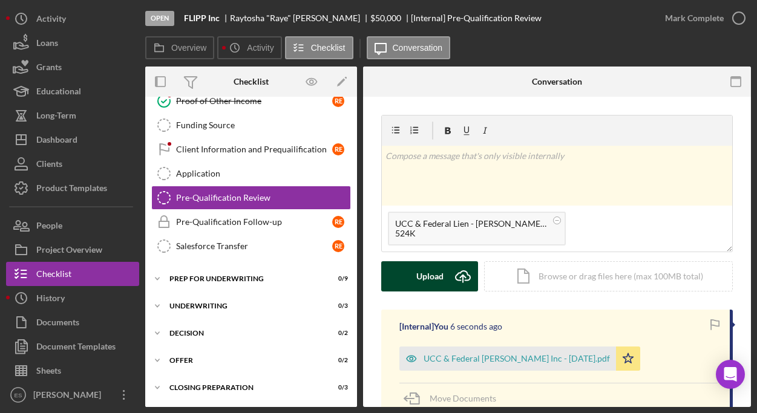
click at [435, 275] on div "Upload" at bounding box center [429, 276] width 27 height 30
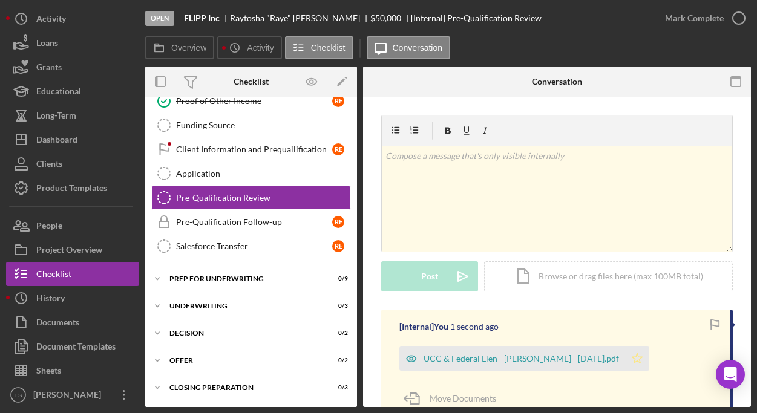
click at [632, 360] on polygon "button" at bounding box center [637, 358] width 10 height 10
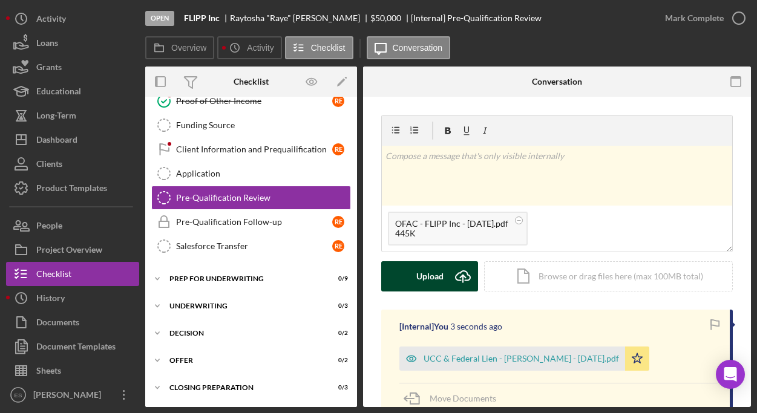
click at [423, 276] on div "Upload" at bounding box center [429, 276] width 27 height 30
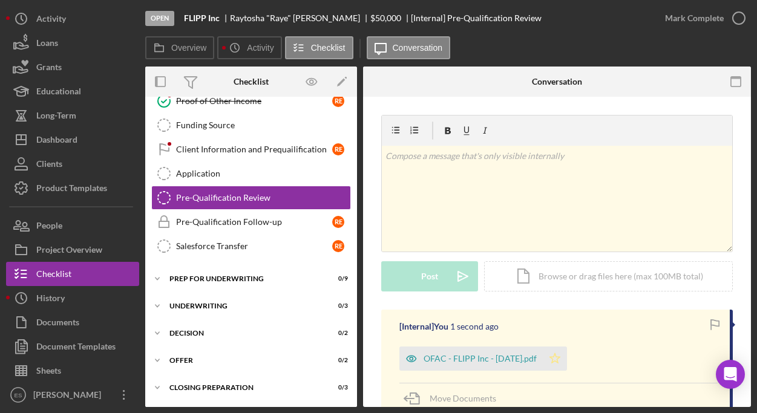
click at [559, 356] on polygon "button" at bounding box center [555, 358] width 10 height 10
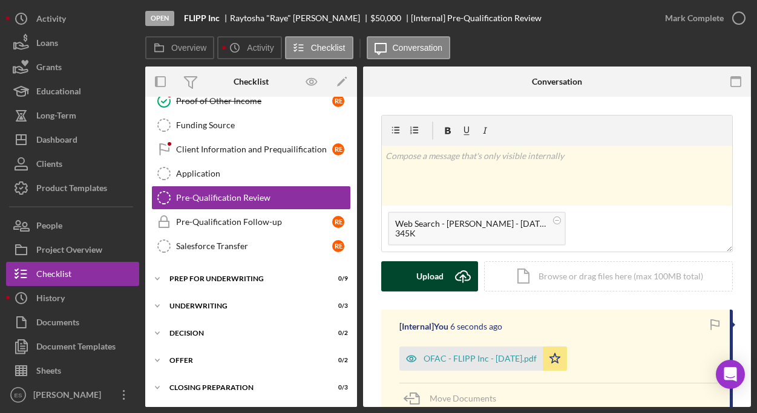
click at [452, 278] on icon "Icon/Upload" at bounding box center [463, 276] width 30 height 30
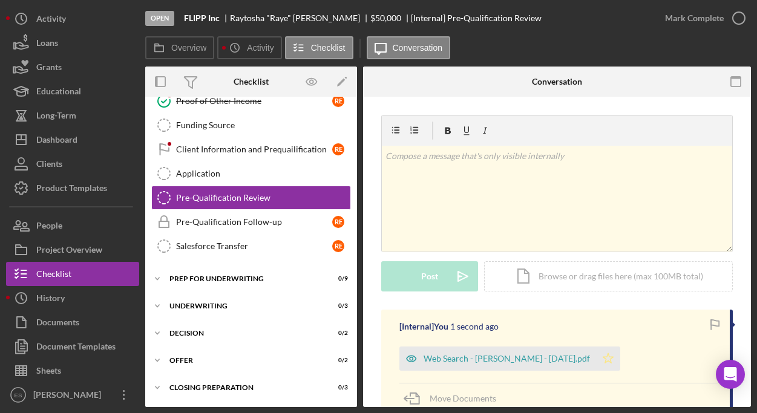
click at [605, 357] on polygon "button" at bounding box center [608, 358] width 10 height 10
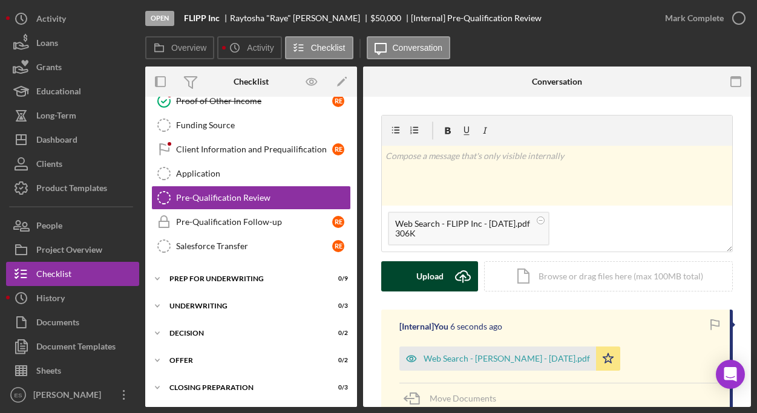
click at [434, 272] on div "Upload" at bounding box center [429, 276] width 27 height 30
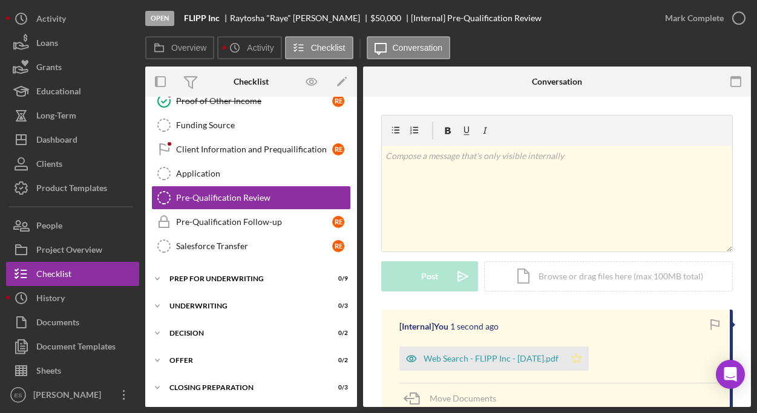
click at [582, 359] on icon "Icon/Star" at bounding box center [576, 359] width 24 height 24
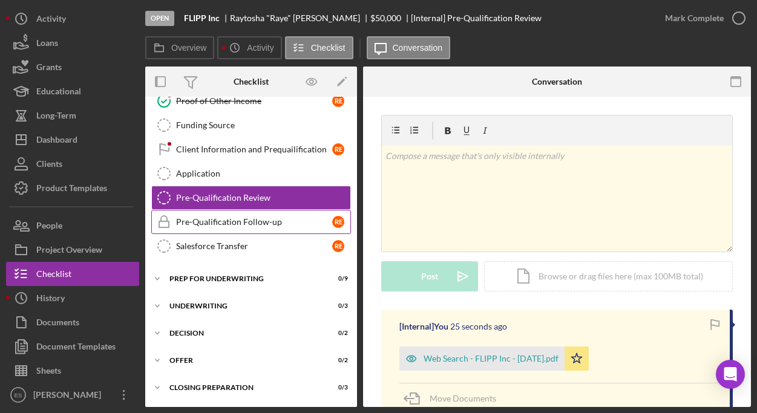
click at [253, 223] on div "Pre-Qualification Follow-up" at bounding box center [254, 222] width 156 height 10
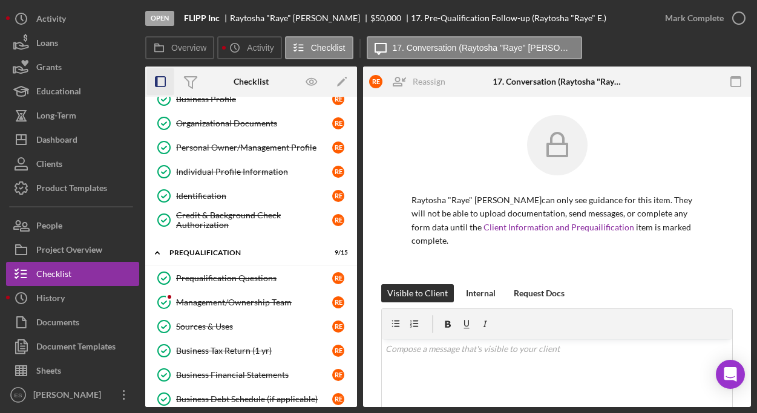
scroll to position [1, 0]
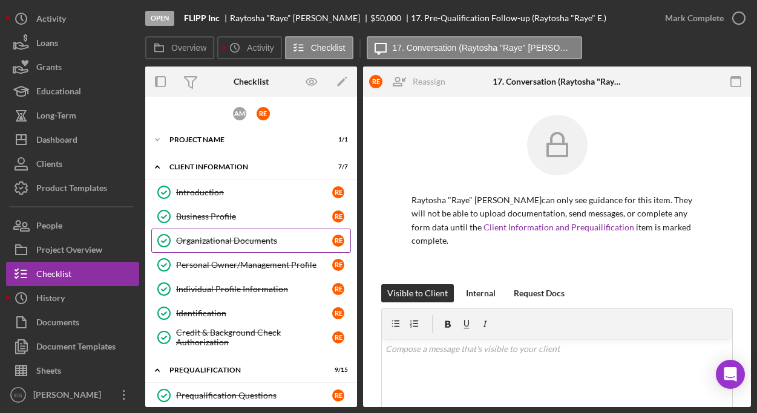
click at [244, 237] on div "Organizational Documents" at bounding box center [254, 241] width 156 height 10
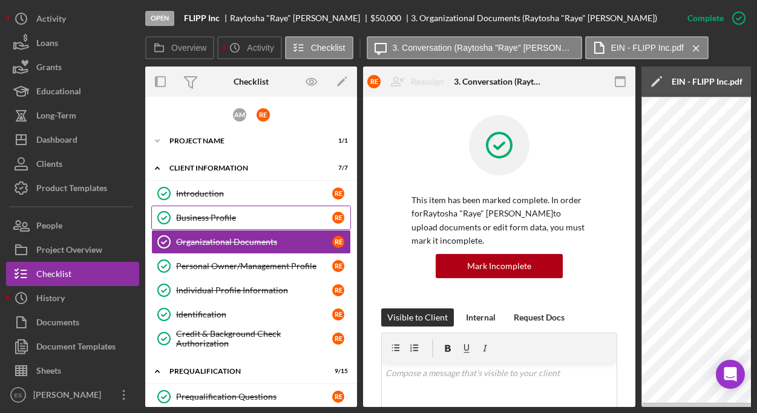
click at [222, 213] on div "Business Profile" at bounding box center [254, 218] width 156 height 10
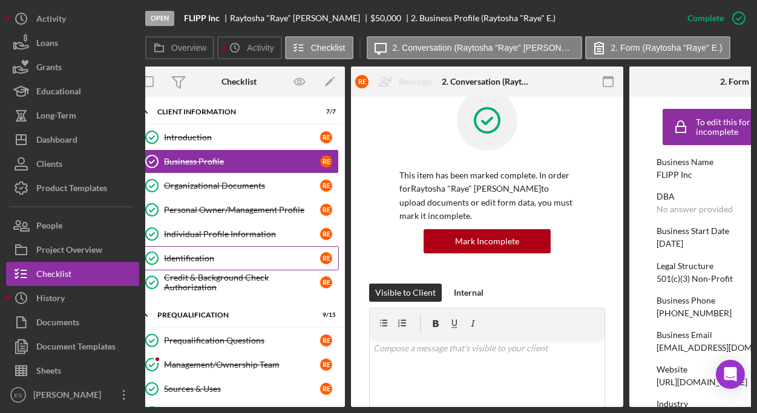
scroll to position [121, 0]
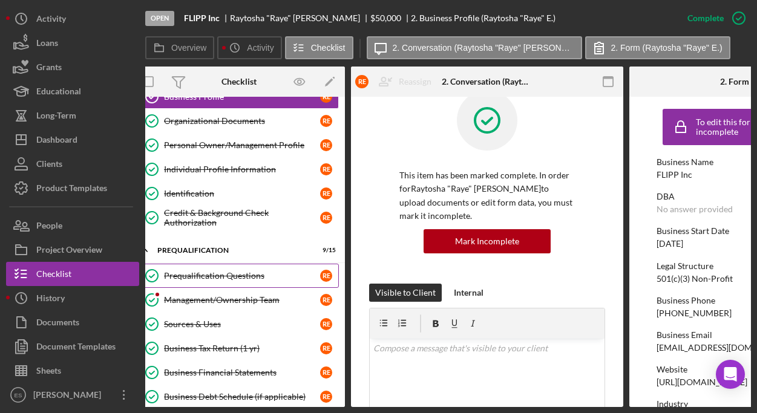
click at [240, 274] on div "Prequalification Questions" at bounding box center [242, 276] width 156 height 10
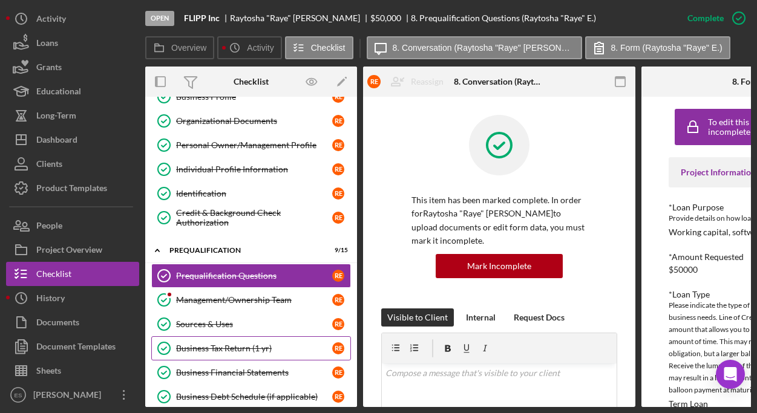
click at [204, 345] on div "Business Tax Return (1 yr)" at bounding box center [254, 349] width 156 height 10
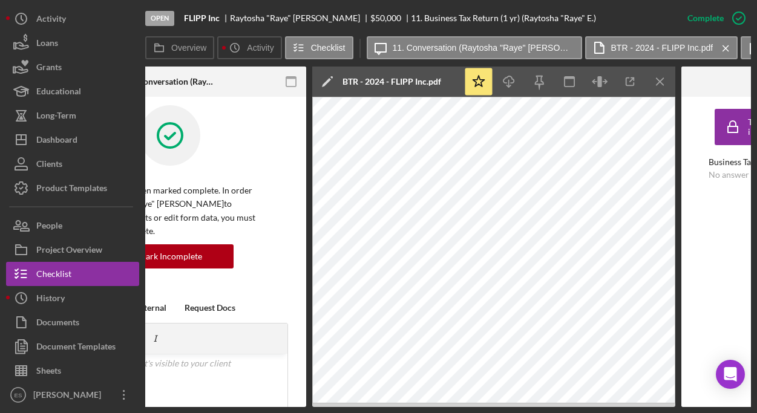
scroll to position [0, 390]
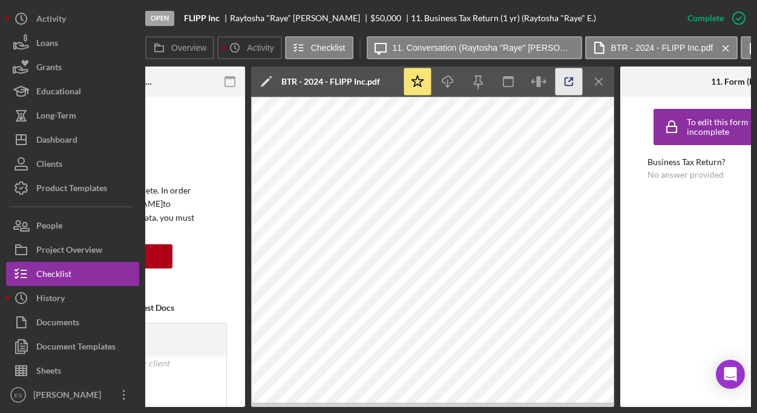
click at [570, 85] on icon "button" at bounding box center [568, 81] width 27 height 27
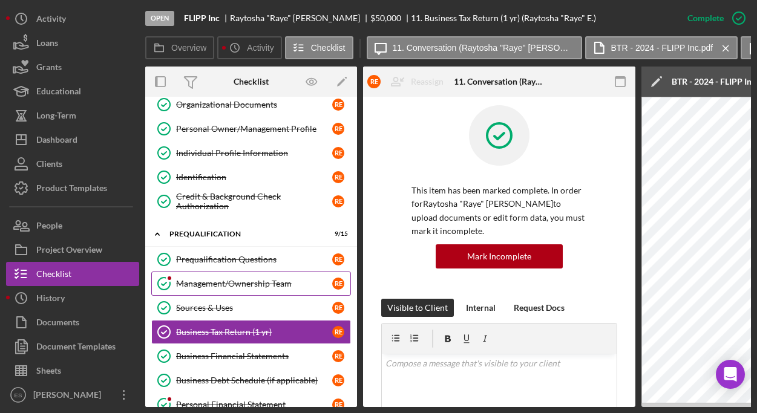
scroll to position [307, 0]
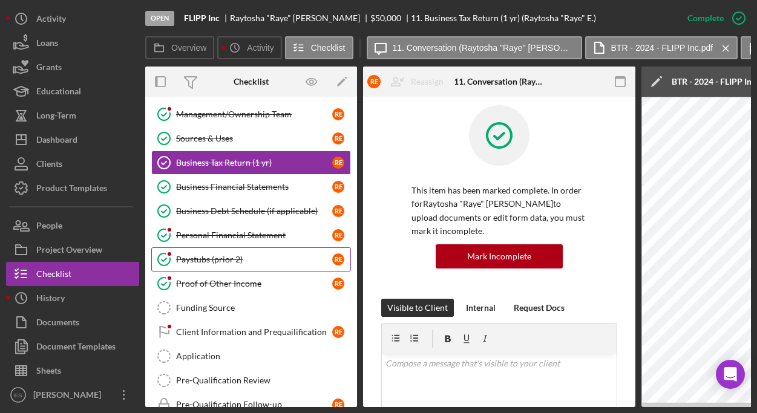
click at [249, 259] on div "Paystubs (prior 2)" at bounding box center [254, 260] width 156 height 10
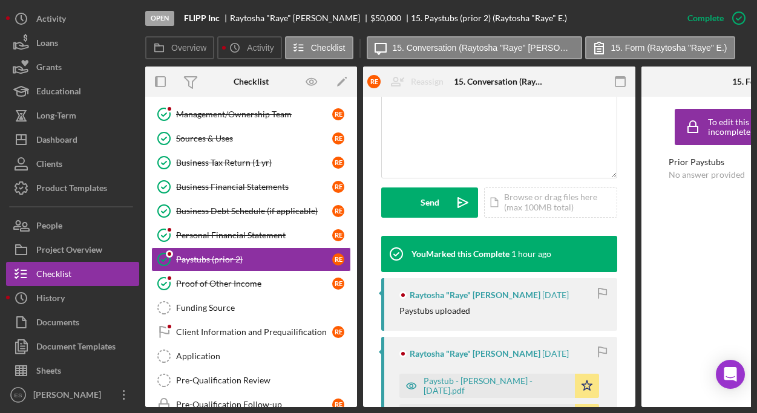
scroll to position [321, 0]
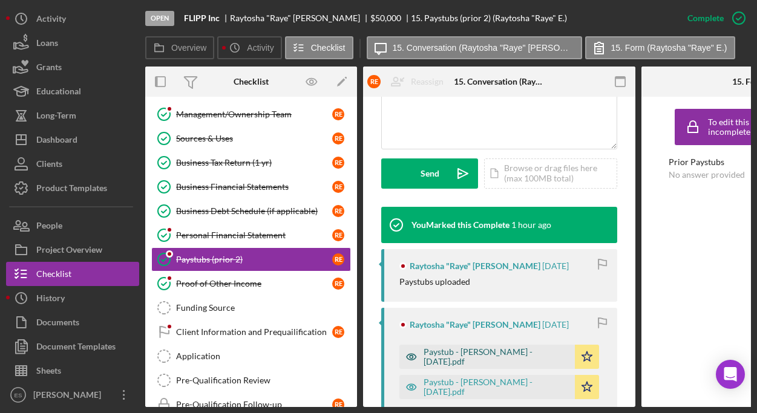
click at [482, 350] on div "Paystub - Raytosha Elliott - 09.05.25.pdf" at bounding box center [495, 356] width 145 height 19
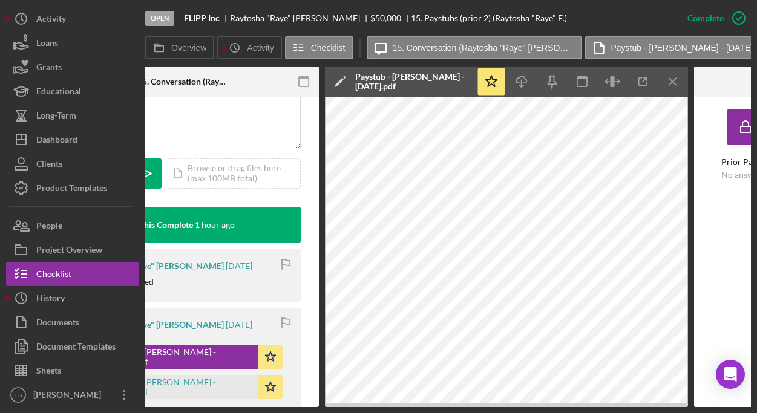
scroll to position [0, 318]
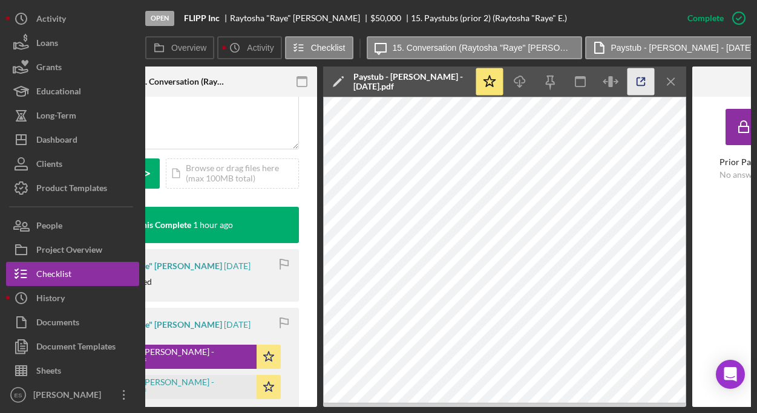
click at [639, 83] on icon "button" at bounding box center [640, 81] width 27 height 27
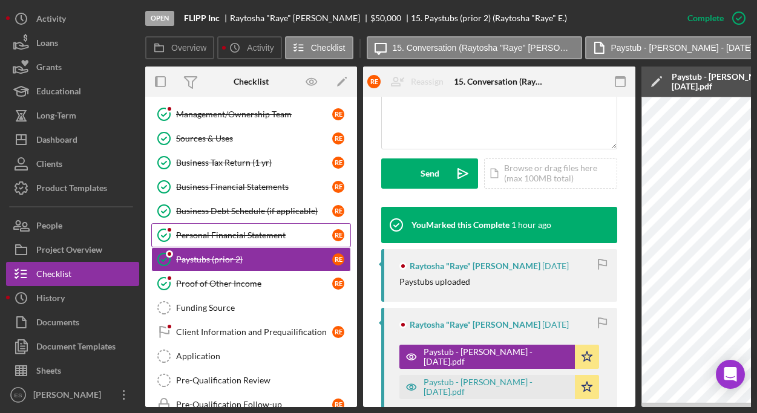
click at [269, 235] on div "Personal Financial Statement" at bounding box center [254, 235] width 156 height 10
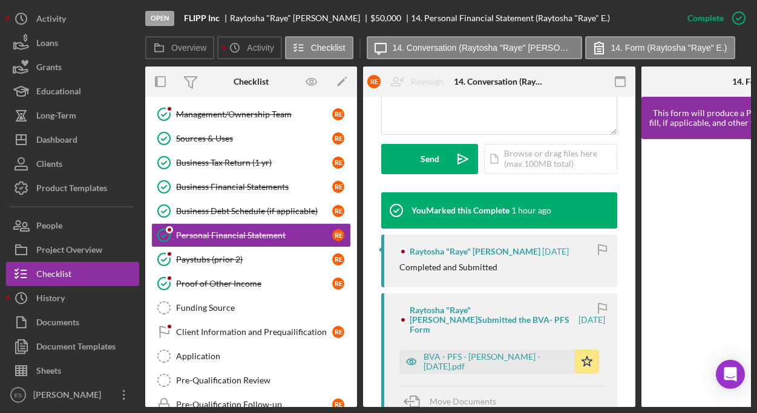
scroll to position [511, 0]
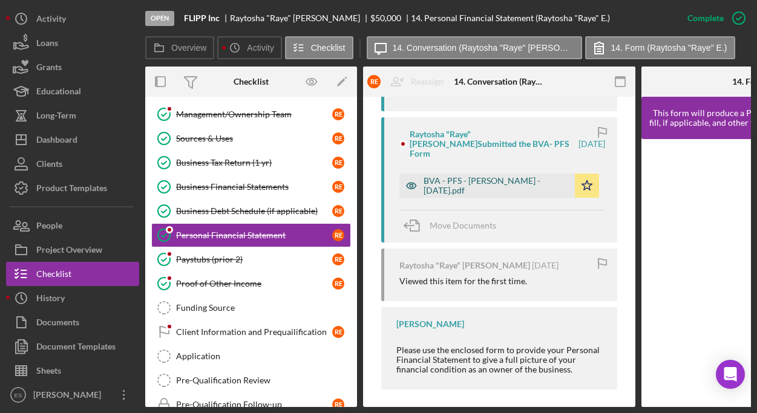
click at [486, 176] on div "BVA - PFS - [PERSON_NAME] - [DATE].pdf" at bounding box center [495, 185] width 145 height 19
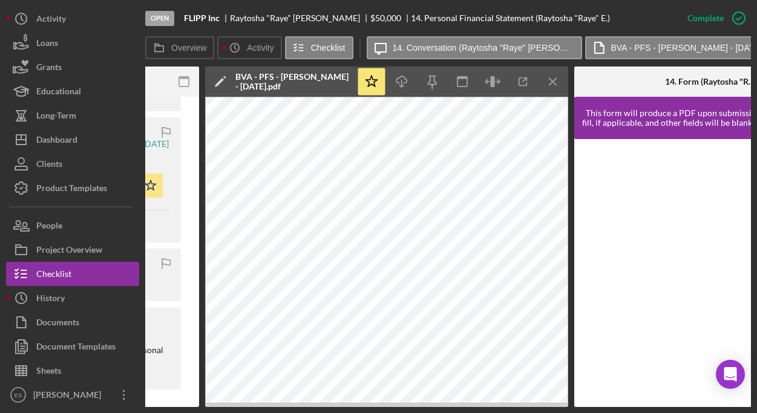
scroll to position [0, 441]
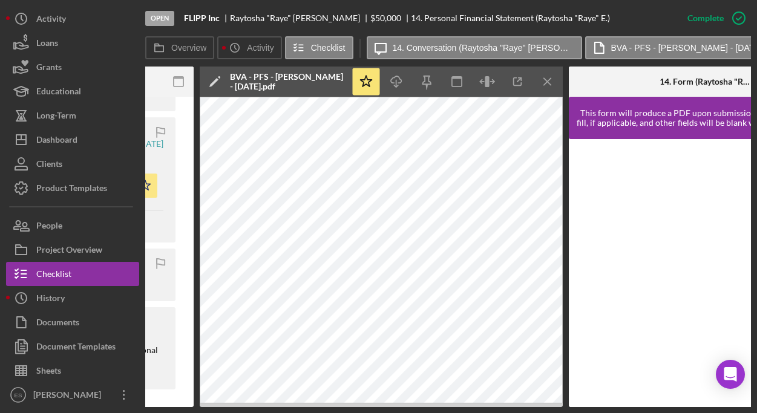
click at [350, 402] on div "Open FLIPP Inc Raytosha "Raye" Elliott $50,000 $50,000 14. Personal Financial S…" at bounding box center [378, 206] width 757 height 413
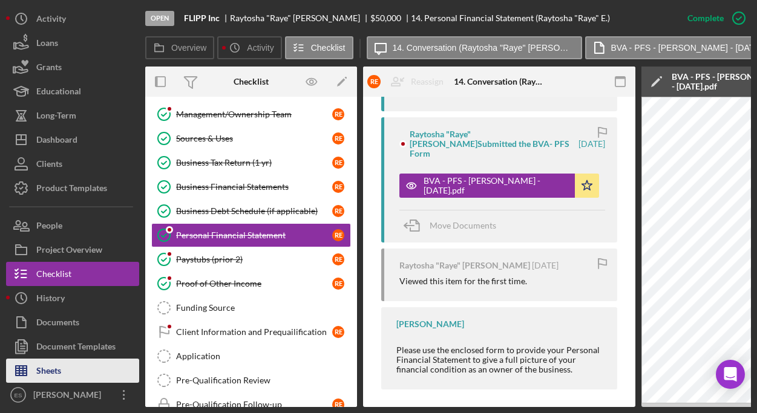
click at [52, 373] on div "Sheets" at bounding box center [48, 372] width 25 height 27
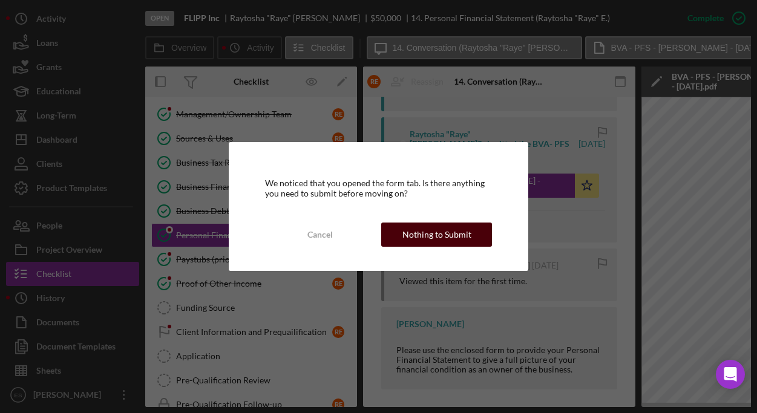
click at [423, 241] on div "Nothing to Submit" at bounding box center [436, 235] width 69 height 24
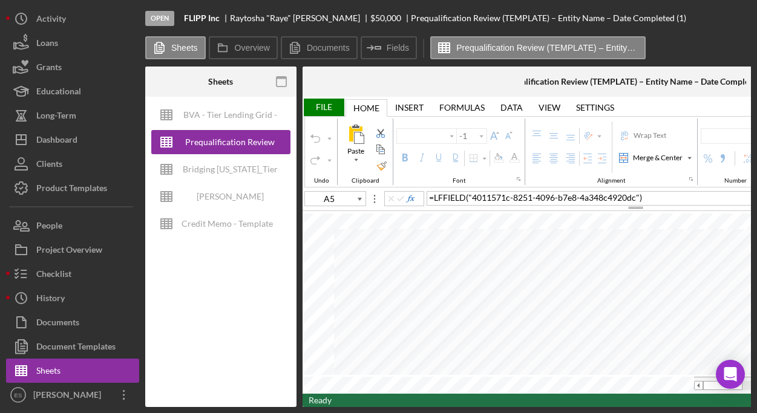
type input "Proxima Nova"
type input "11"
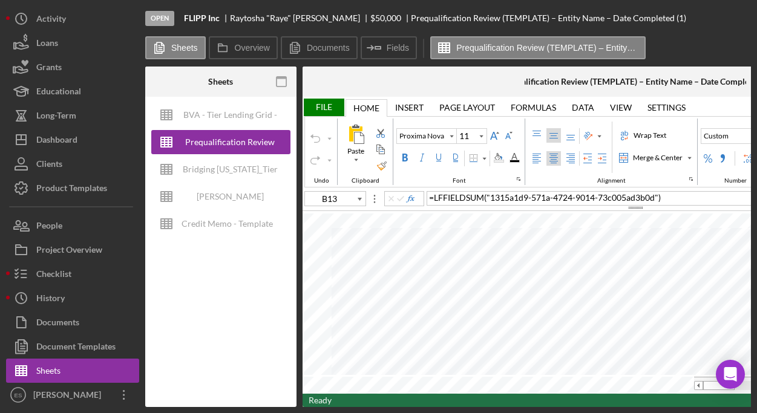
type input "B4"
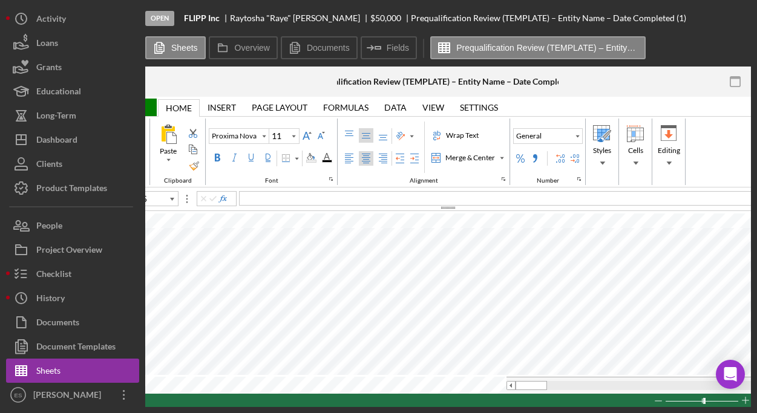
scroll to position [0, 191]
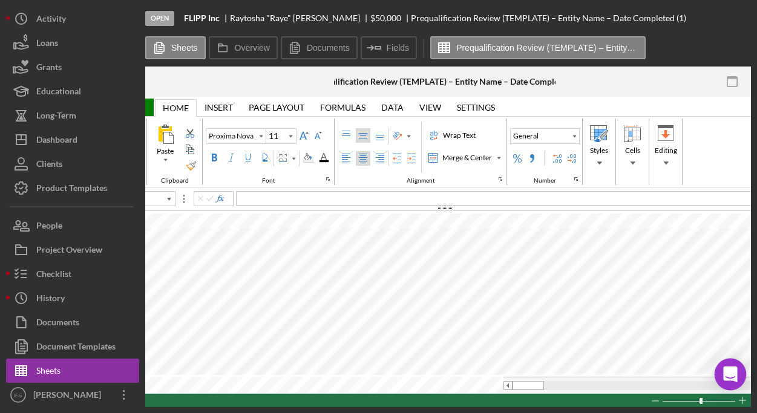
type input "D4"
drag, startPoint x: 293, startPoint y: 406, endPoint x: 227, endPoint y: 392, distance: 67.4
click at [227, 392] on div "Sheets BVA - Tier Lending Grid - 9.11.2025 Prequalification Review (TEMPLATE) –…" at bounding box center [447, 237] width 605 height 340
click at [231, 402] on div "Open FLIPP Inc Raytosha "Raye" Elliott $50,000 $50,000 Prequalification Review …" at bounding box center [378, 206] width 757 height 413
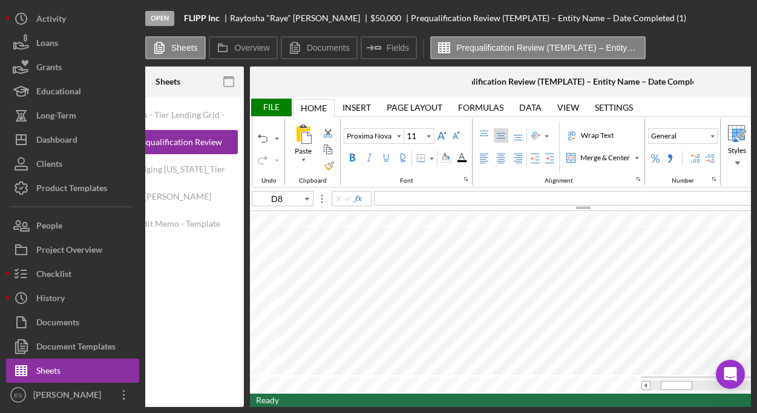
scroll to position [0, 76]
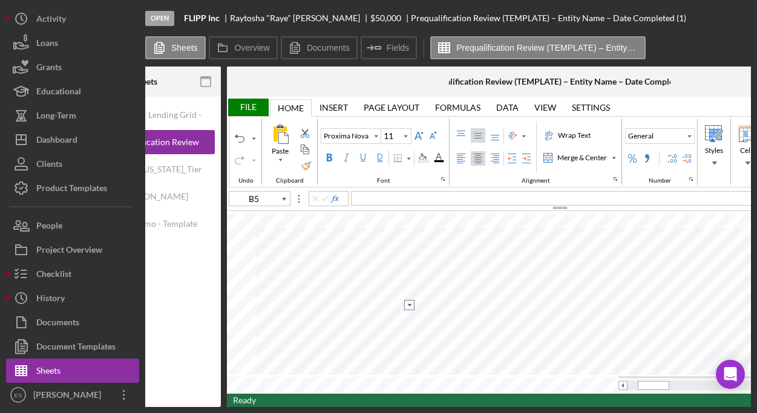
click at [408, 305] on input "image" at bounding box center [409, 305] width 10 height 10
click at [399, 402] on div "Ready 120%" at bounding box center [559, 400] width 665 height 13
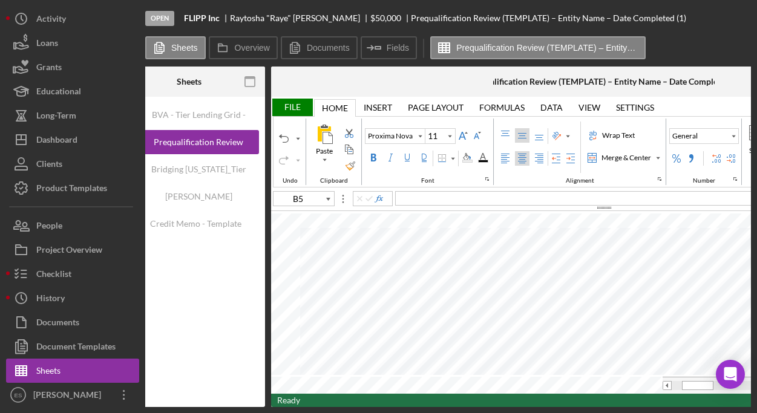
scroll to position [0, 27]
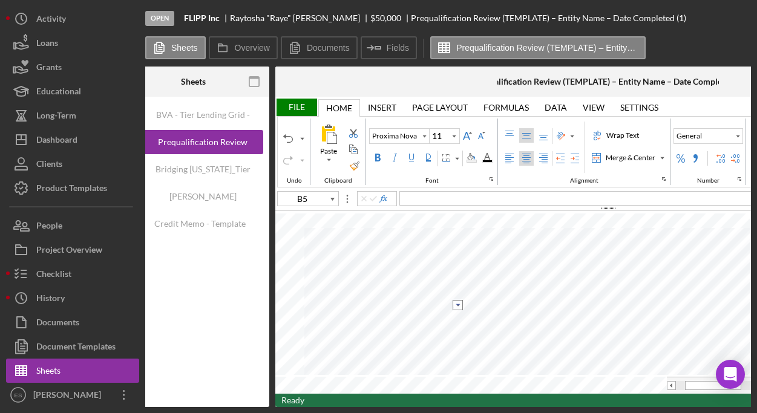
click at [458, 304] on input "image" at bounding box center [457, 305] width 10 height 10
click at [397, 320] on option "Yes" at bounding box center [378, 318] width 147 height 13
click at [454, 319] on input "image" at bounding box center [457, 319] width 10 height 10
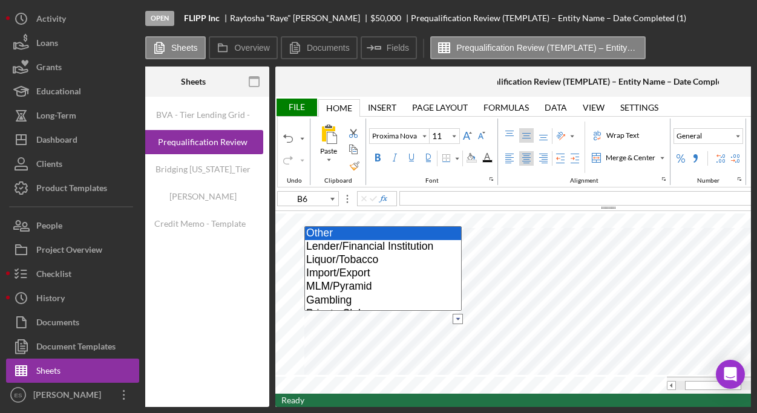
click at [401, 236] on option "Other" at bounding box center [383, 233] width 156 height 13
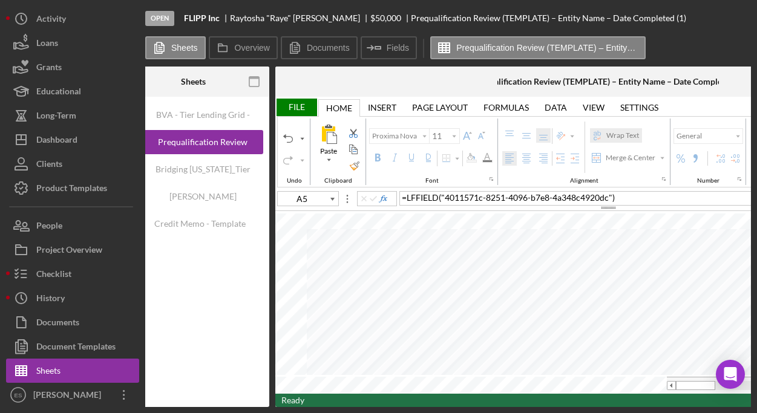
type input "B6"
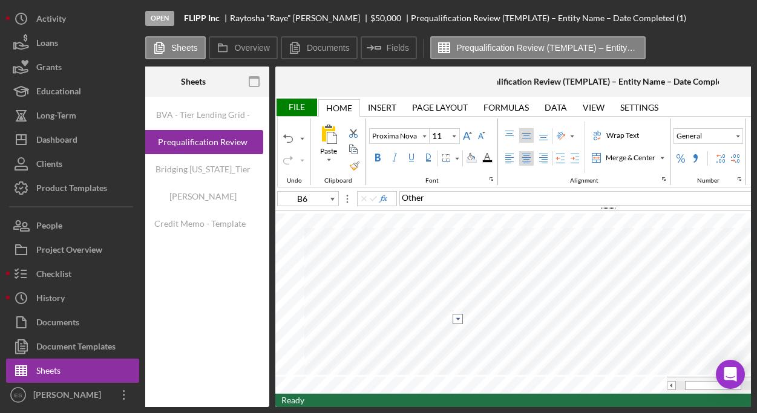
type input "13"
type input "A1"
type input "11"
type input "B8"
click at [727, 276] on input "image" at bounding box center [725, 275] width 10 height 10
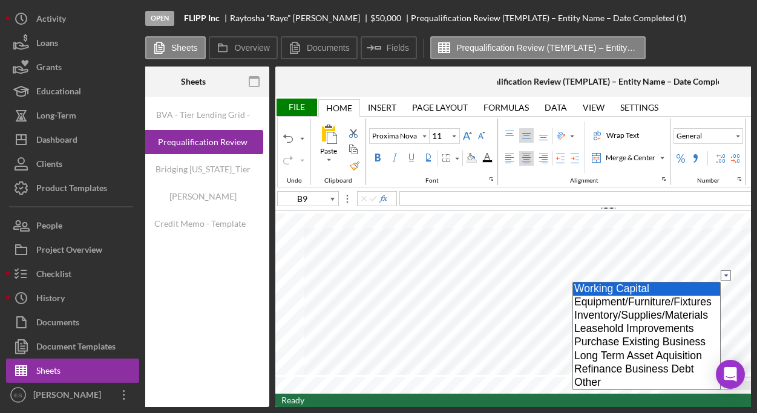
click at [605, 287] on option "Working Capital" at bounding box center [646, 288] width 147 height 13
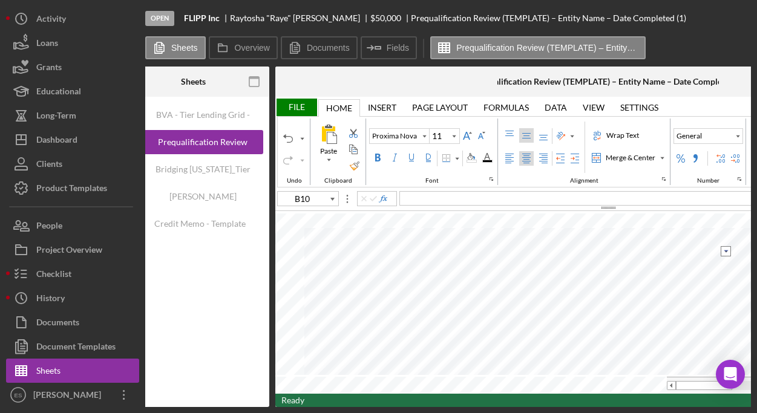
type input "D13"
type input "B14"
type input "B15"
type input "B16"
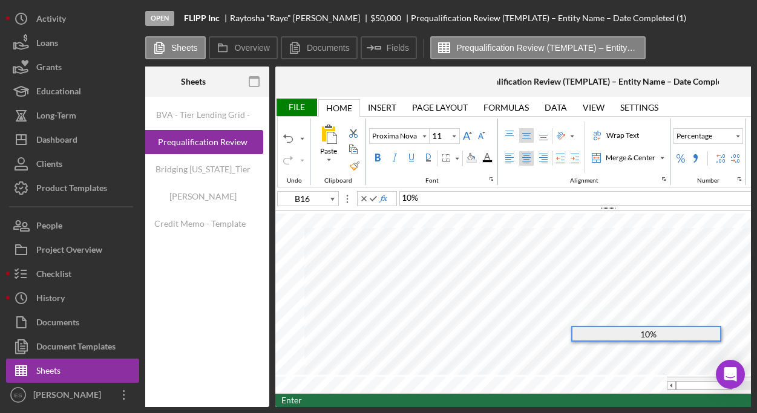
type input "B17"
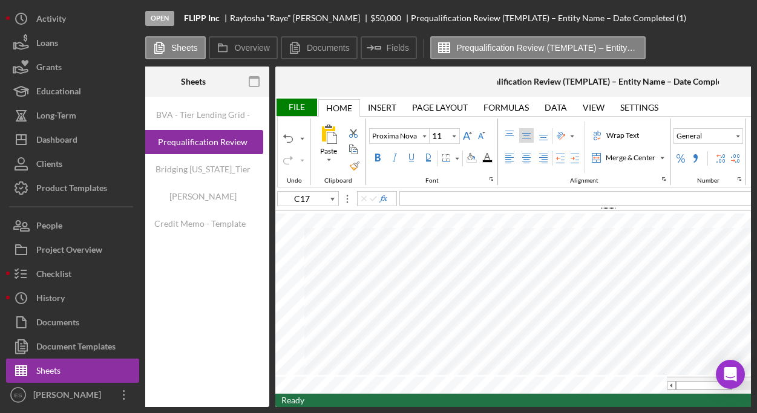
type input "D17"
type input "B22"
type input "C22"
type input "D22"
type input "B23"
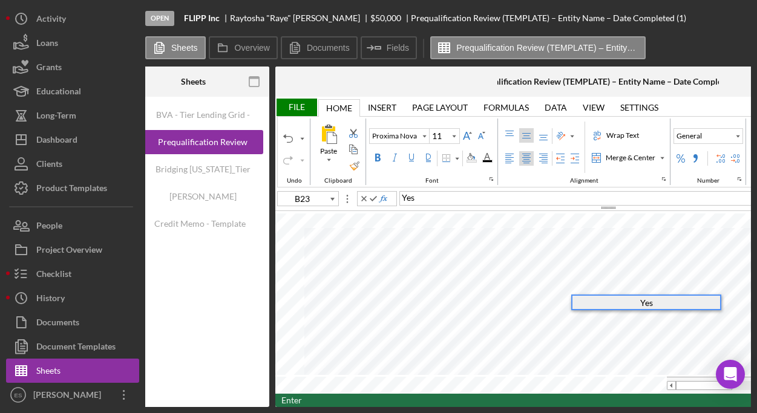
type input "B24"
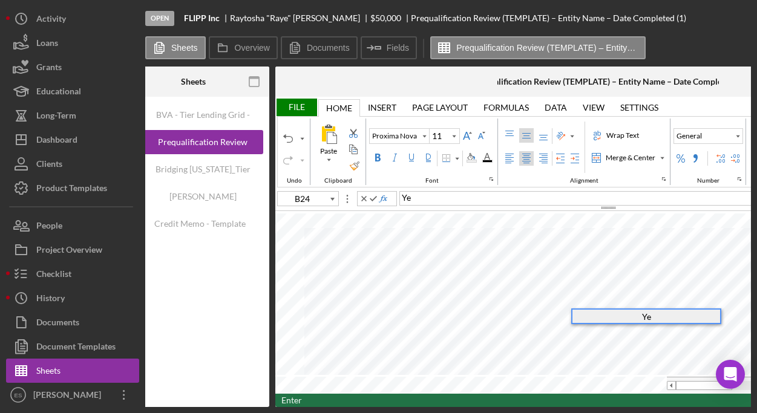
type input "B25"
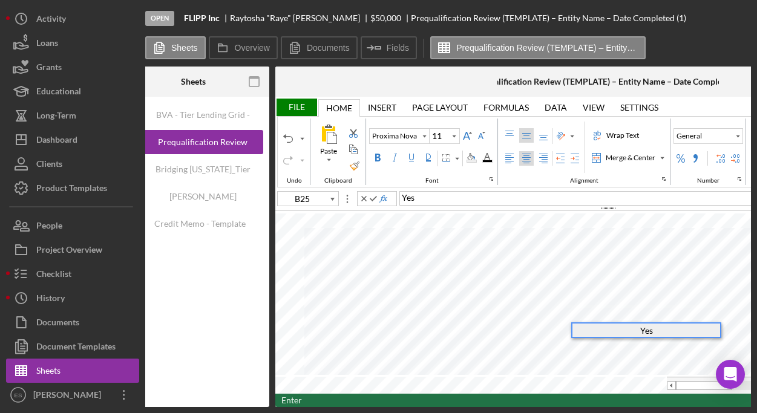
type input "B26"
click at [725, 292] on input "image" at bounding box center [725, 289] width 10 height 10
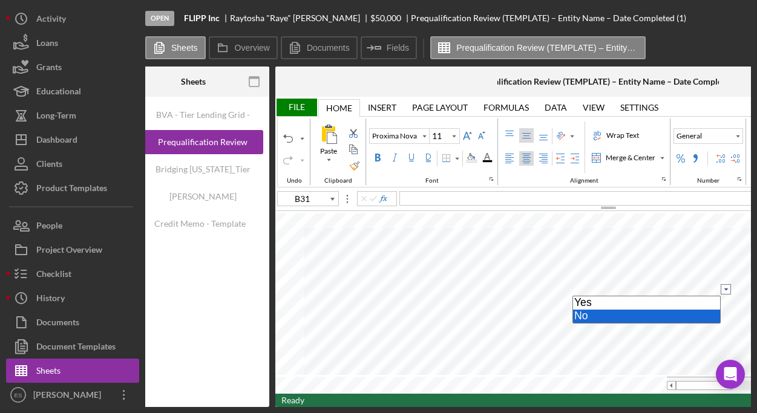
click at [659, 315] on option "No" at bounding box center [646, 316] width 147 height 13
click at [723, 304] on input "image" at bounding box center [725, 303] width 10 height 10
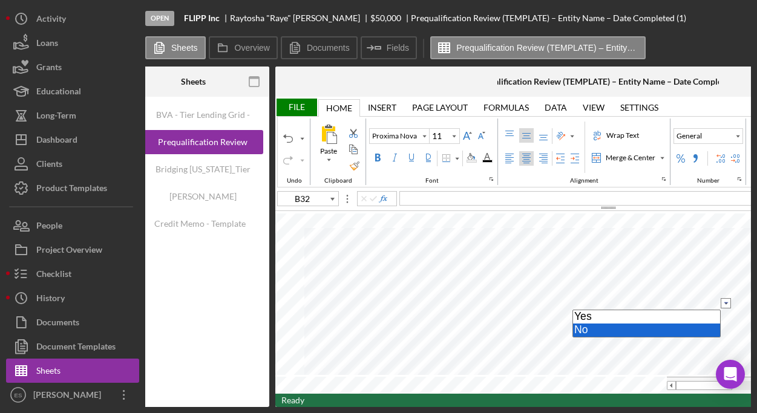
click at [657, 333] on option "No" at bounding box center [646, 330] width 147 height 13
click at [724, 316] on input "image" at bounding box center [725, 317] width 10 height 10
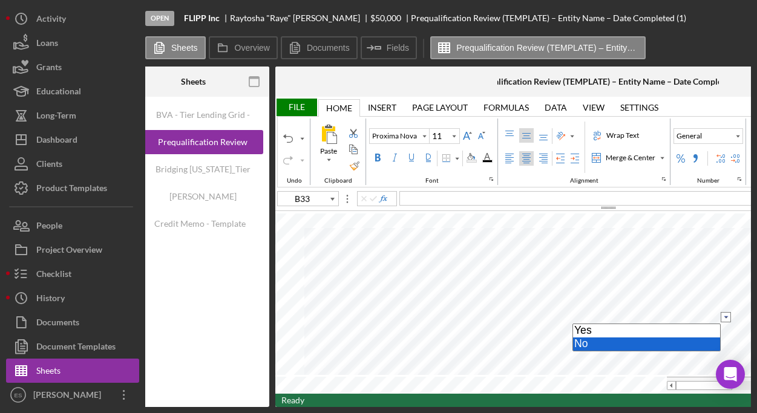
click at [667, 342] on option "No" at bounding box center [646, 343] width 147 height 13
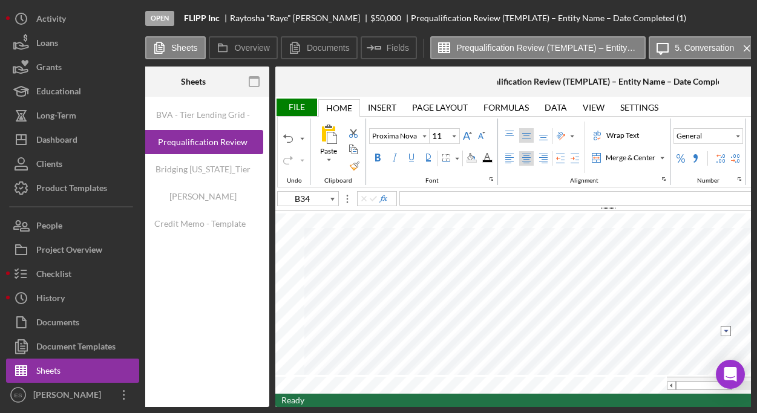
click at [727, 332] on input "image" at bounding box center [725, 331] width 10 height 10
click at [663, 358] on option "No" at bounding box center [646, 357] width 147 height 13
type input "B35"
type input "B36"
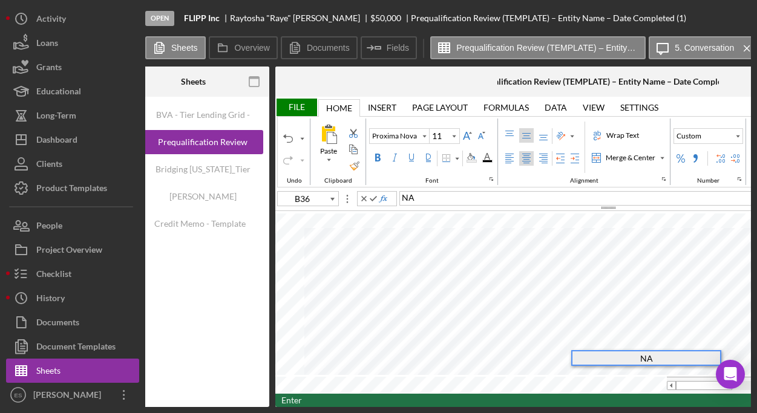
type input "B37"
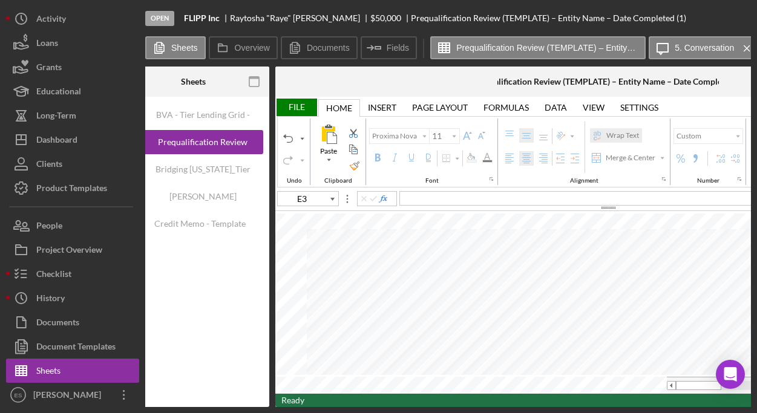
type input "B3"
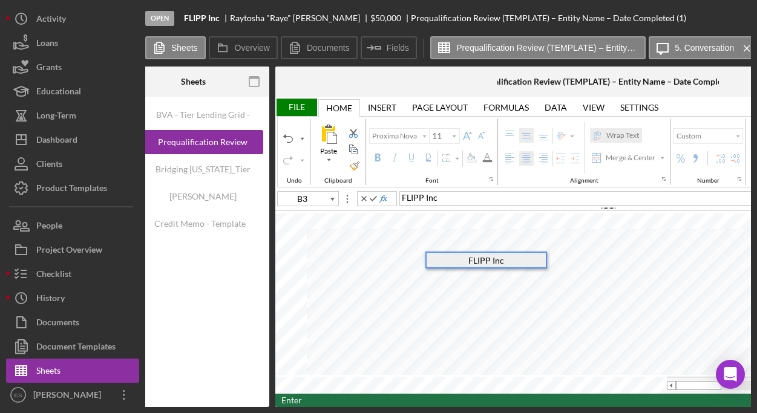
type input "B5"
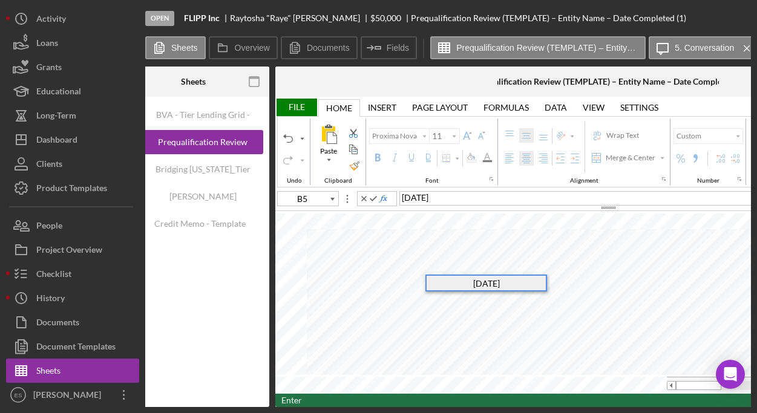
type input "B6"
type input "B7"
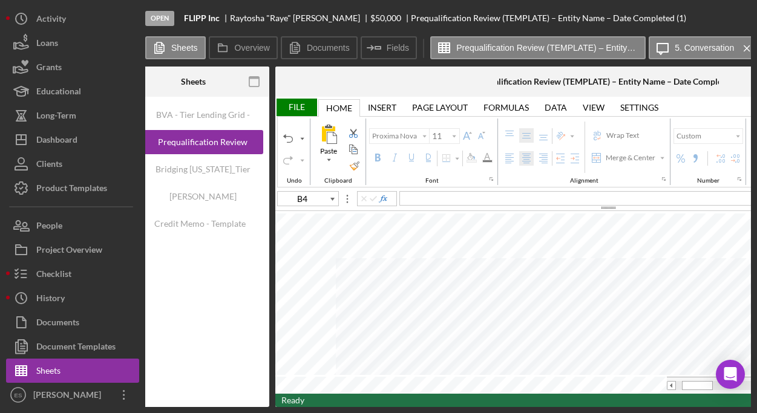
type input "D4"
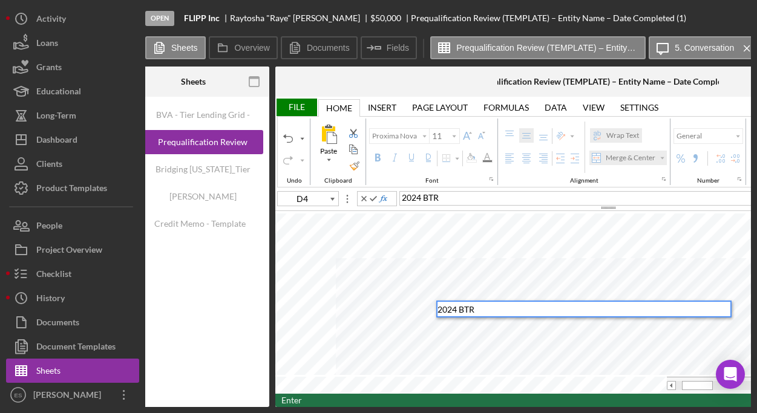
type input "B4"
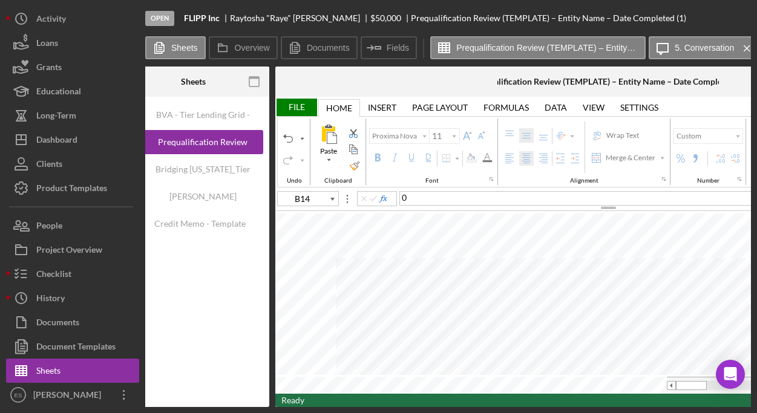
type input "B13"
type input "B14"
click at [303, 106] on div "File" at bounding box center [296, 108] width 42 height 18
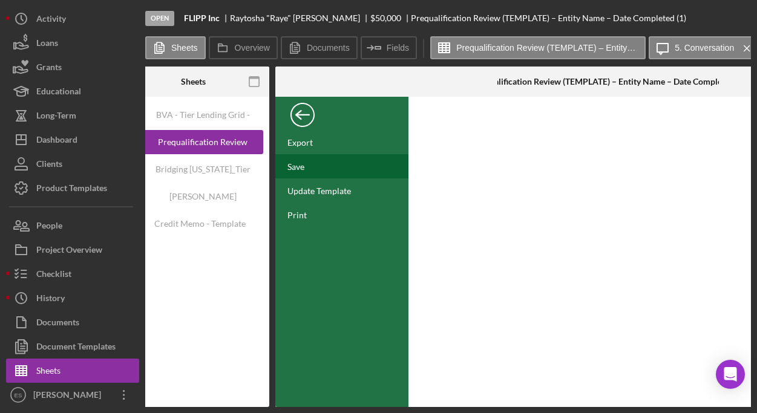
click at [303, 171] on div "Save" at bounding box center [295, 166] width 17 height 10
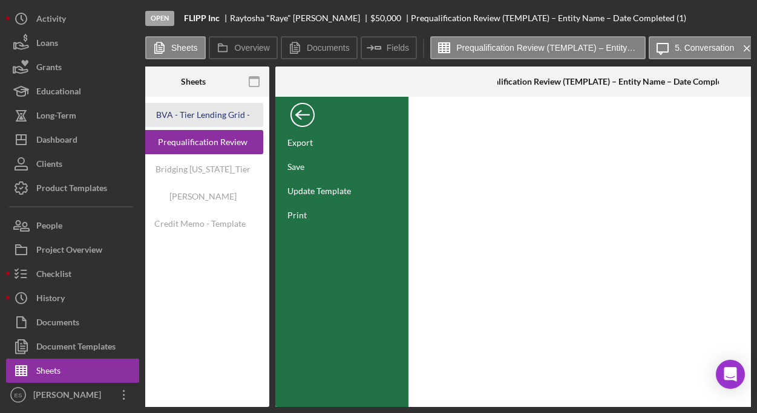
click at [219, 119] on div "BVA - Tier Lending Grid - 9.11.2025" at bounding box center [202, 115] width 97 height 24
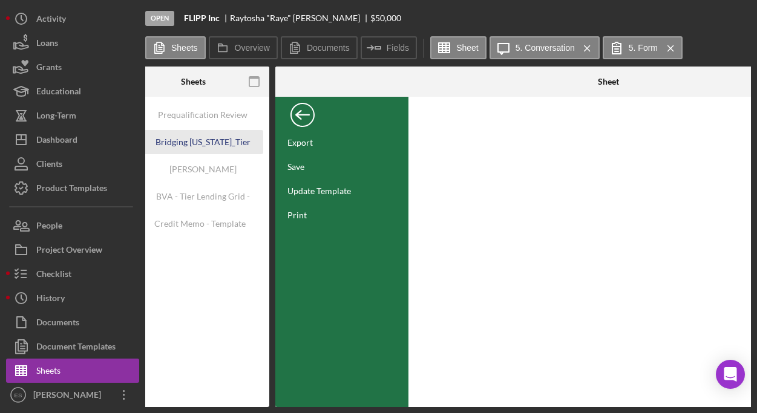
type input "Arial"
type input "10"
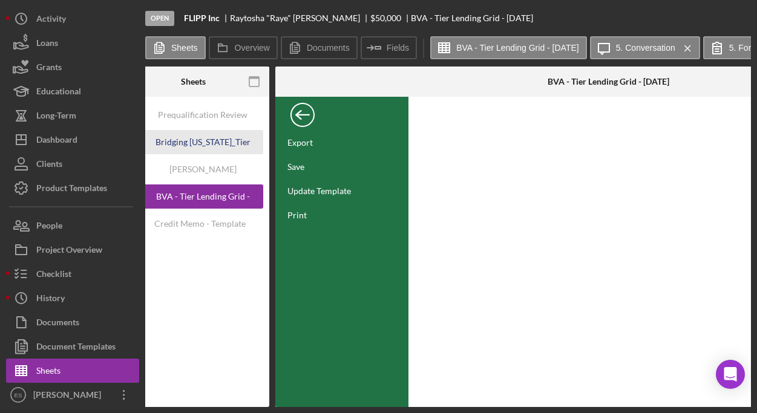
click at [210, 144] on div "Bridging Virginia_Tier Lending Grid V 6.30 COPY" at bounding box center [202, 142] width 97 height 24
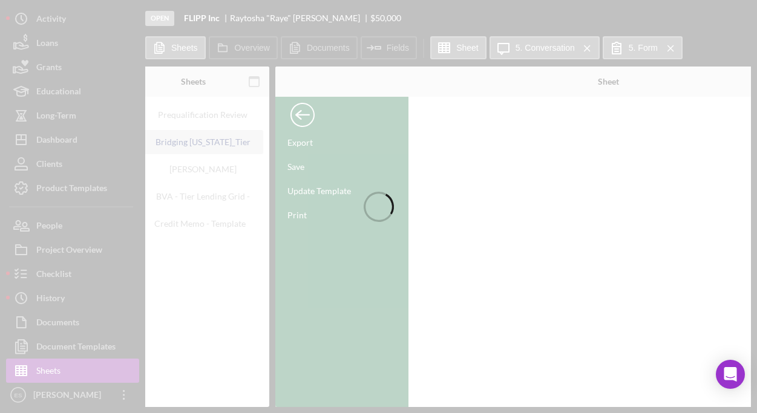
type input "C37"
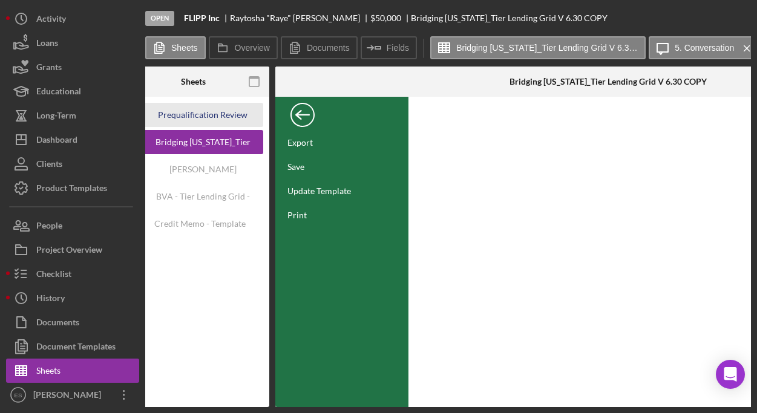
click at [212, 119] on div "Prequalification Review (TEMPLATE) – Entity Name – Date Completed (1)" at bounding box center [202, 115] width 97 height 24
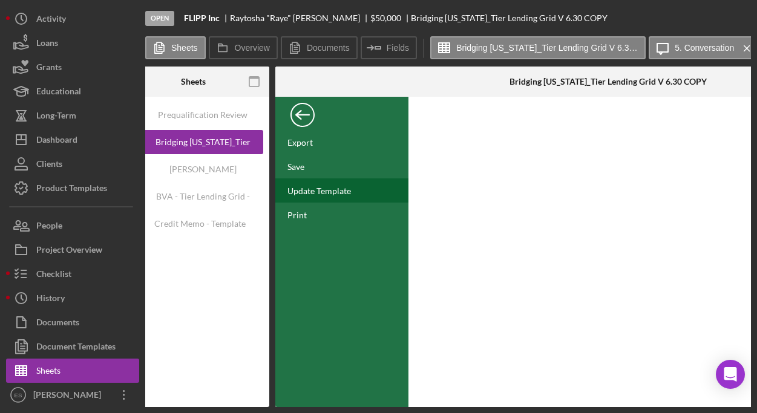
type input "Proxima Nova"
type input "11"
type input "B14"
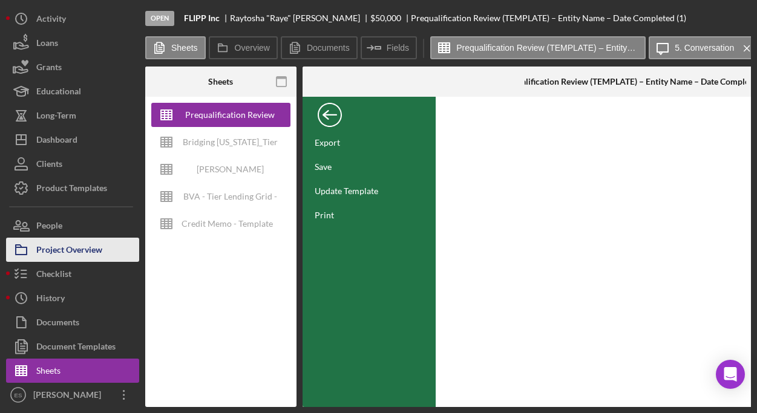
click at [72, 259] on div "Project Overview" at bounding box center [69, 251] width 66 height 27
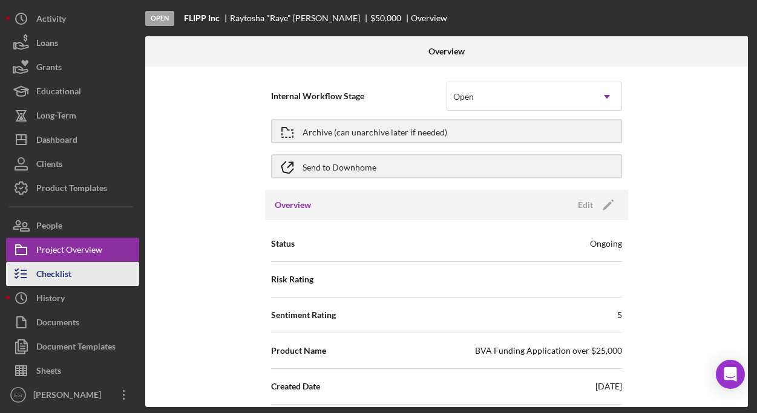
click at [65, 275] on div "Checklist" at bounding box center [53, 275] width 35 height 27
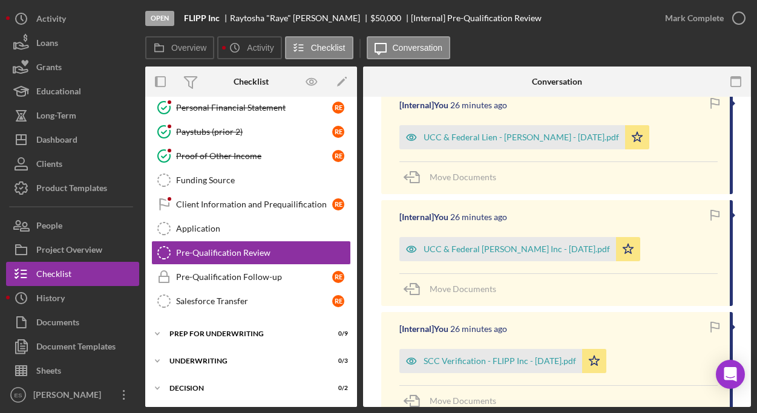
scroll to position [821, 0]
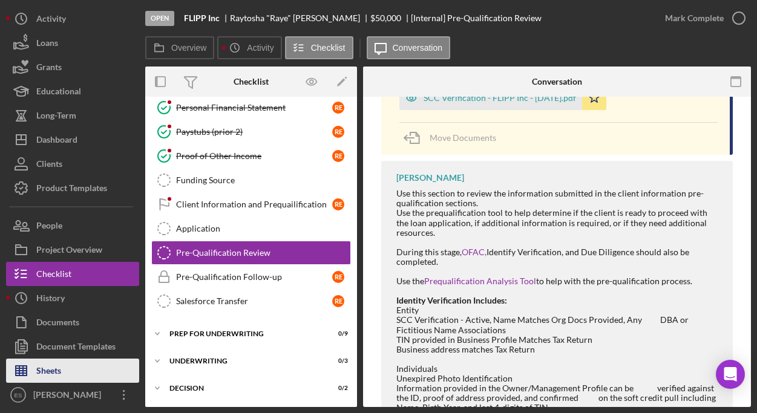
click at [54, 368] on div "Sheets" at bounding box center [48, 372] width 25 height 27
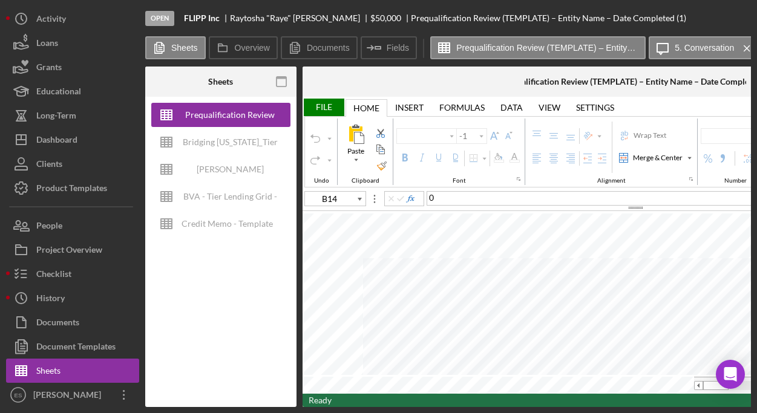
type input "Proxima Nova"
type input "11"
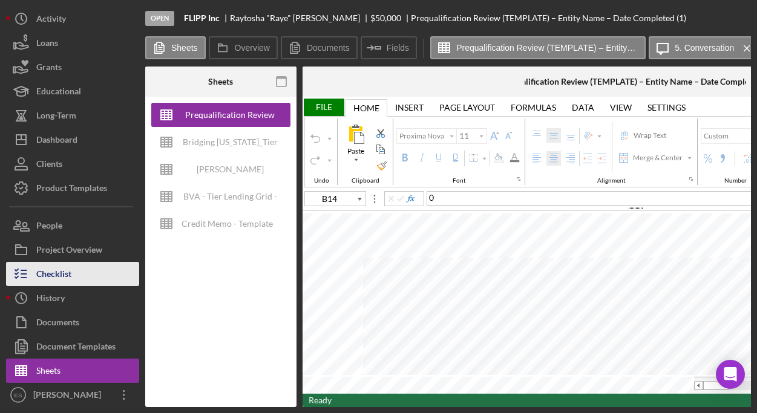
click at [77, 266] on button "Checklist" at bounding box center [72, 274] width 133 height 24
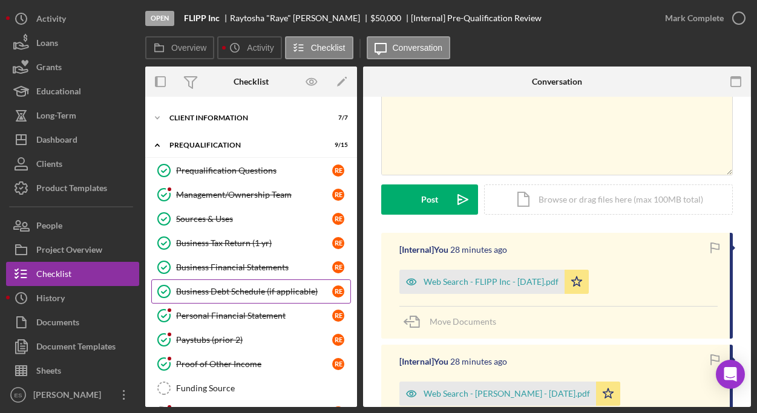
scroll to position [2, 0]
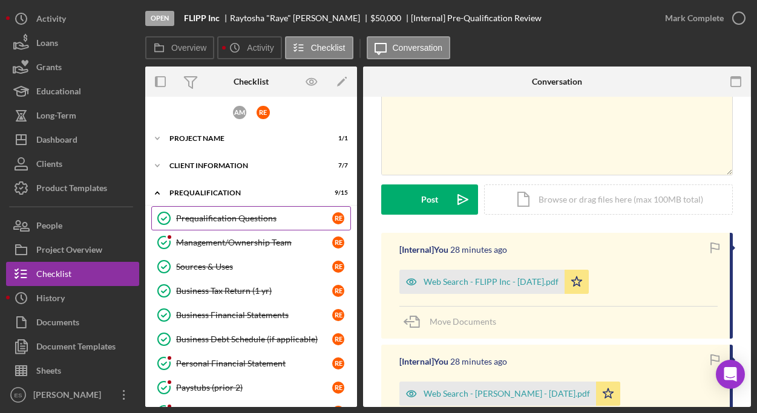
click at [231, 221] on div "Prequalification Questions" at bounding box center [254, 218] width 156 height 10
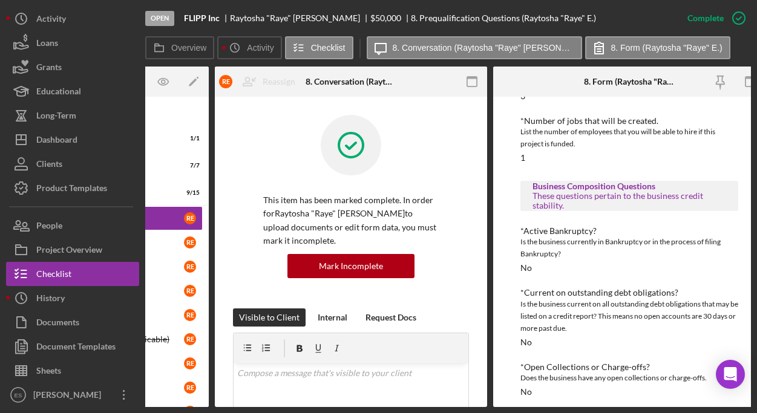
scroll to position [778, 0]
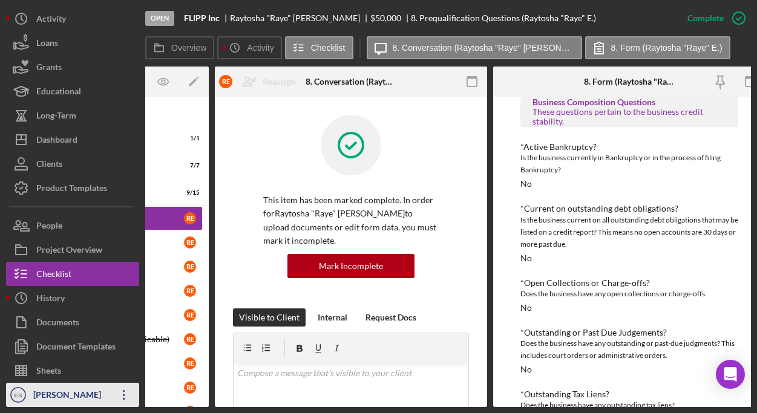
click at [45, 397] on div "[PERSON_NAME]" at bounding box center [69, 396] width 79 height 27
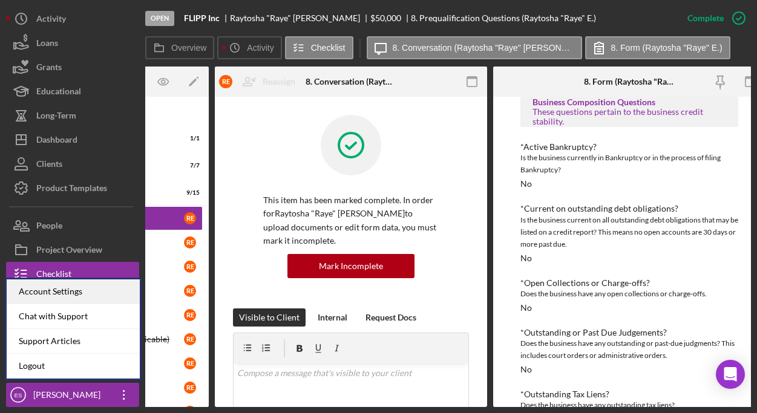
click at [54, 291] on div "Account Settings" at bounding box center [73, 291] width 133 height 25
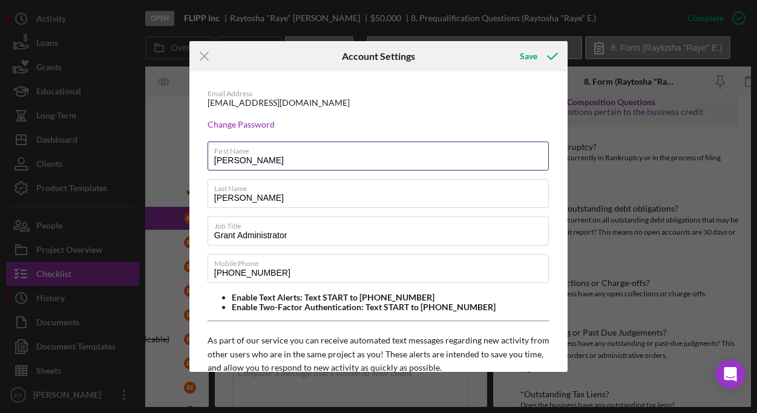
drag, startPoint x: 227, startPoint y: 158, endPoint x: 204, endPoint y: 153, distance: 24.2
click at [204, 153] on div "Email Address eshuck@bridgingvirginia.org Change Password First Name Emily Last…" at bounding box center [378, 340] width 379 height 538
type input "Processing"
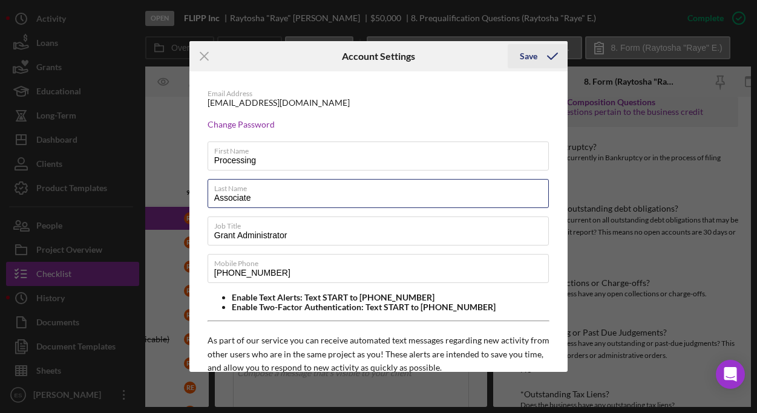
type input "Associate"
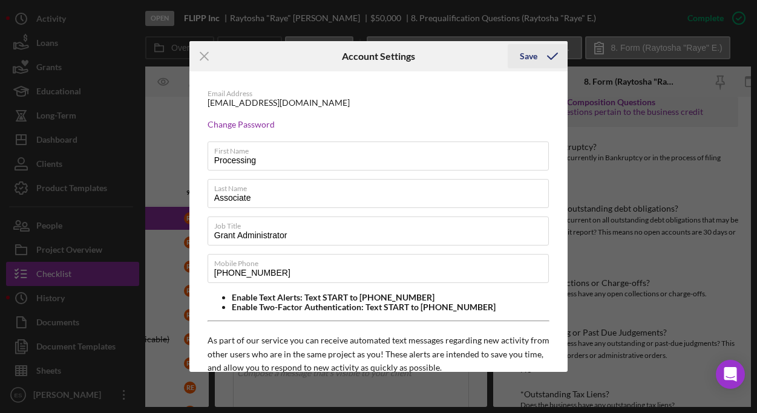
click at [527, 59] on div "Save" at bounding box center [529, 56] width 18 height 24
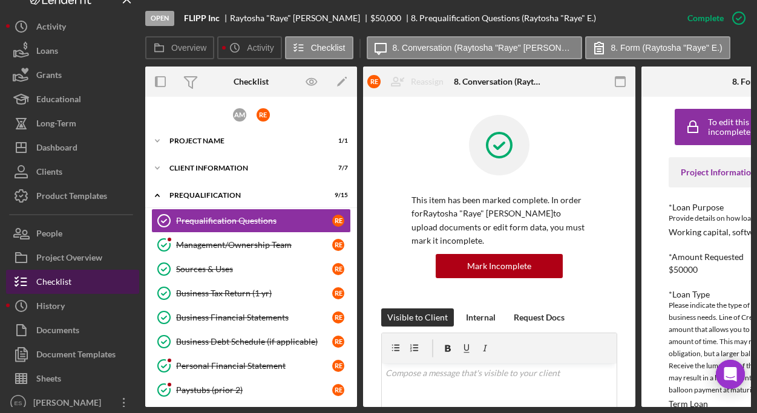
scroll to position [24, 0]
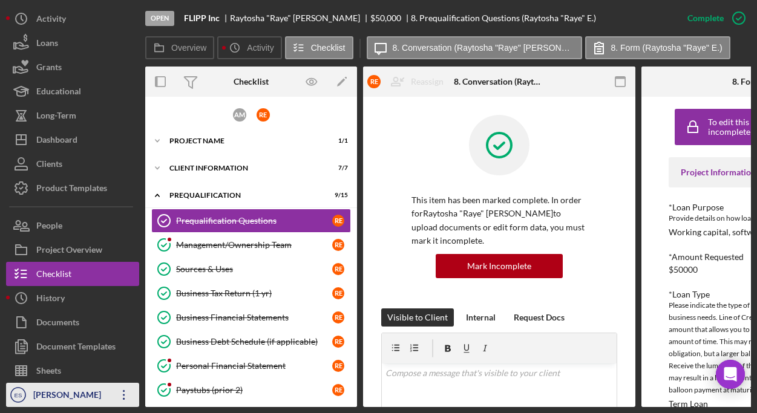
click at [121, 392] on icon "Icon/Overflow" at bounding box center [124, 395] width 30 height 30
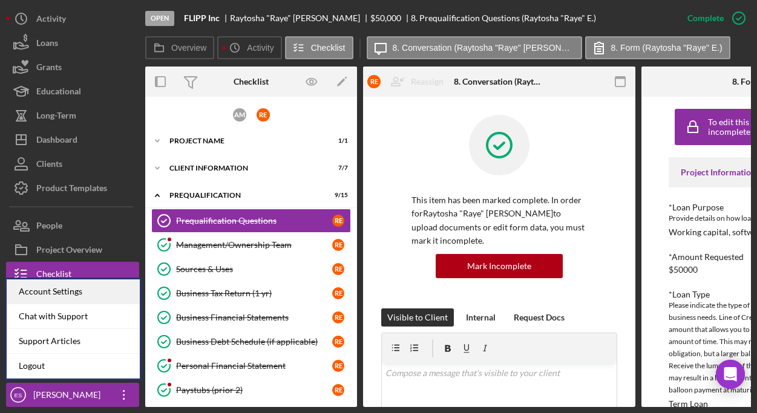
click at [64, 296] on div "Account Settings" at bounding box center [73, 291] width 133 height 25
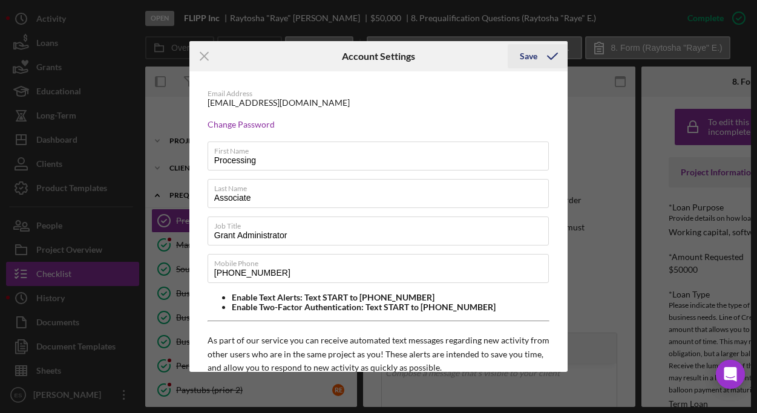
click at [528, 59] on div "Save" at bounding box center [529, 56] width 18 height 24
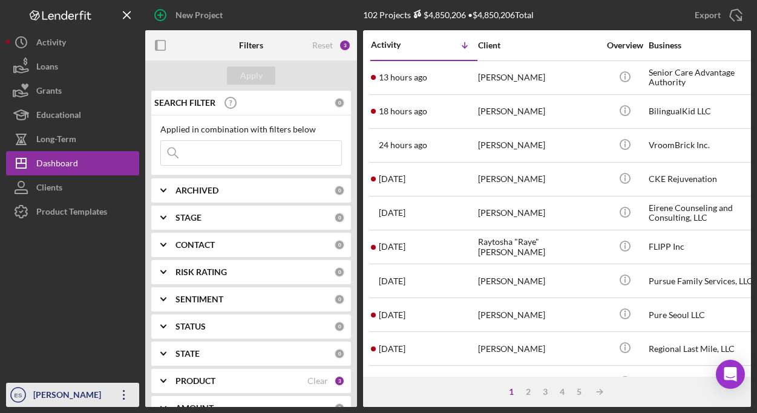
drag, startPoint x: 56, startPoint y: 400, endPoint x: 55, endPoint y: 392, distance: 8.6
click at [56, 400] on div "[PERSON_NAME]" at bounding box center [69, 396] width 79 height 27
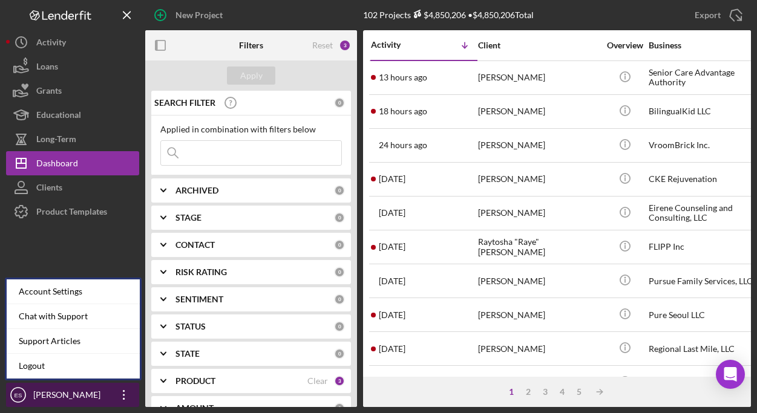
click at [125, 397] on icon "Icon/Overflow" at bounding box center [124, 395] width 30 height 30
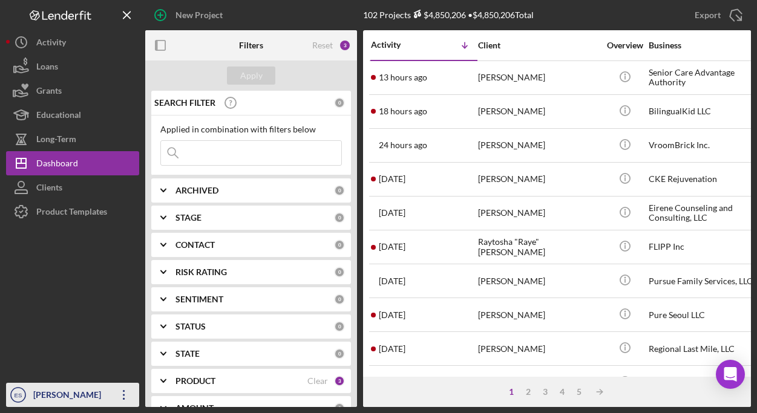
click at [122, 394] on icon "Icon/Overflow" at bounding box center [124, 395] width 30 height 30
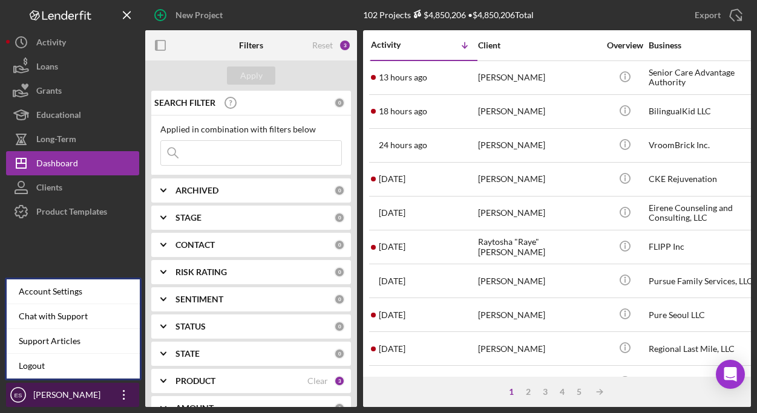
click at [53, 391] on div "[PERSON_NAME]" at bounding box center [69, 396] width 79 height 27
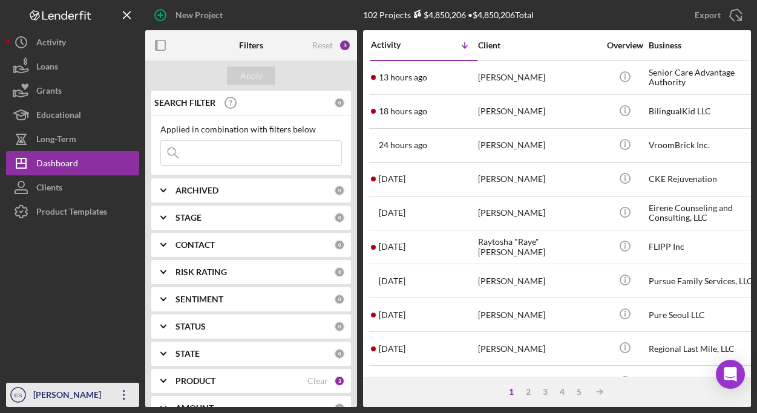
click at [54, 388] on div "[PERSON_NAME]" at bounding box center [69, 396] width 79 height 27
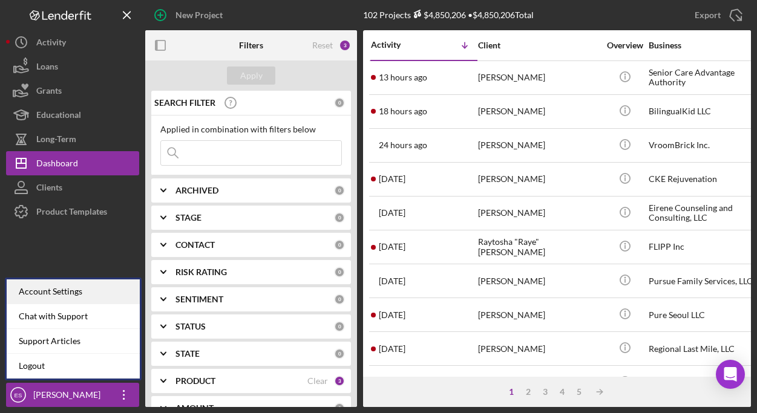
click at [81, 283] on div "Account Settings" at bounding box center [73, 291] width 133 height 25
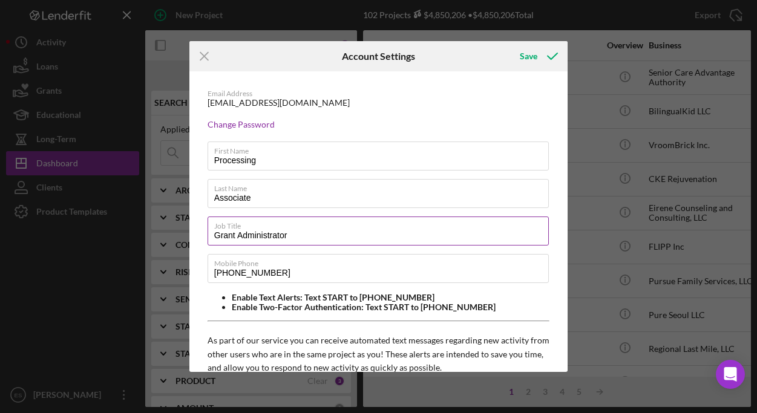
click at [328, 239] on input "Grant Administrator" at bounding box center [378, 231] width 342 height 29
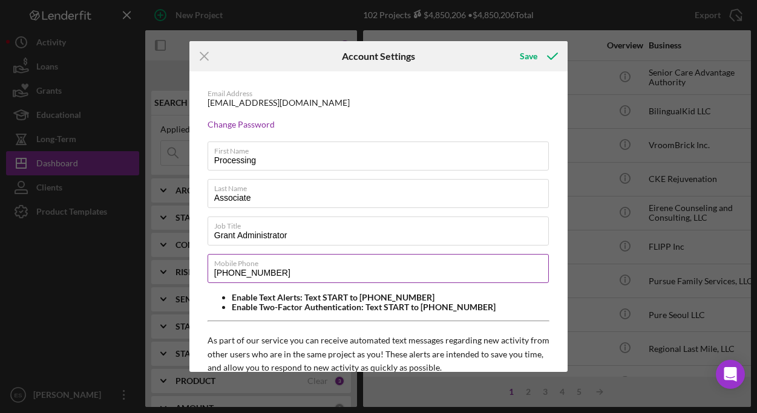
click at [318, 279] on input "[PHONE_NUMBER]" at bounding box center [378, 268] width 342 height 29
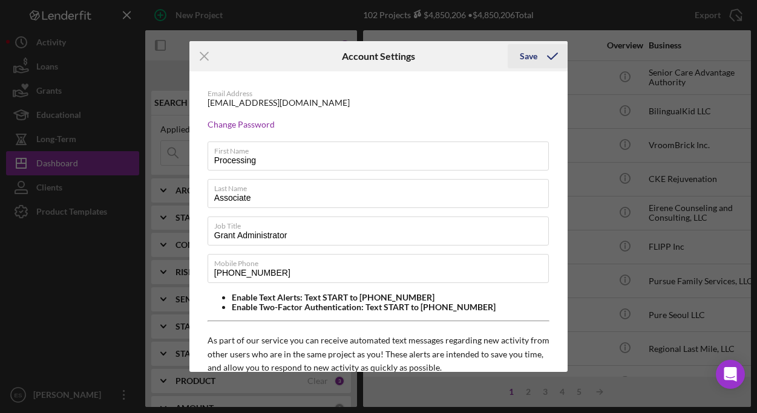
click at [525, 57] on div "Save" at bounding box center [529, 56] width 18 height 24
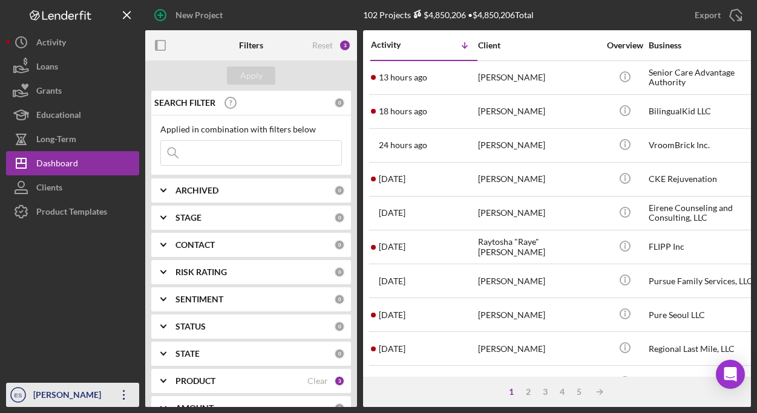
click at [53, 392] on div "[PERSON_NAME]" at bounding box center [69, 396] width 79 height 27
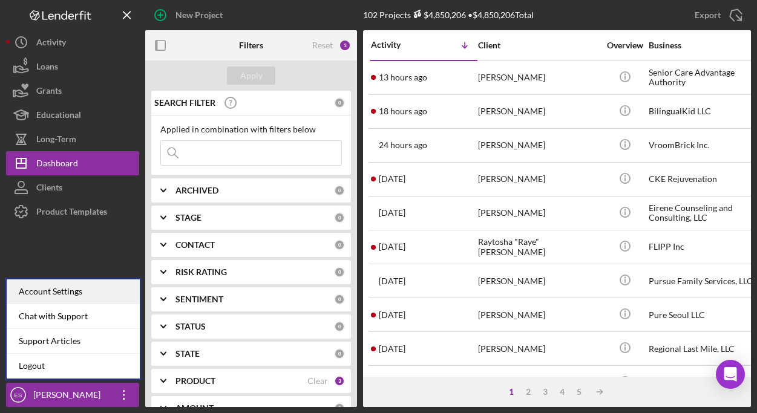
click at [58, 290] on div "Account Settings" at bounding box center [73, 291] width 133 height 25
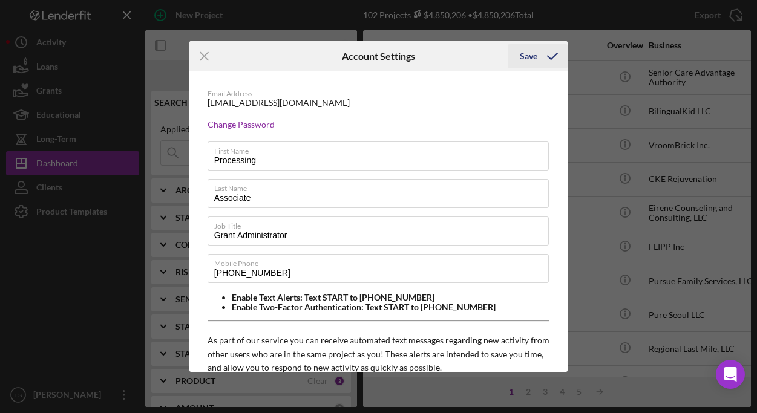
click at [526, 59] on div "Save" at bounding box center [529, 56] width 18 height 24
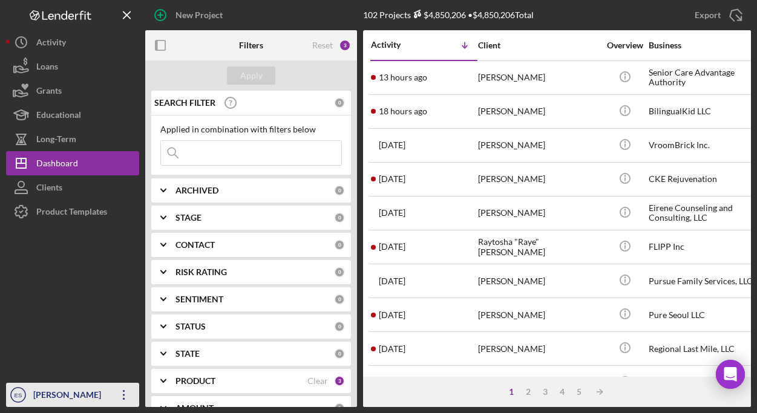
click at [120, 393] on icon "Icon/Overflow" at bounding box center [124, 395] width 30 height 30
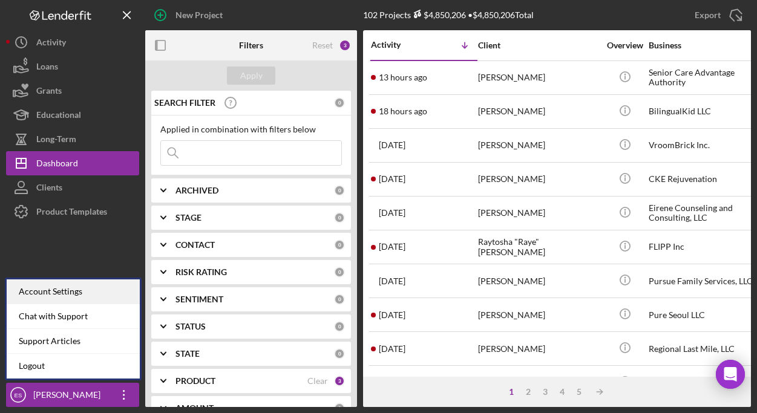
click at [71, 290] on div "Account Settings" at bounding box center [73, 291] width 133 height 25
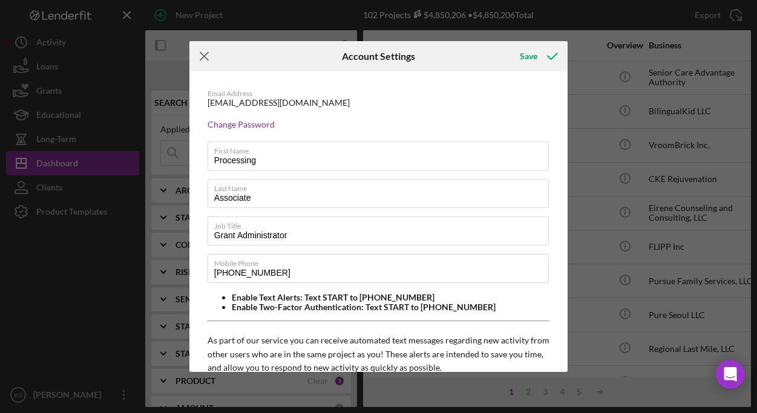
click at [206, 54] on line at bounding box center [204, 57] width 8 height 8
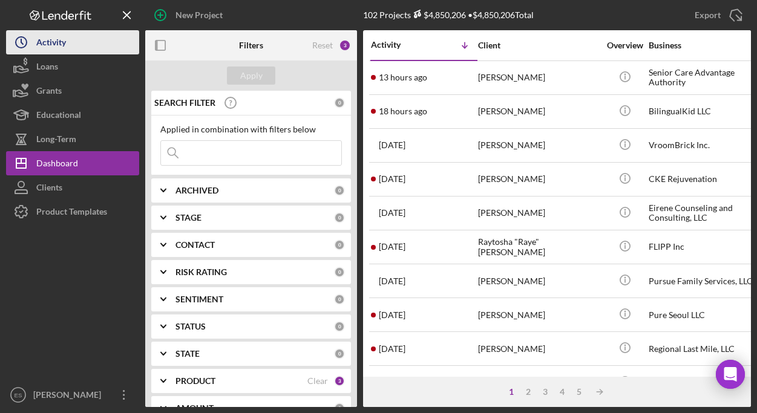
click at [80, 41] on button "Icon/History Activity" at bounding box center [72, 42] width 133 height 24
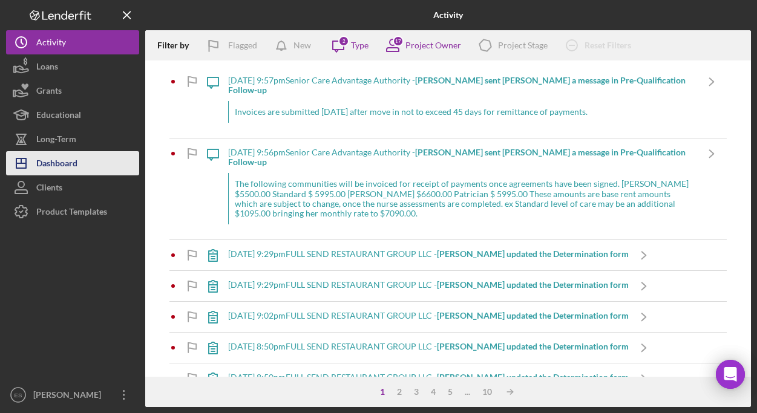
click at [65, 161] on div "Dashboard" at bounding box center [56, 164] width 41 height 27
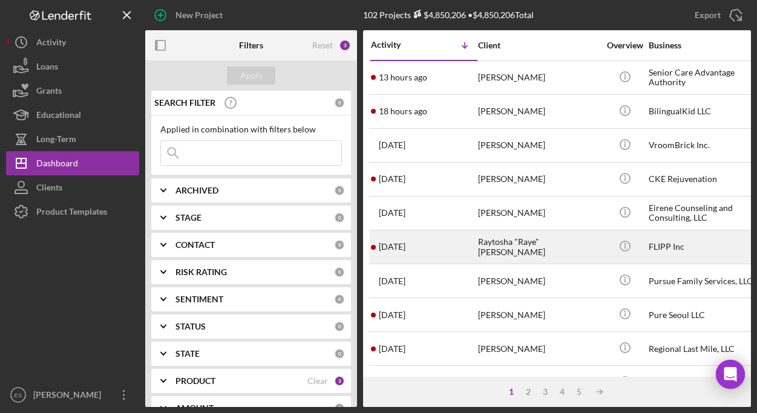
click at [660, 246] on div "FLIPP Inc" at bounding box center [708, 247] width 121 height 32
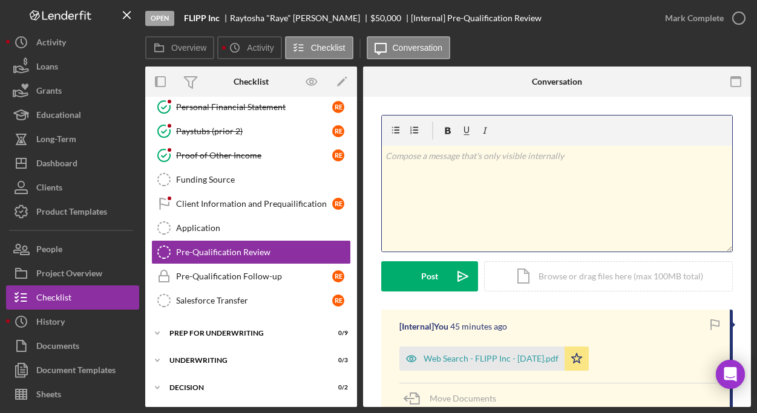
click at [463, 163] on div "v Color teal Color pink Remove color Add row above Add row below Add column bef…" at bounding box center [557, 199] width 350 height 106
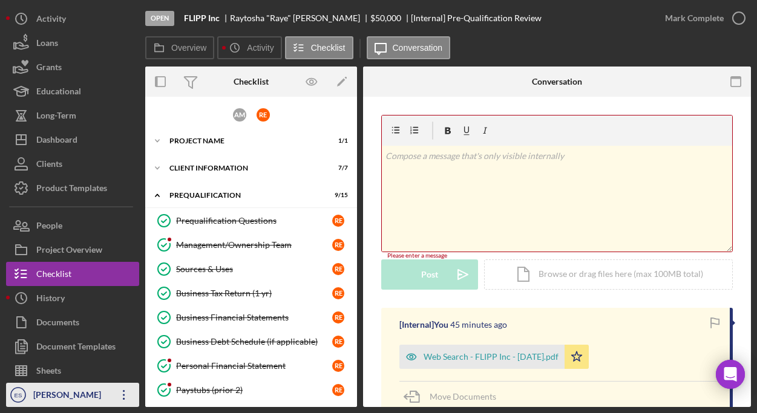
click at [102, 396] on div "[PERSON_NAME]" at bounding box center [69, 396] width 79 height 27
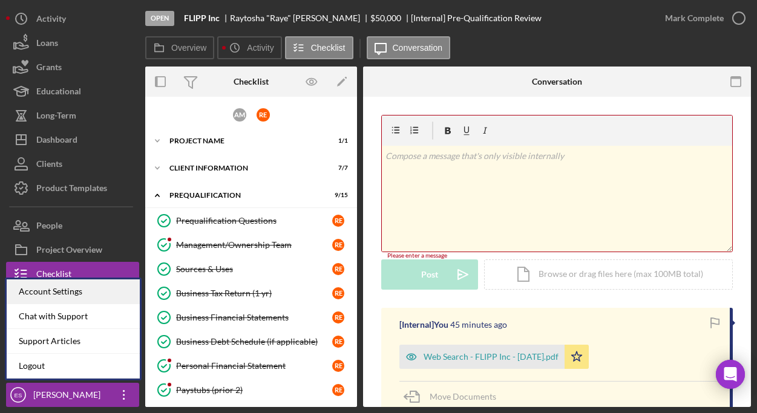
click at [94, 289] on div "Account Settings" at bounding box center [73, 291] width 133 height 25
